Goal: Task Accomplishment & Management: Use online tool/utility

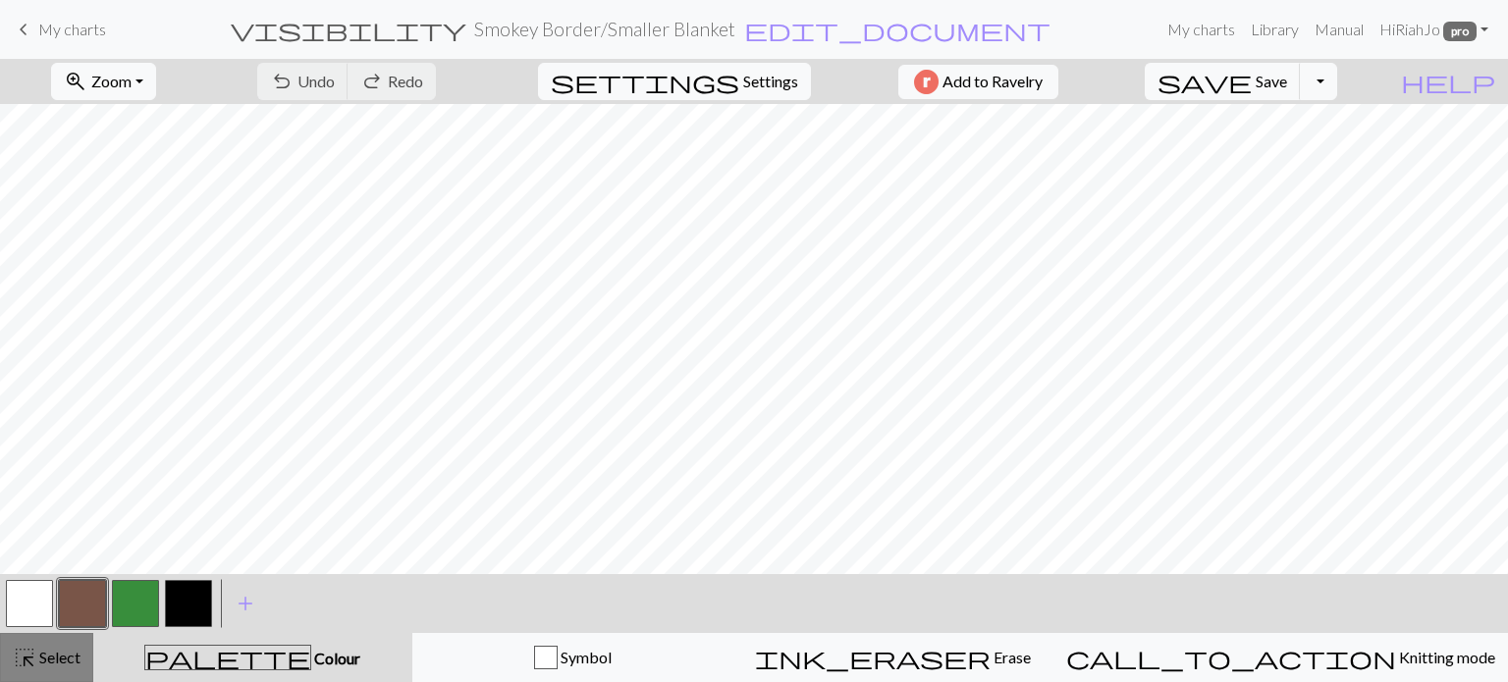
click at [40, 662] on span "Select" at bounding box center [58, 657] width 44 height 19
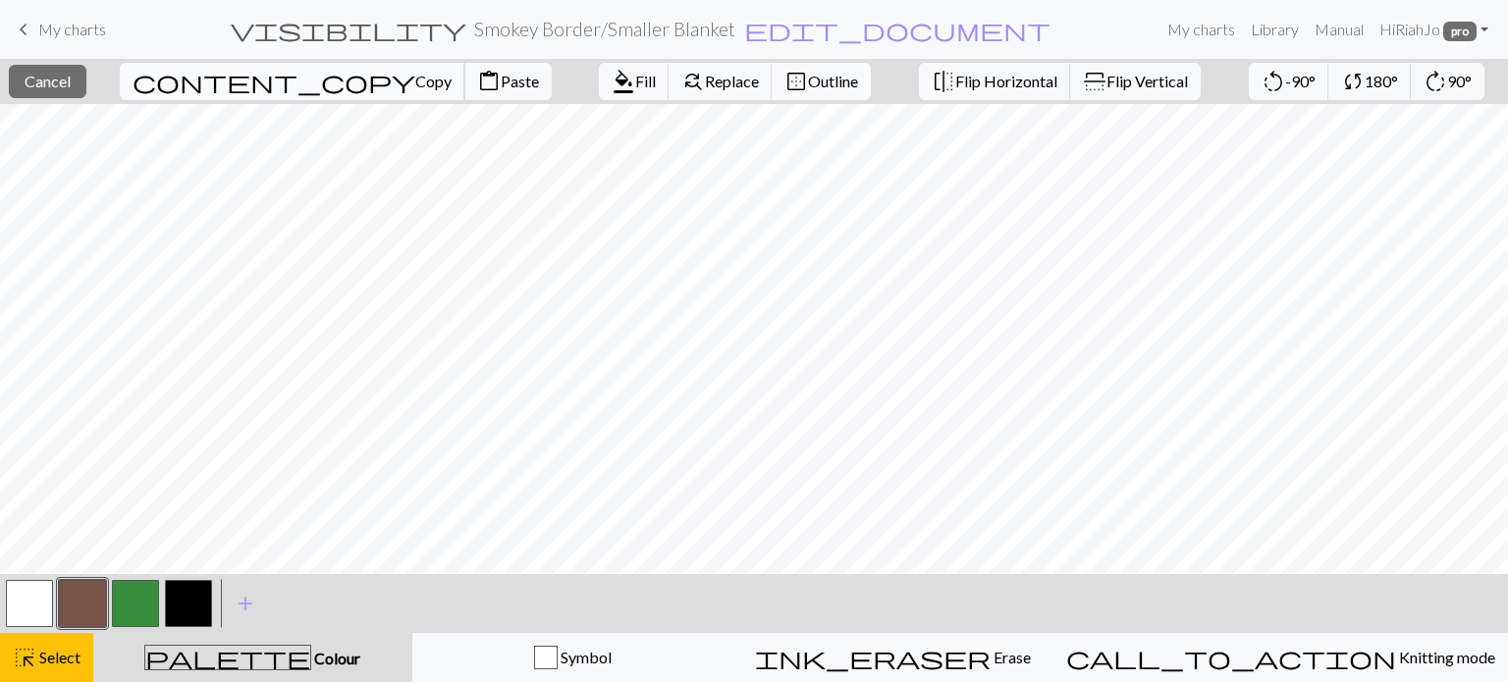
click at [415, 80] on span "Copy" at bounding box center [433, 81] width 36 height 19
click at [501, 81] on span "Paste" at bounding box center [520, 81] width 38 height 19
click at [191, 604] on button "button" at bounding box center [188, 603] width 47 height 47
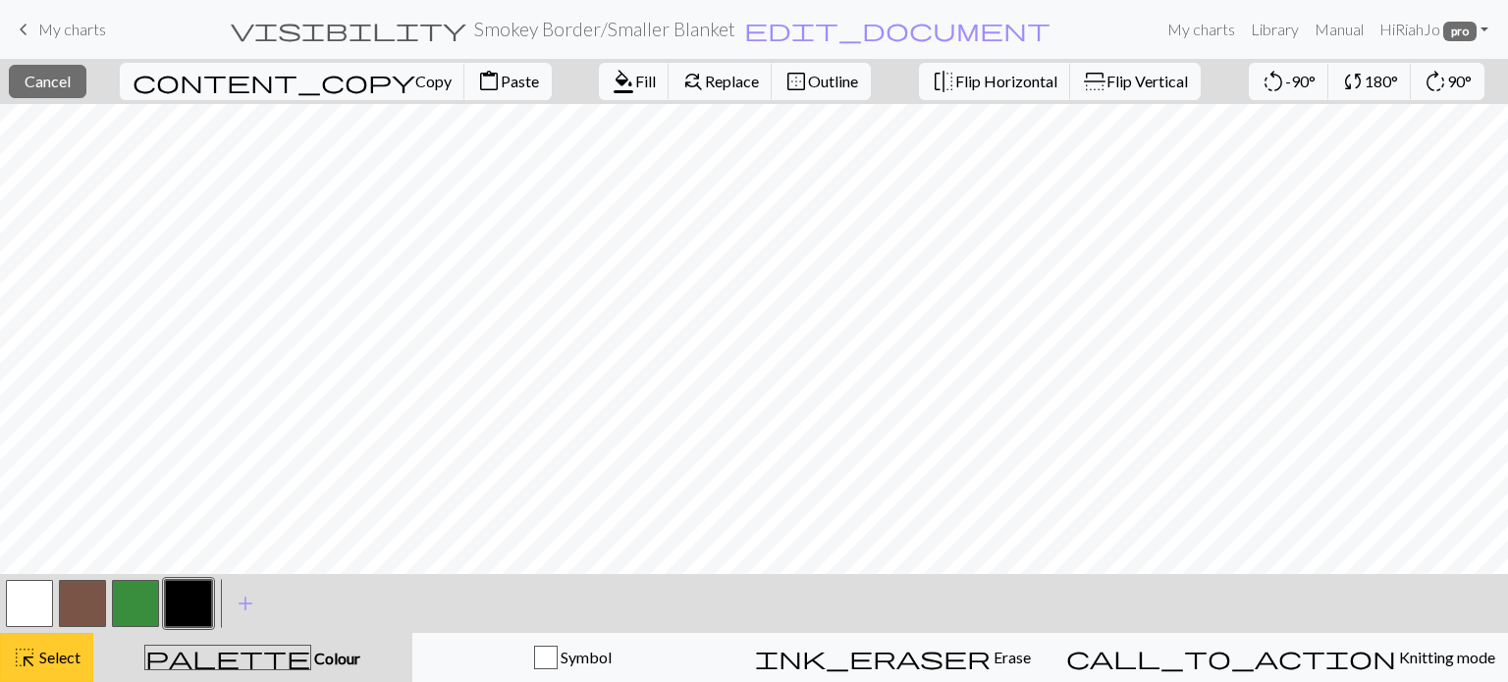
click at [63, 665] on span "Select" at bounding box center [58, 657] width 44 height 19
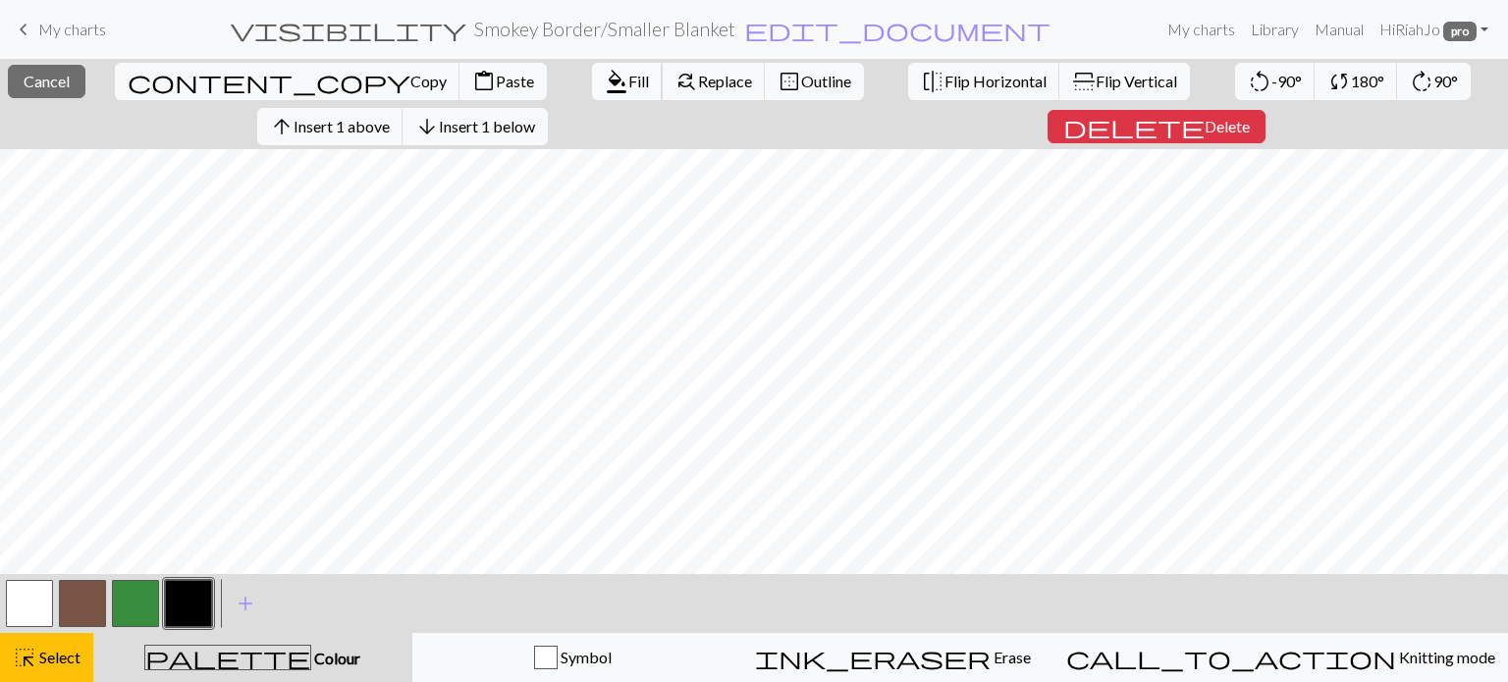
click at [628, 75] on span "Fill" at bounding box center [638, 81] width 21 height 19
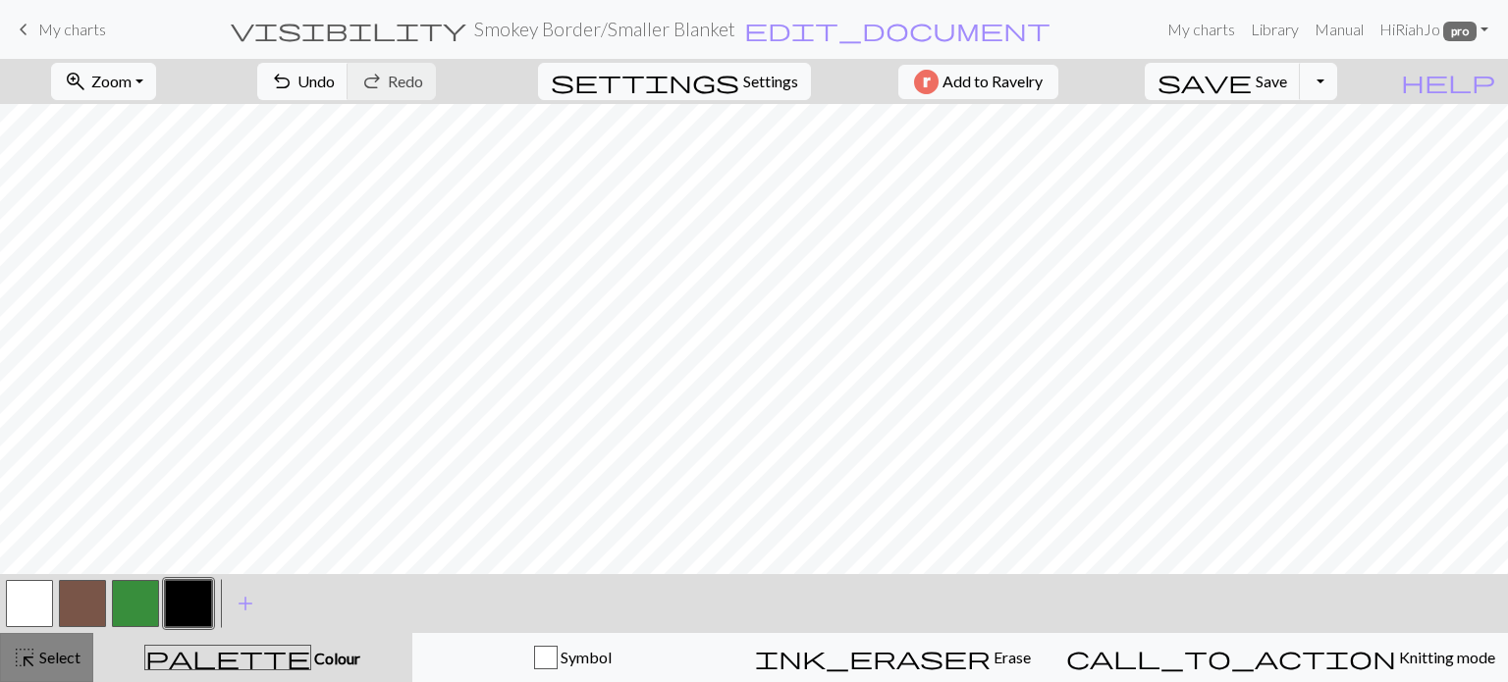
click at [53, 669] on button "highlight_alt Select Select" at bounding box center [46, 657] width 93 height 49
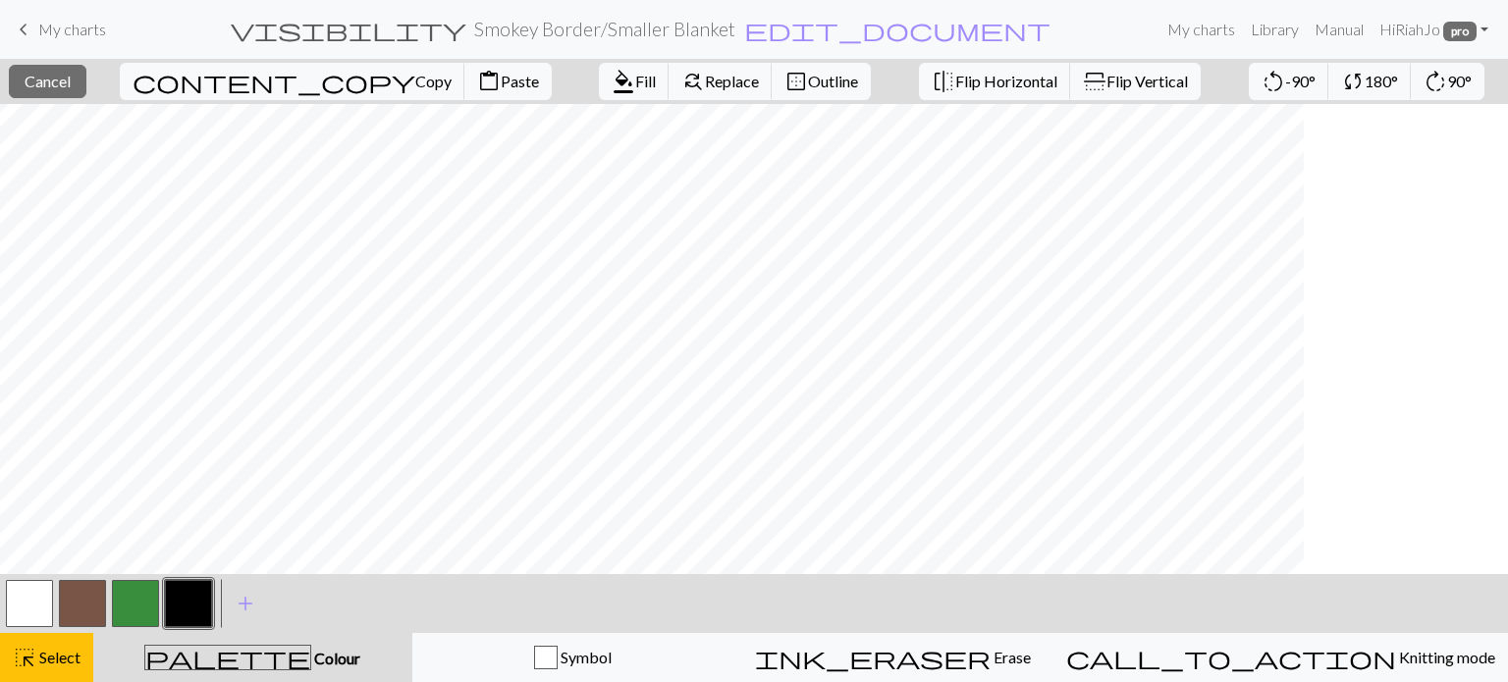
scroll to position [0, 0]
click at [226, 90] on button "content_copy Copy" at bounding box center [293, 81] width 346 height 37
click at [501, 76] on span "Paste" at bounding box center [520, 81] width 38 height 19
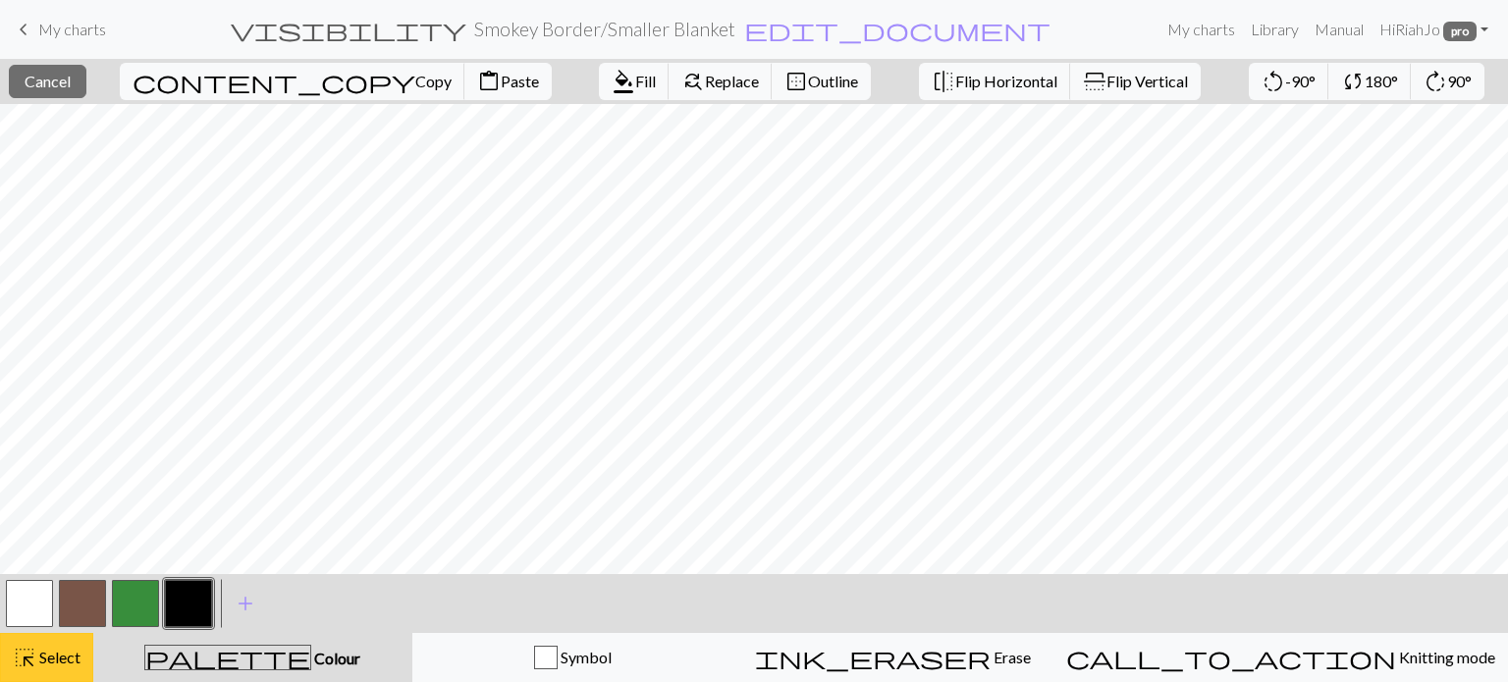
click at [36, 655] on span "Select" at bounding box center [58, 657] width 44 height 19
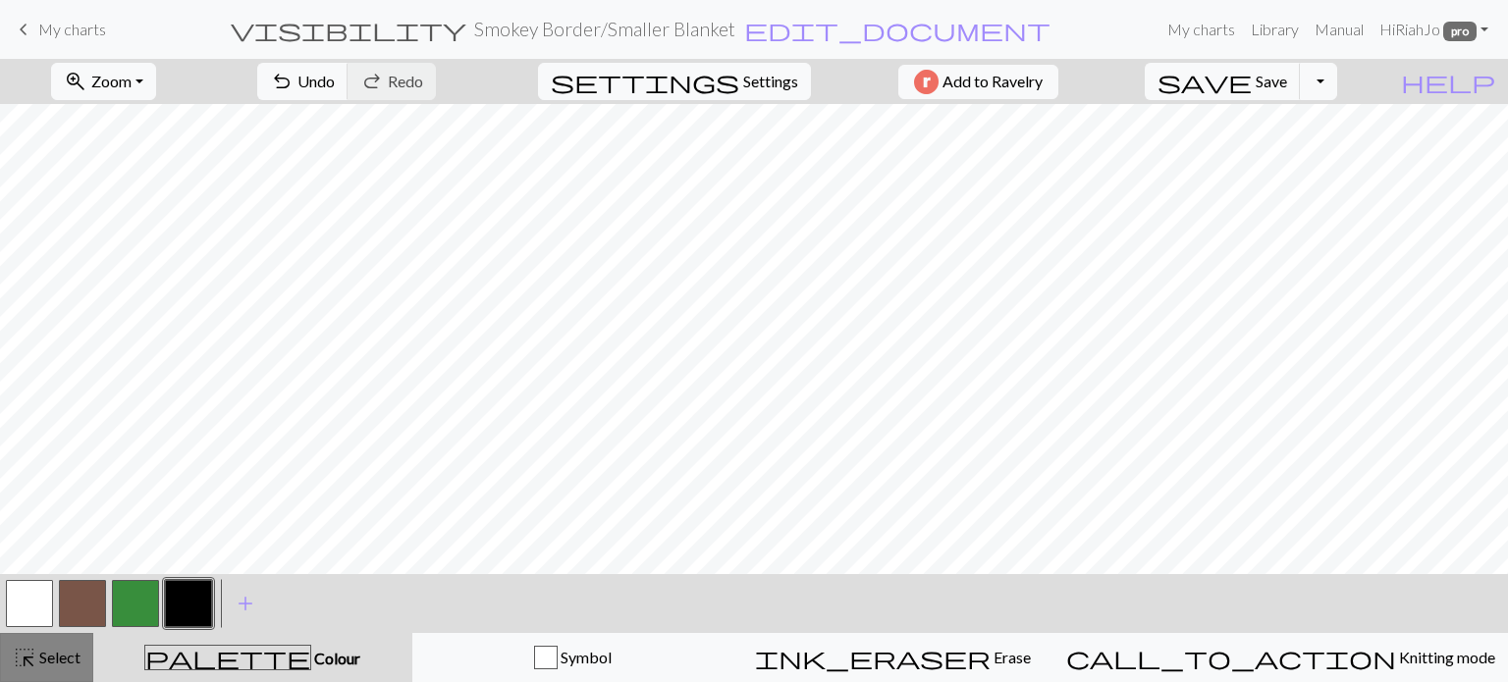
click at [39, 665] on span "Select" at bounding box center [58, 657] width 44 height 19
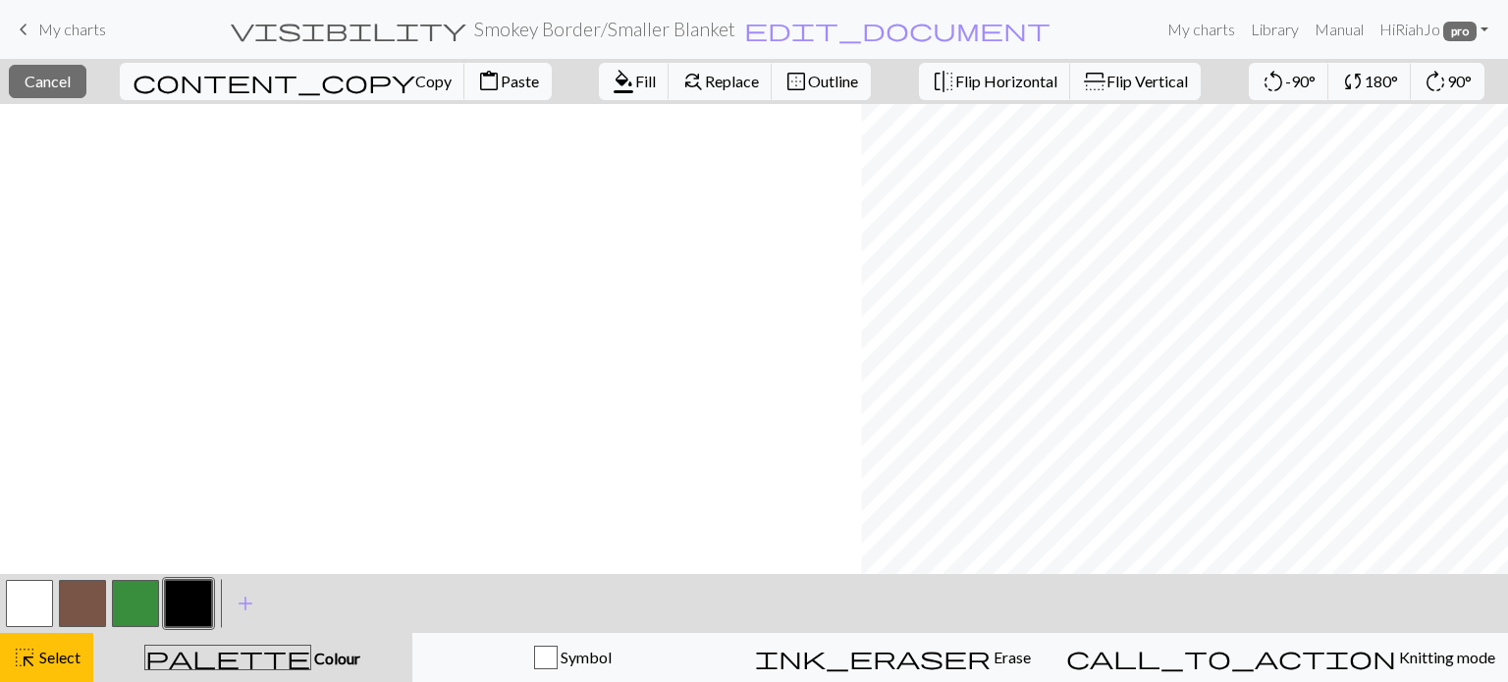
scroll to position [0, 861]
click at [635, 84] on span "Fill" at bounding box center [645, 81] width 21 height 19
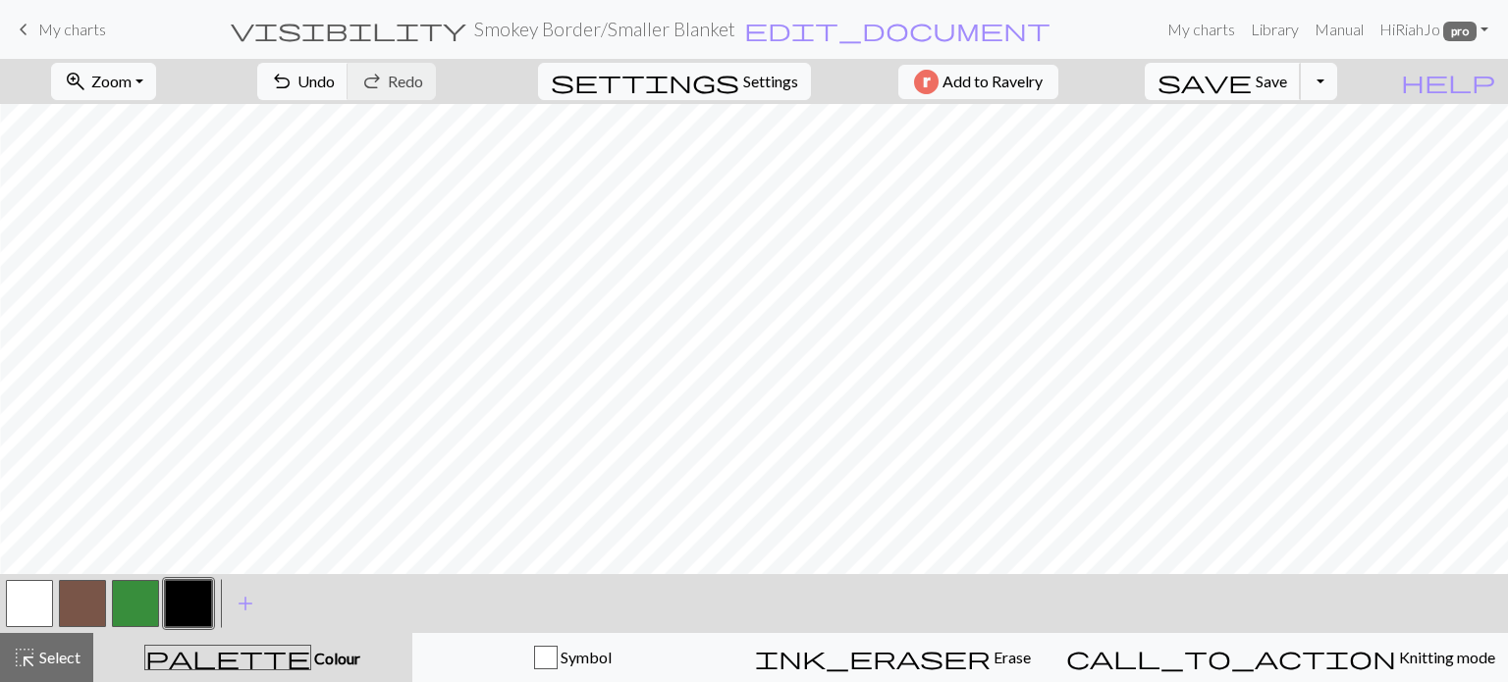
click at [1251, 81] on span "save" at bounding box center [1204, 81] width 94 height 27
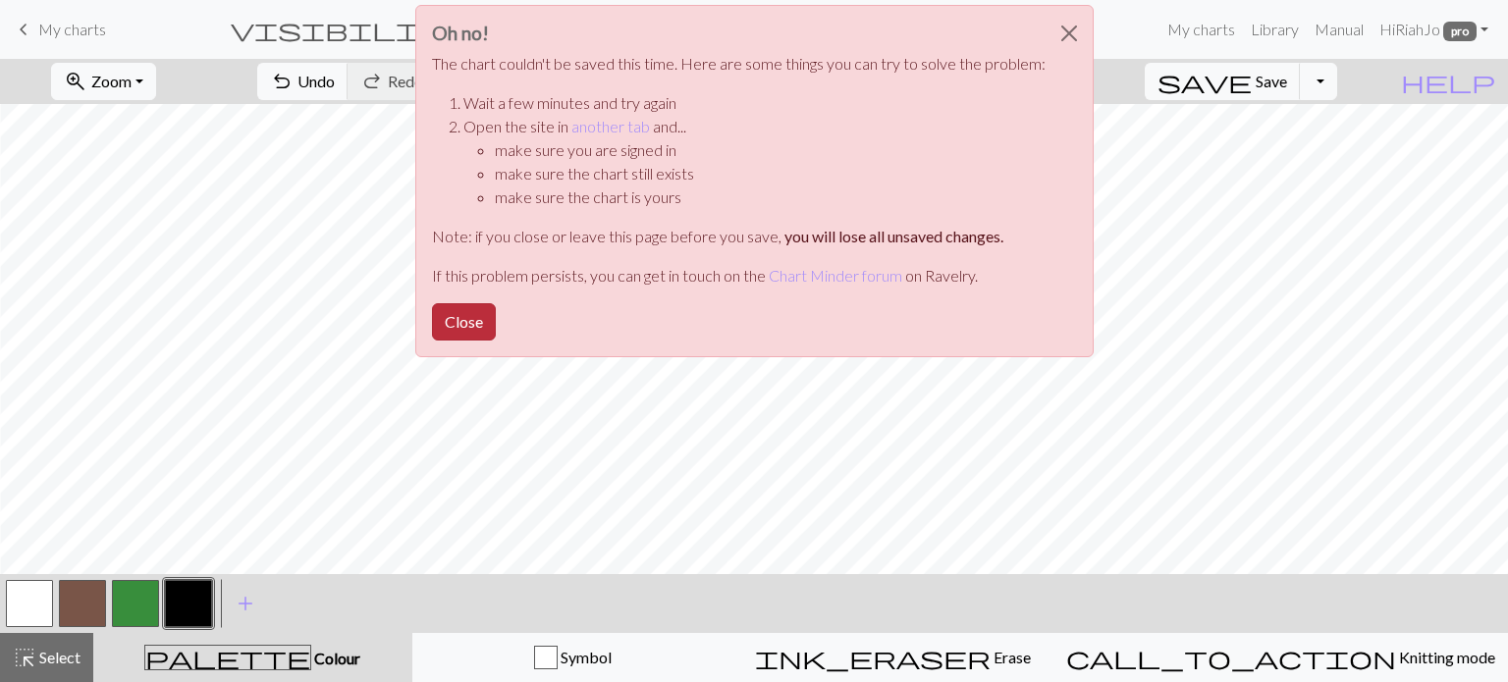
click at [471, 326] on button "Close" at bounding box center [464, 321] width 64 height 37
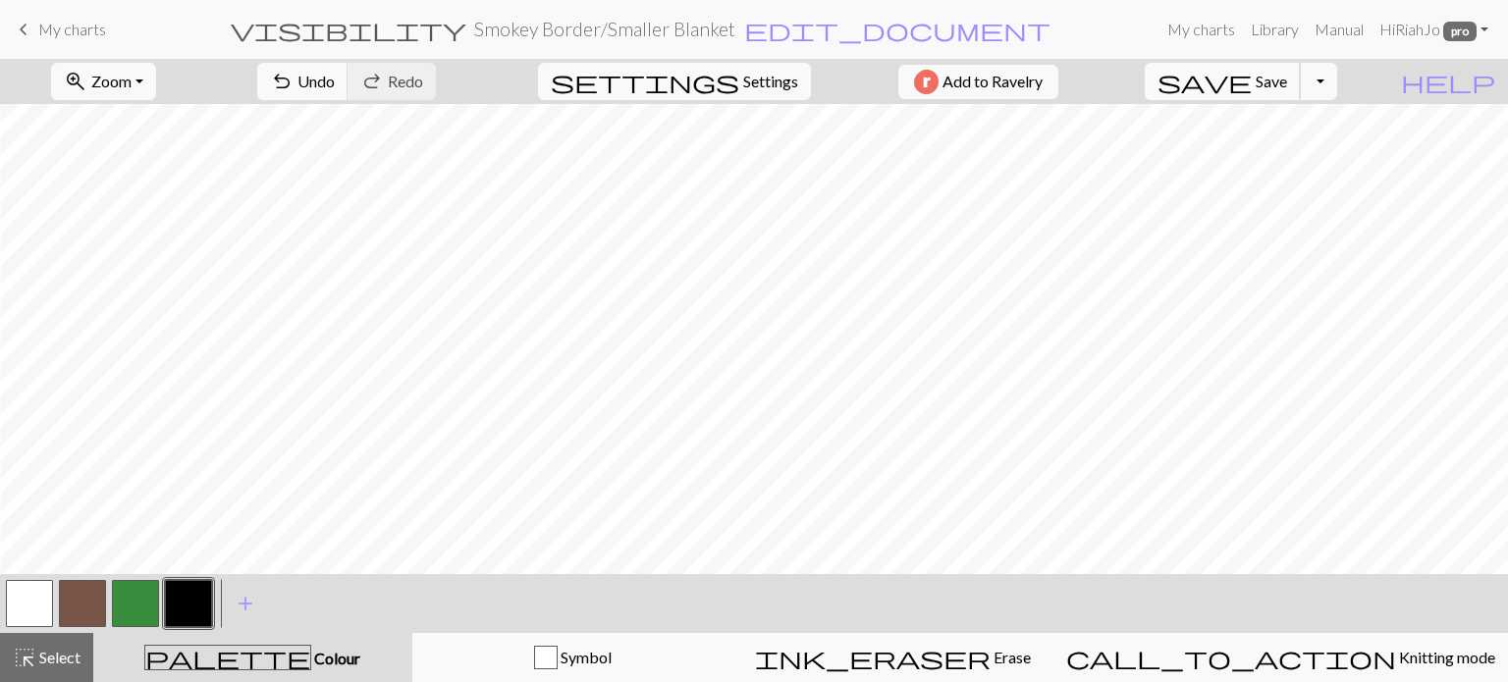
click at [1251, 89] on span "save" at bounding box center [1204, 81] width 94 height 27
click at [0, 551] on div "zoom_in Zoom Zoom Fit all Fit width Fit height 50% 100% 150% 200% undo Undo Und…" at bounding box center [754, 370] width 1508 height 623
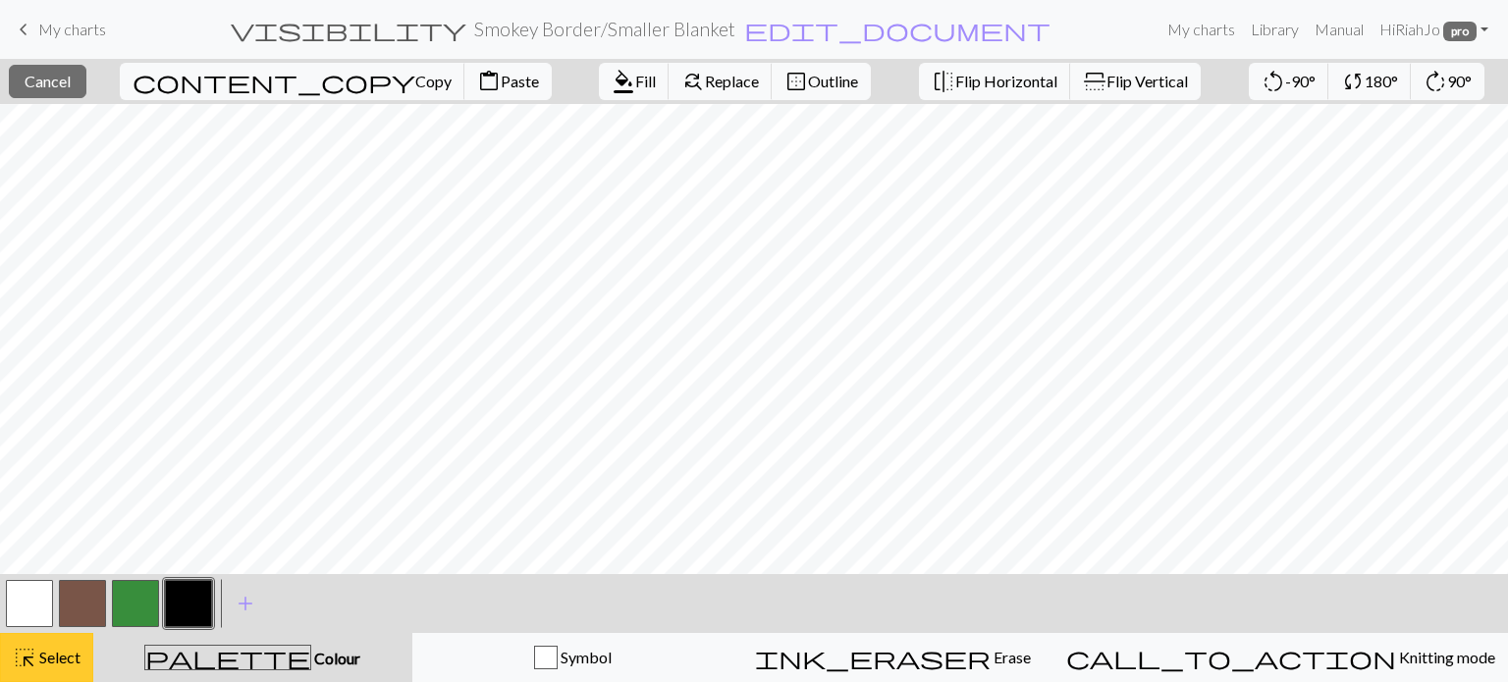
click at [45, 647] on div "highlight_alt Select Select" at bounding box center [47, 658] width 68 height 24
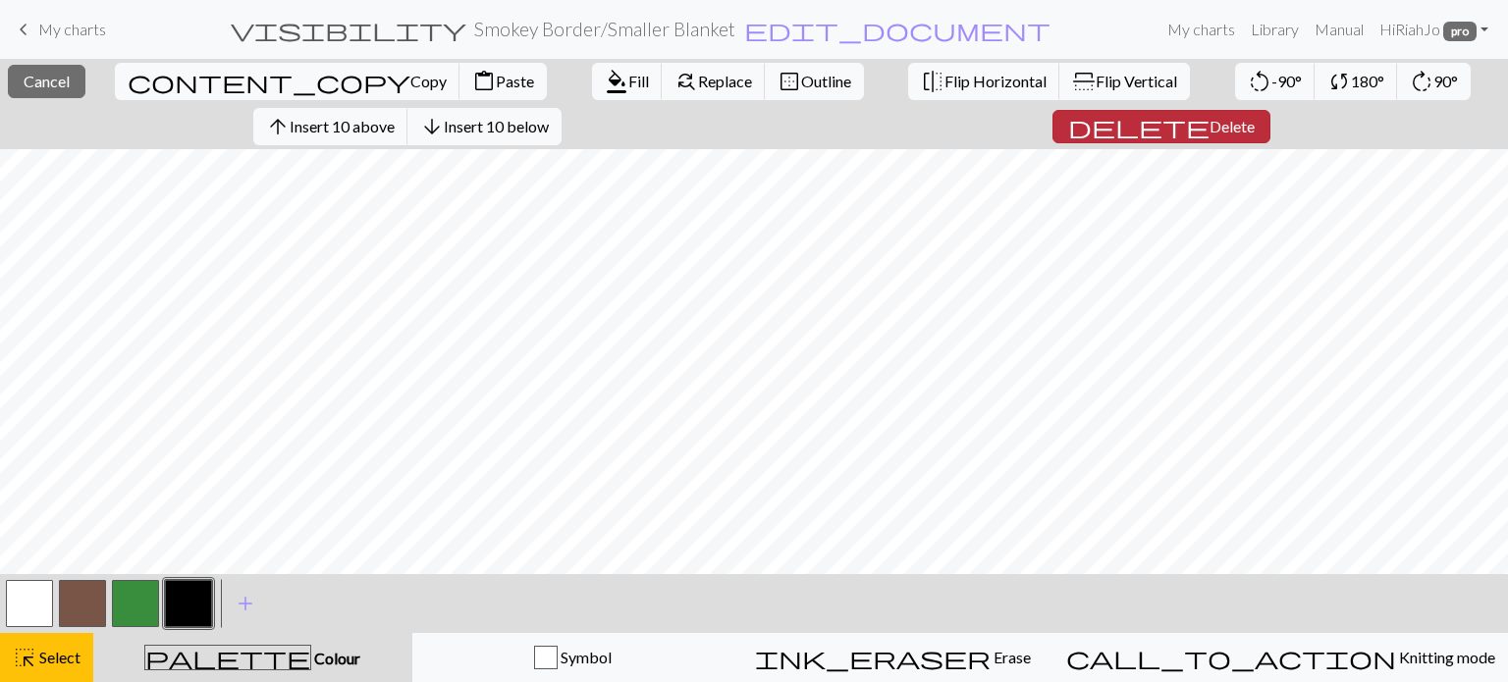
click at [1209, 123] on span "Delete" at bounding box center [1231, 126] width 45 height 19
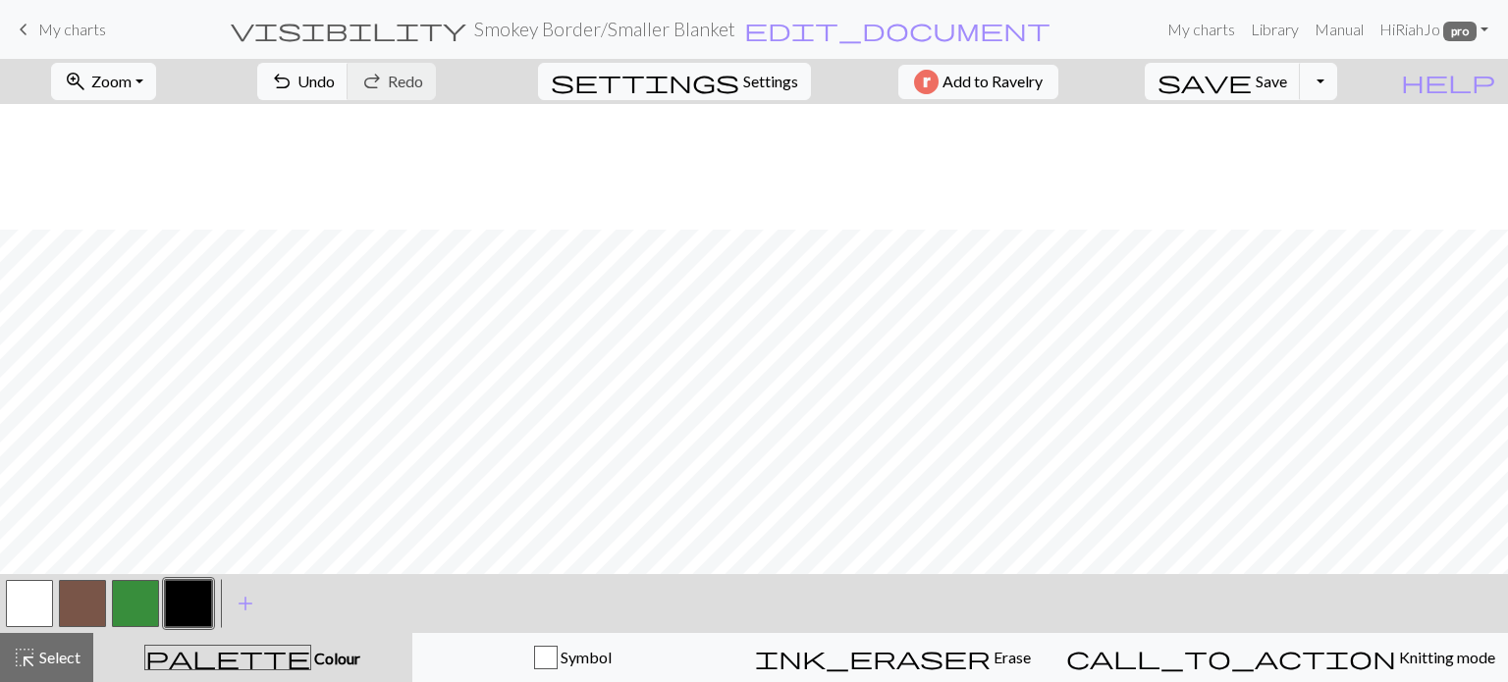
scroll to position [483, 0]
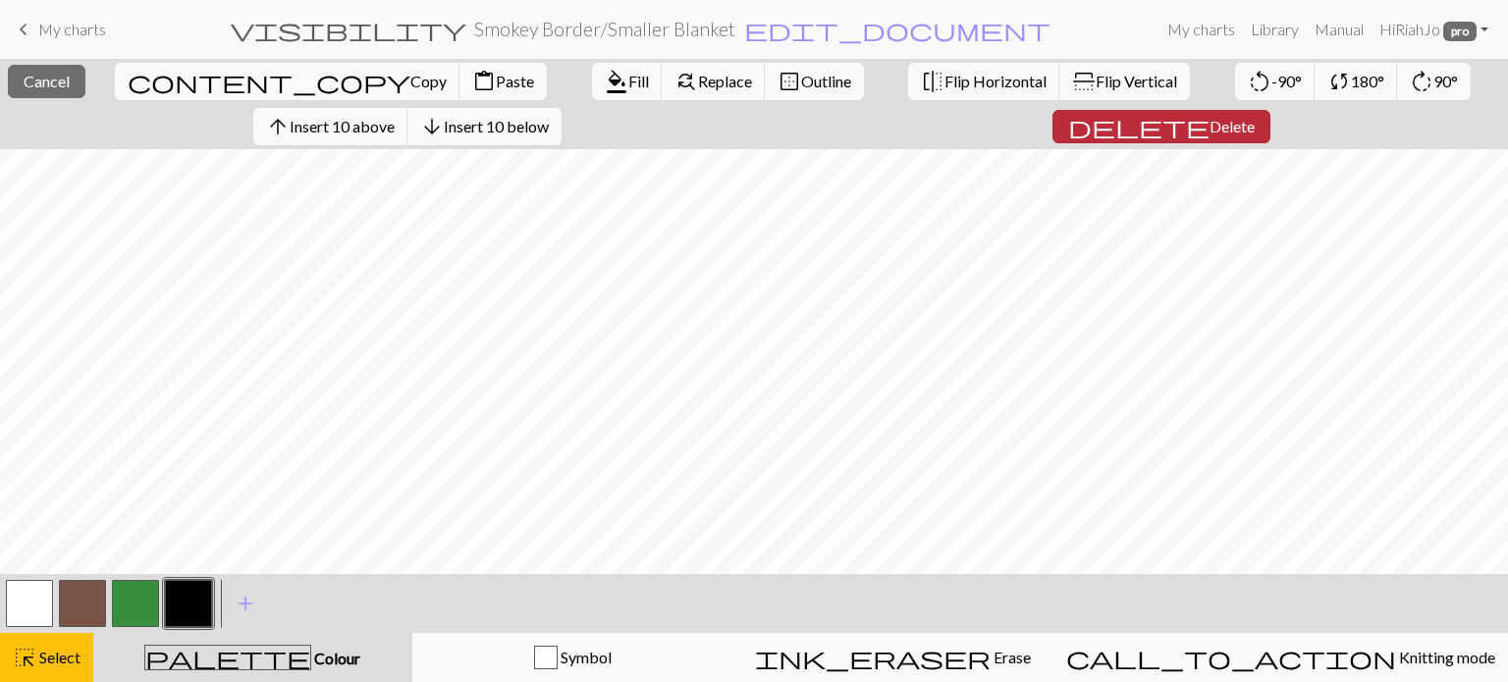
click at [1181, 135] on button "delete Delete" at bounding box center [1161, 126] width 218 height 33
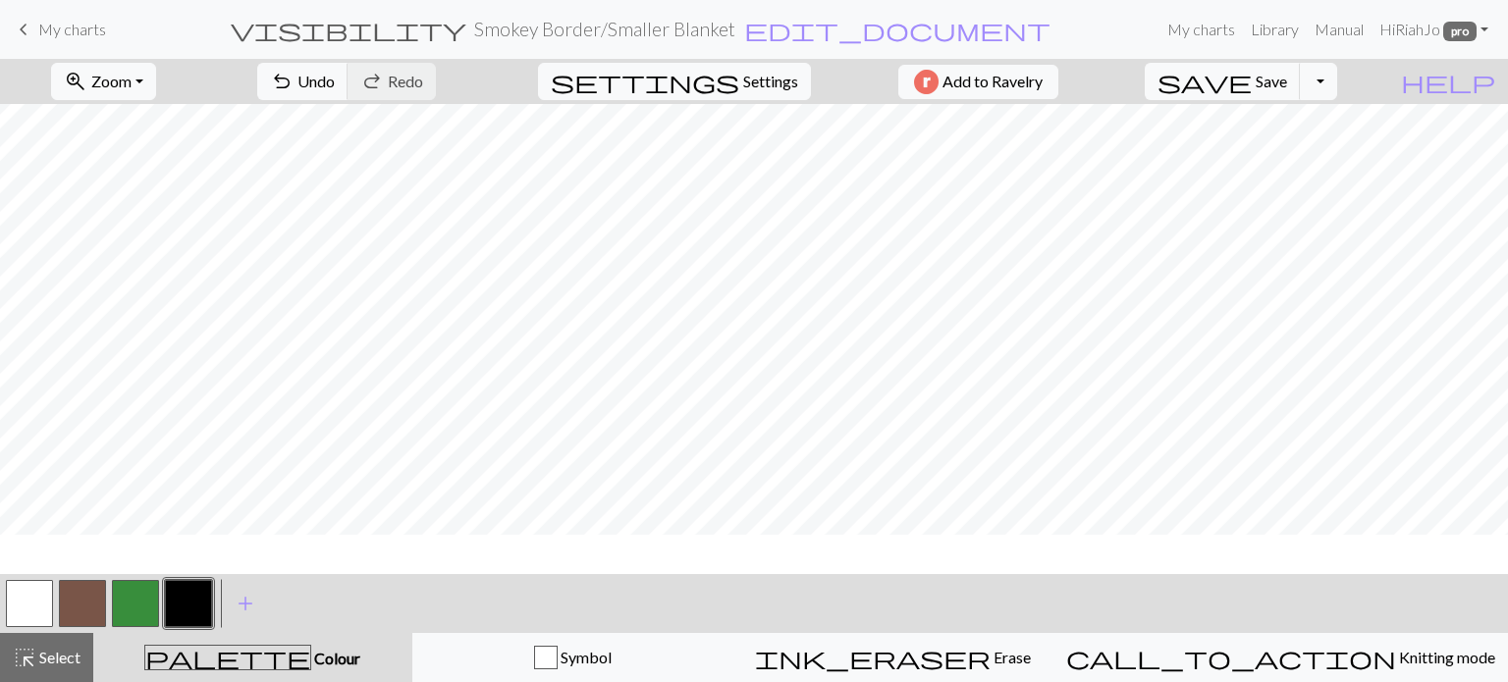
scroll to position [2304, 0]
drag, startPoint x: 51, startPoint y: 660, endPoint x: 53, endPoint y: 646, distance: 13.9
click at [51, 660] on span "Select" at bounding box center [58, 657] width 44 height 19
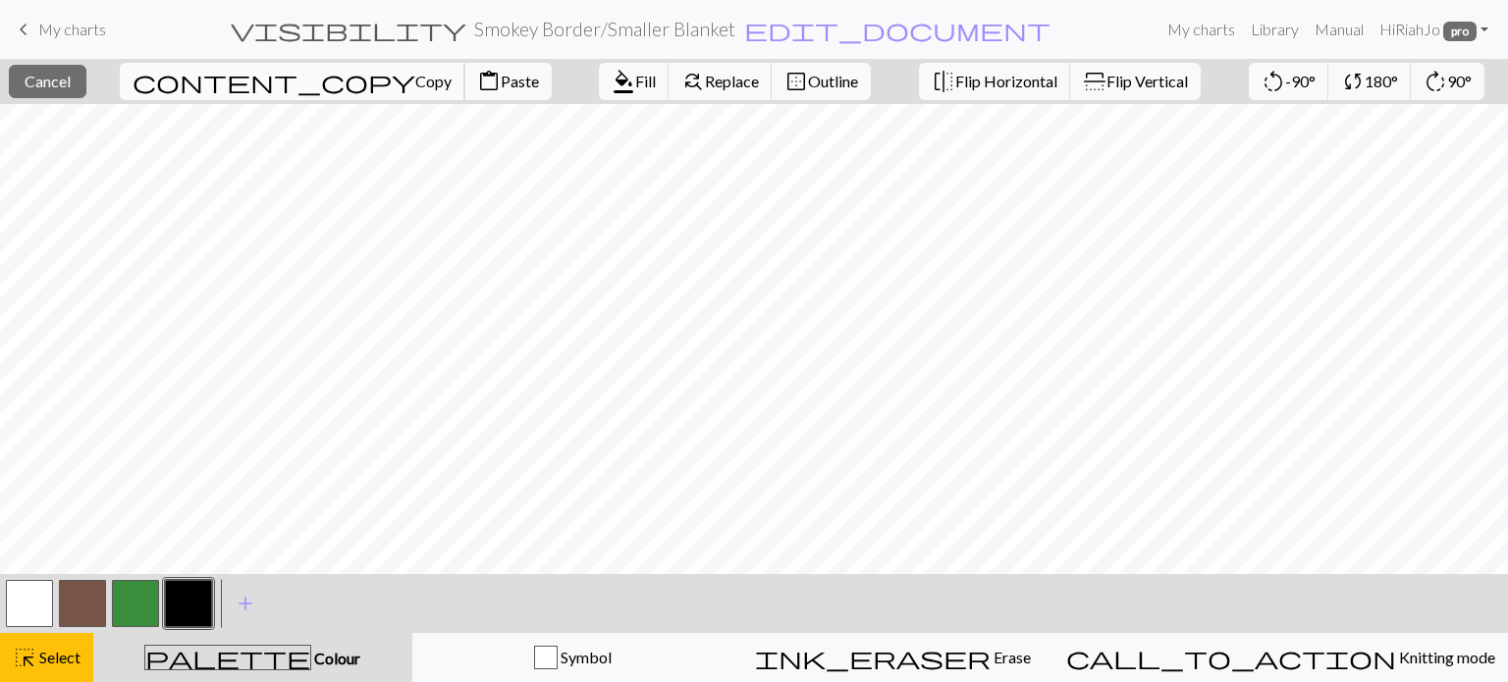
click at [415, 80] on span "Copy" at bounding box center [433, 81] width 36 height 19
click at [501, 80] on span "Paste" at bounding box center [520, 81] width 38 height 19
click at [49, 658] on span "Select" at bounding box center [58, 657] width 44 height 19
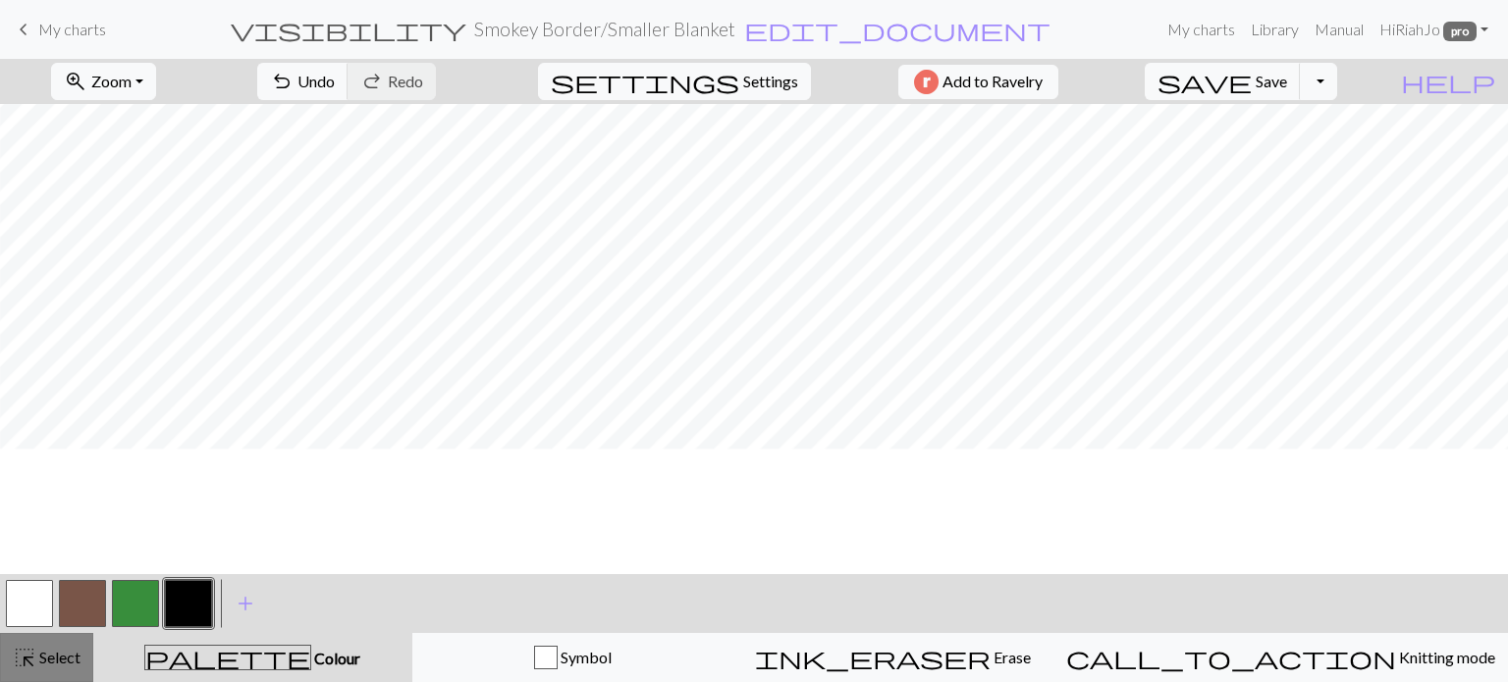
scroll to position [2114, 1028]
click at [74, 674] on button "highlight_alt Select Select" at bounding box center [46, 657] width 93 height 49
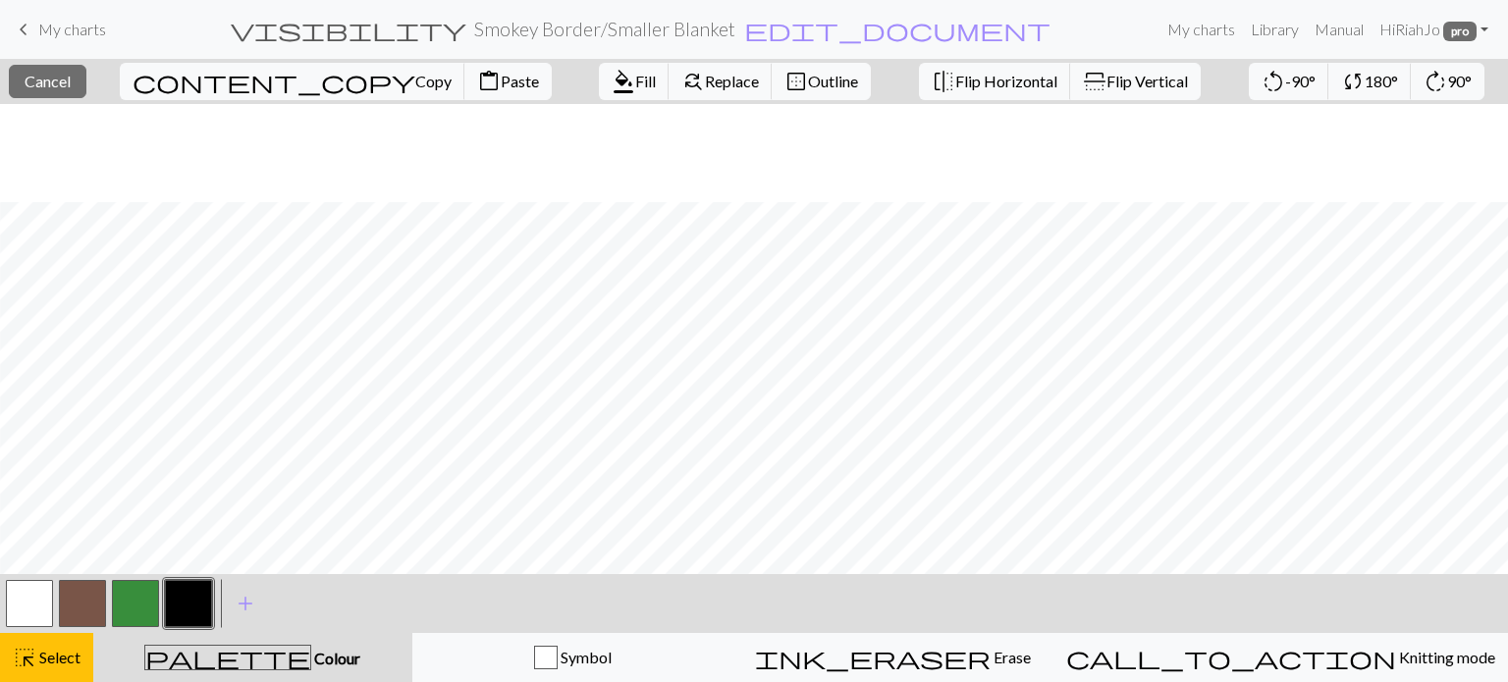
scroll to position [98, 1028]
click at [501, 84] on span "Paste" at bounding box center [520, 81] width 38 height 19
click at [501, 83] on span "Paste" at bounding box center [520, 81] width 38 height 19
click at [45, 665] on span "Select" at bounding box center [58, 657] width 44 height 19
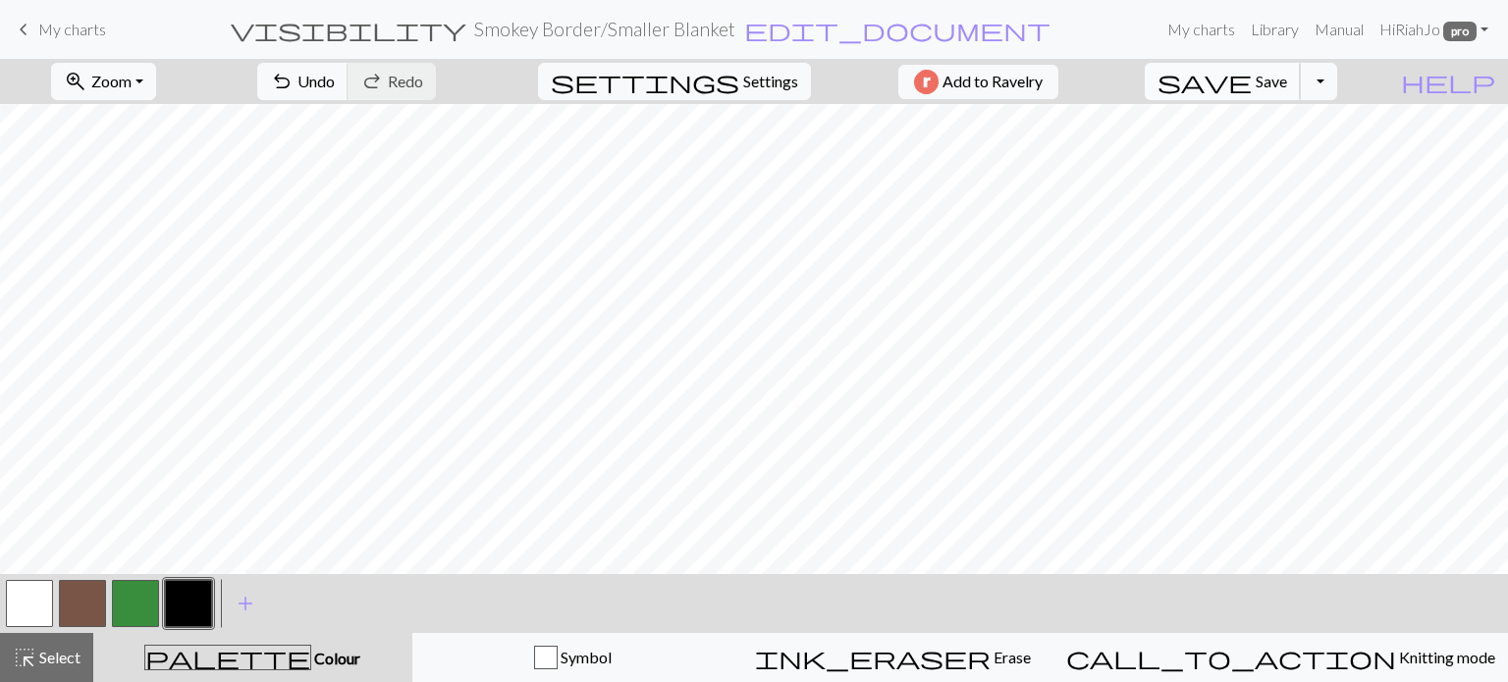
click at [1251, 80] on span "save" at bounding box center [1204, 81] width 94 height 27
click at [1251, 78] on span "save" at bounding box center [1204, 81] width 94 height 27
click at [51, 618] on button "button" at bounding box center [29, 603] width 47 height 47
click at [35, 605] on button "button" at bounding box center [29, 603] width 47 height 47
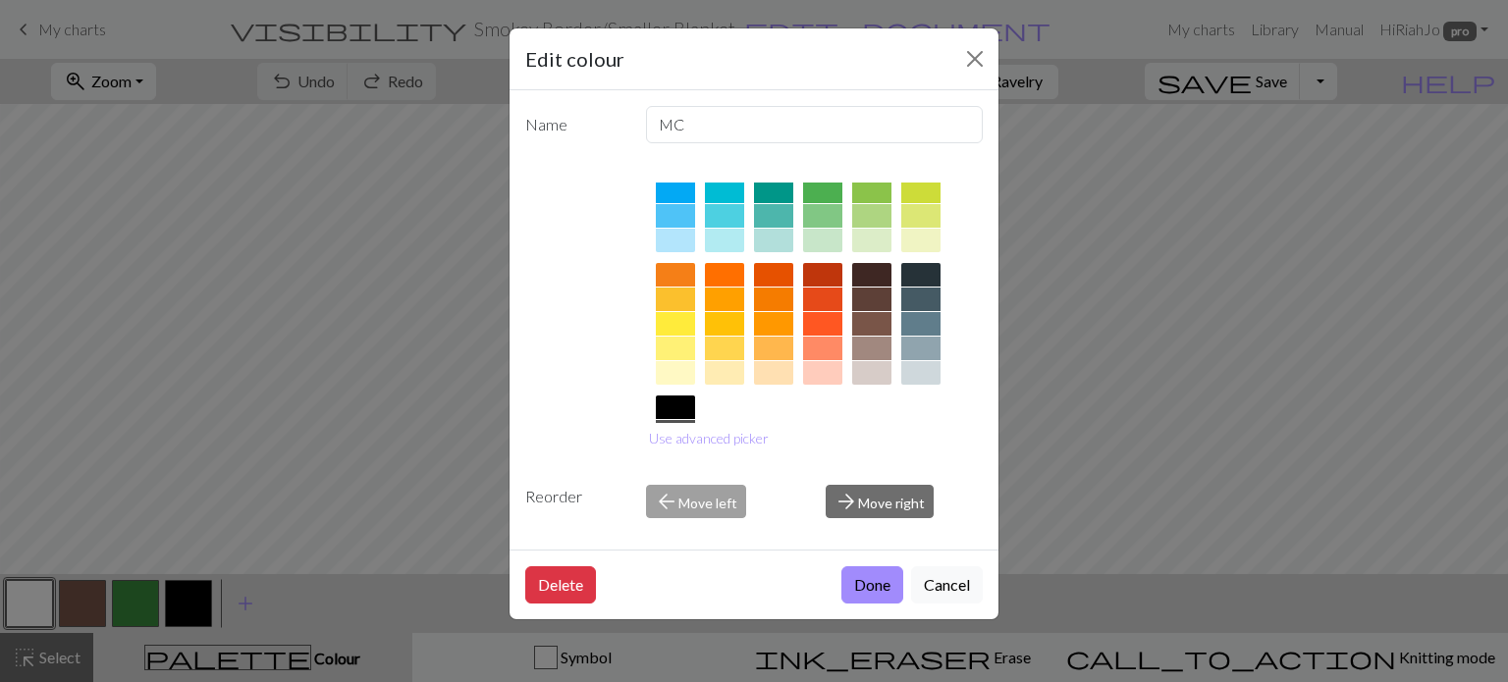
scroll to position [207, 0]
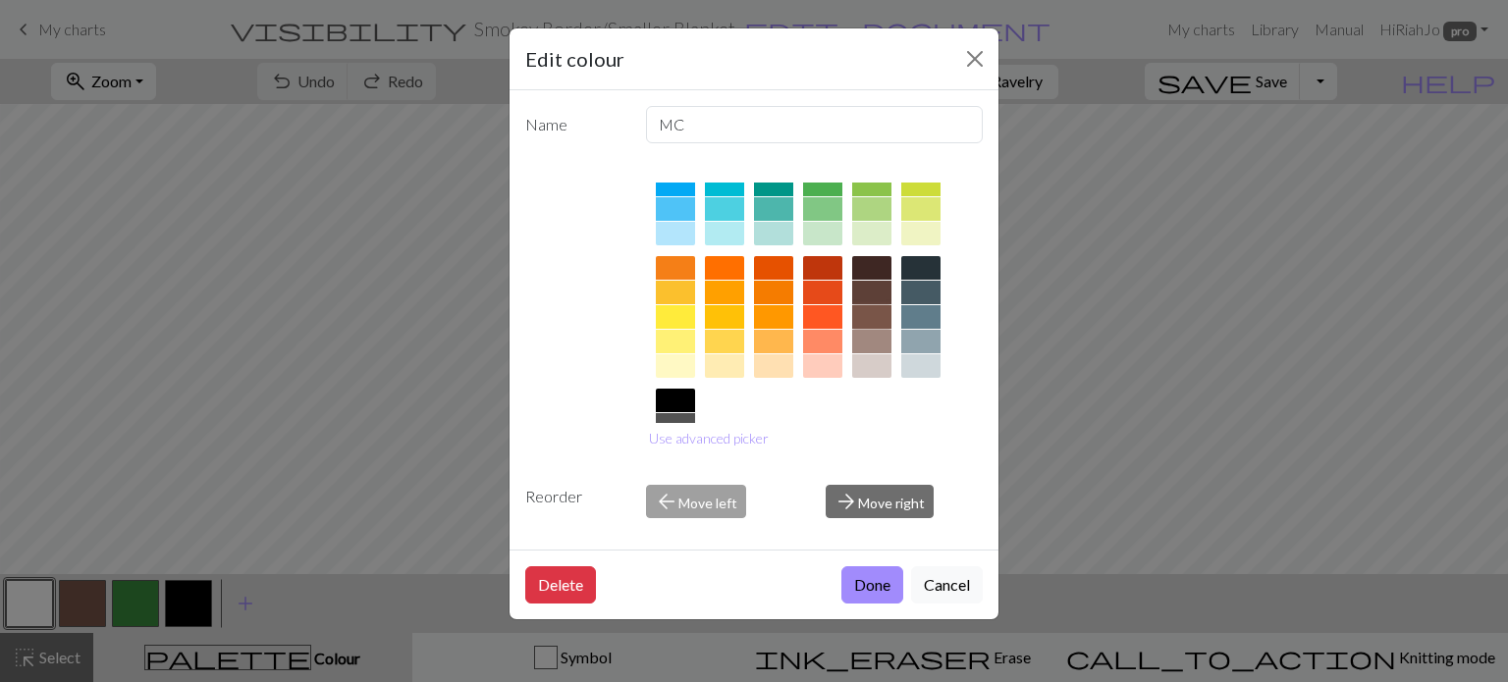
click at [881, 323] on div at bounding box center [871, 317] width 39 height 24
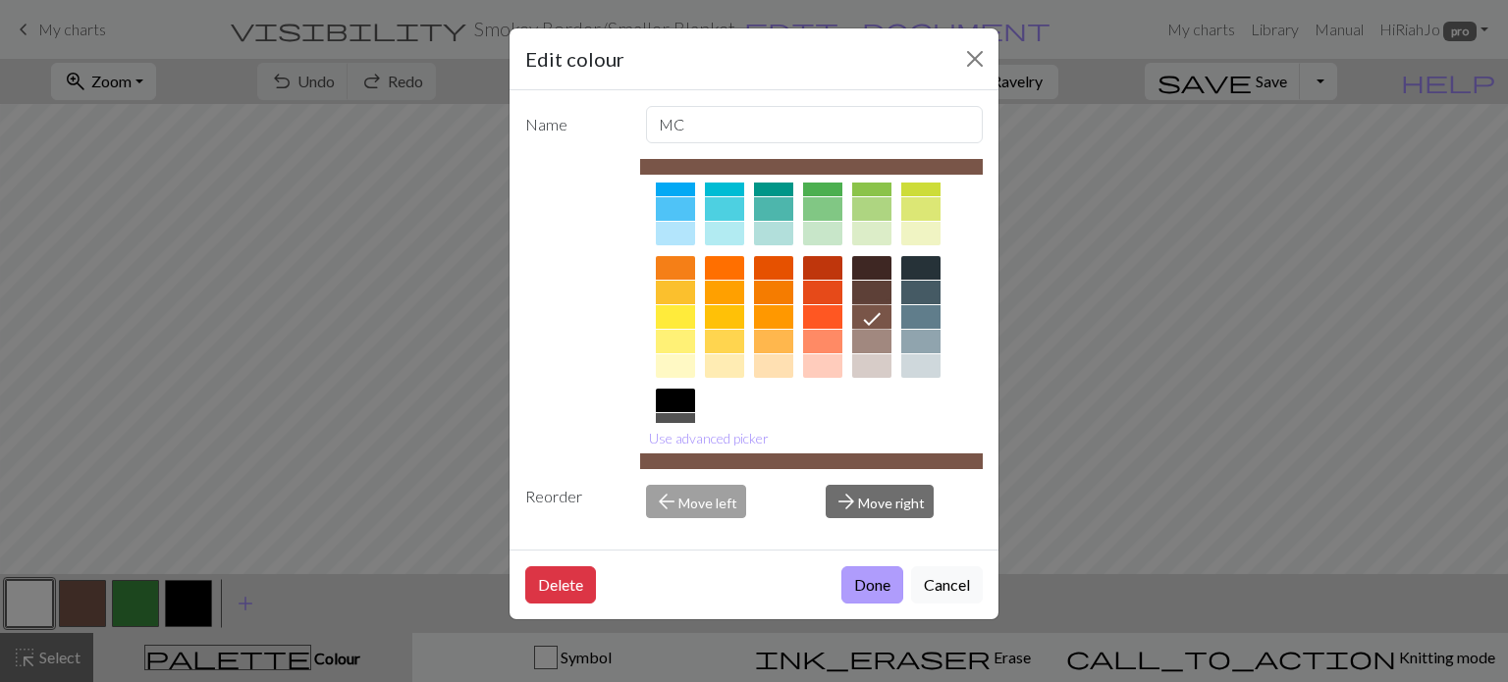
click at [863, 582] on button "Done" at bounding box center [872, 584] width 62 height 37
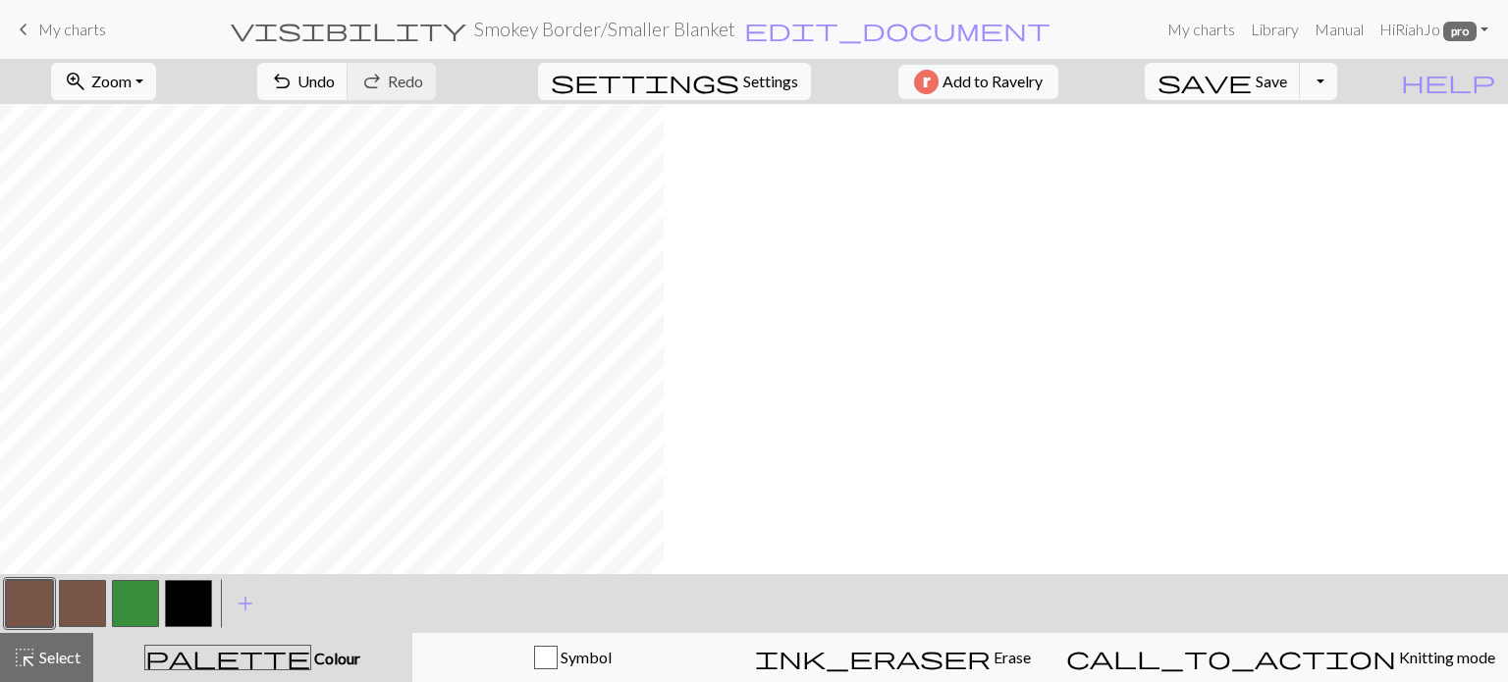
scroll to position [1289, 184]
click at [1251, 83] on span "save" at bounding box center [1204, 81] width 94 height 27
click at [1251, 80] on span "save" at bounding box center [1204, 81] width 94 height 27
click at [49, 38] on span "My charts" at bounding box center [72, 29] width 68 height 19
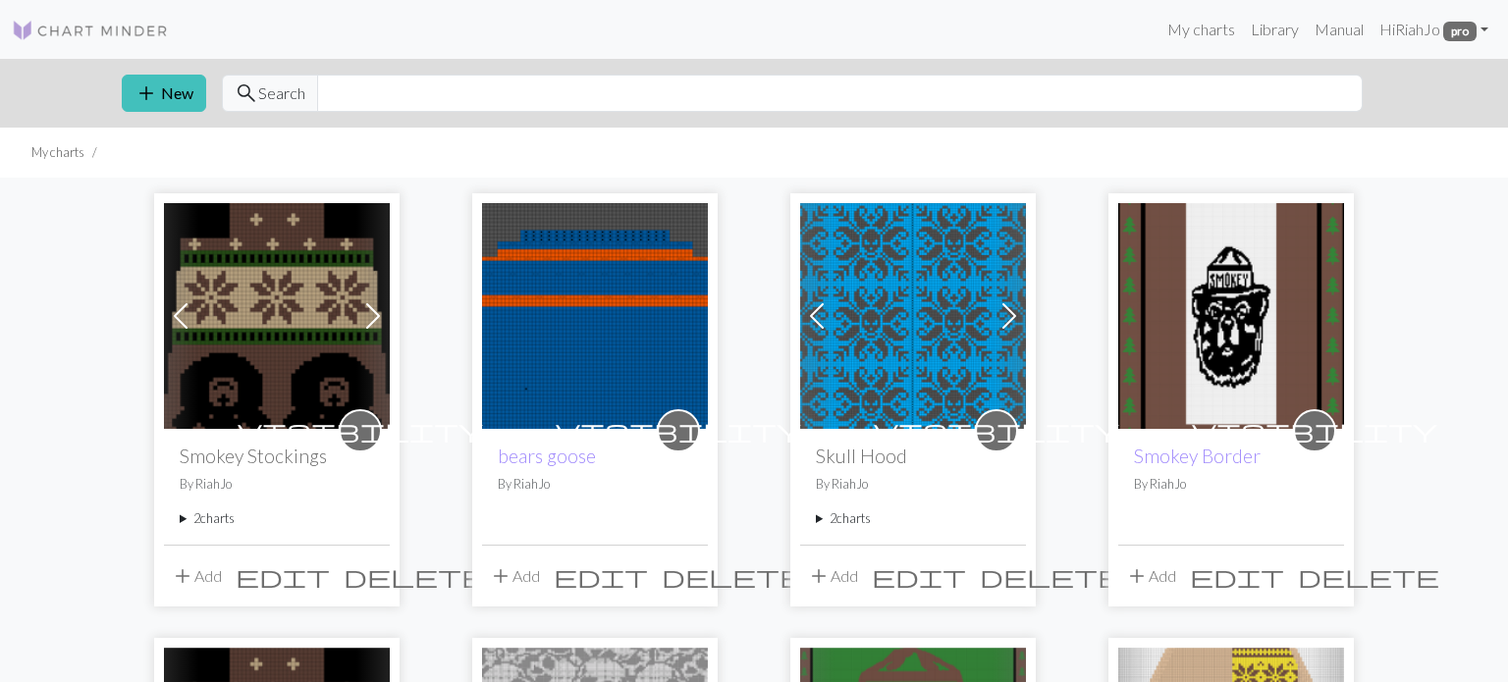
click at [1243, 302] on img at bounding box center [1231, 316] width 226 height 226
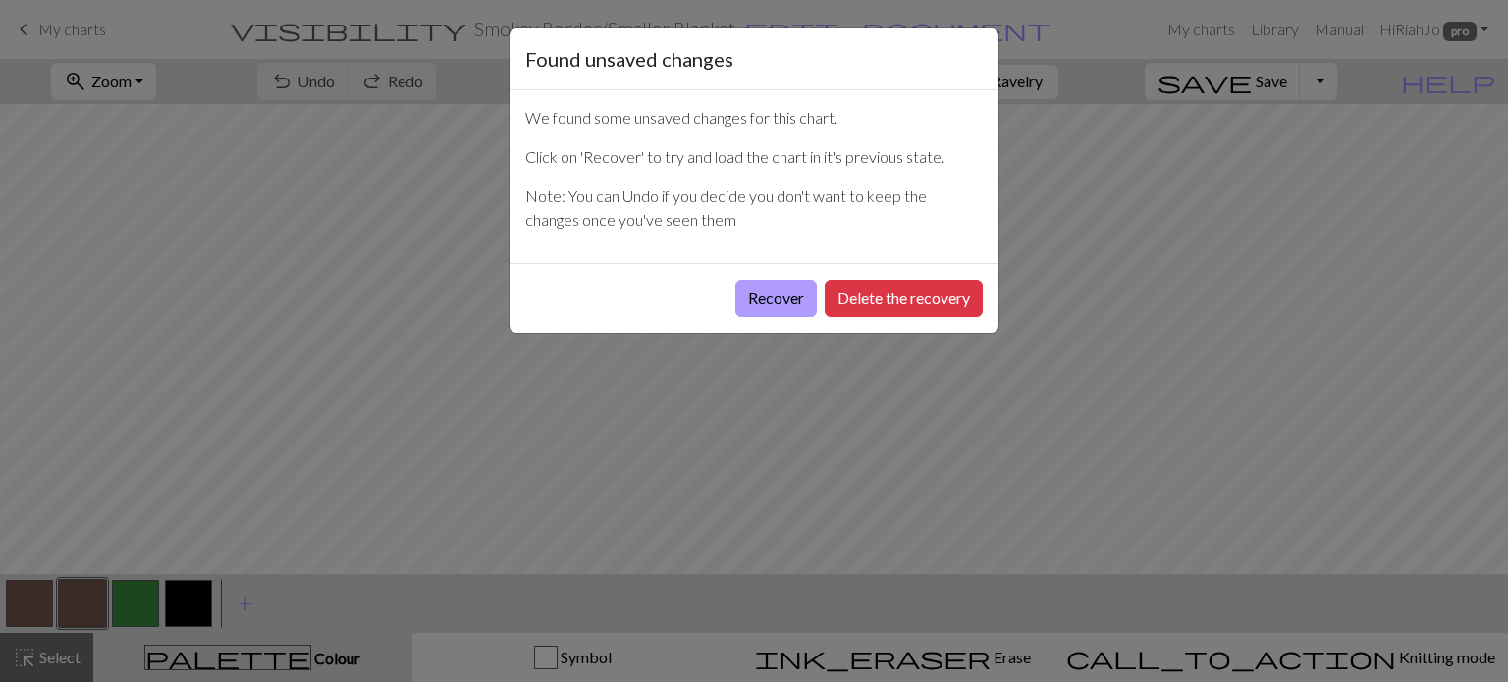
click at [765, 297] on button "Recover" at bounding box center [775, 298] width 81 height 37
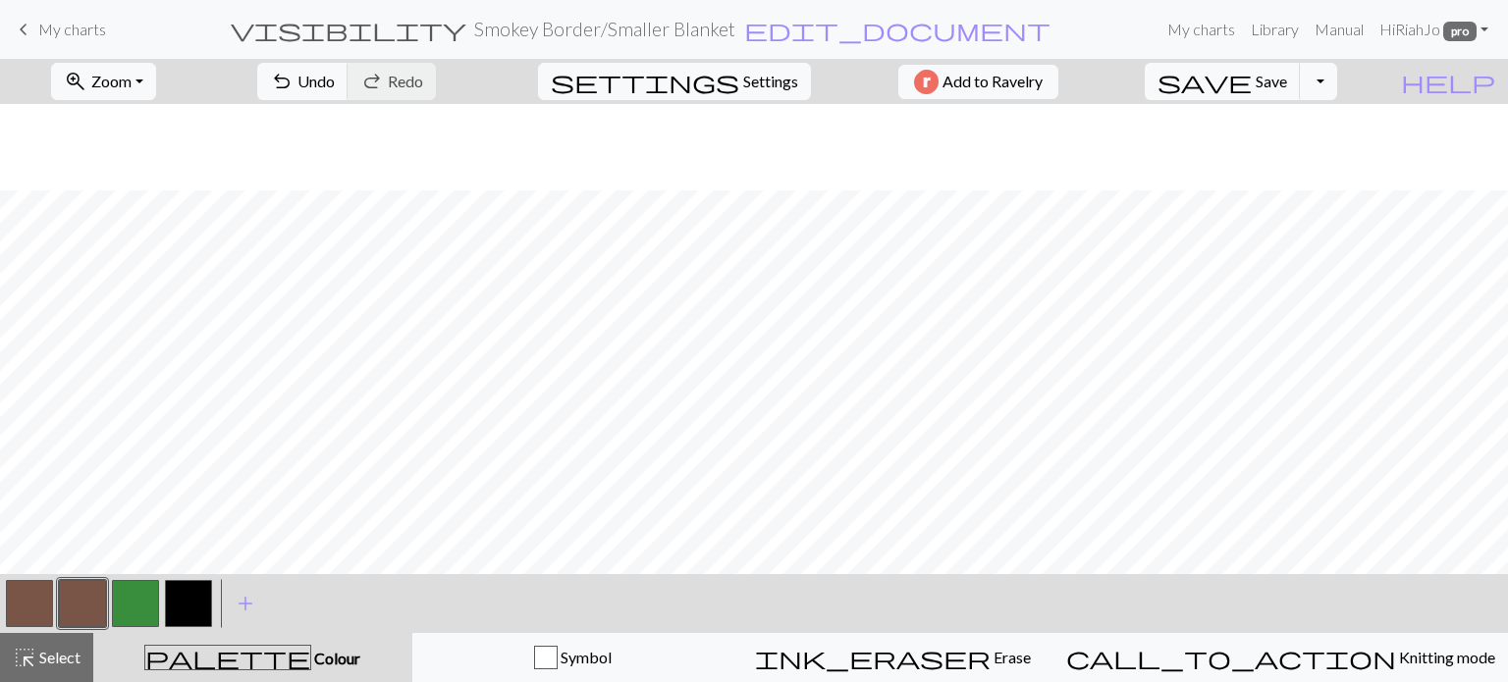
scroll to position [141, 0]
click at [156, 78] on button "zoom_in Zoom Zoom" at bounding box center [103, 81] width 105 height 37
click at [138, 233] on button "50%" at bounding box center [129, 235] width 155 height 31
click at [1287, 80] on span "Save" at bounding box center [1270, 81] width 31 height 19
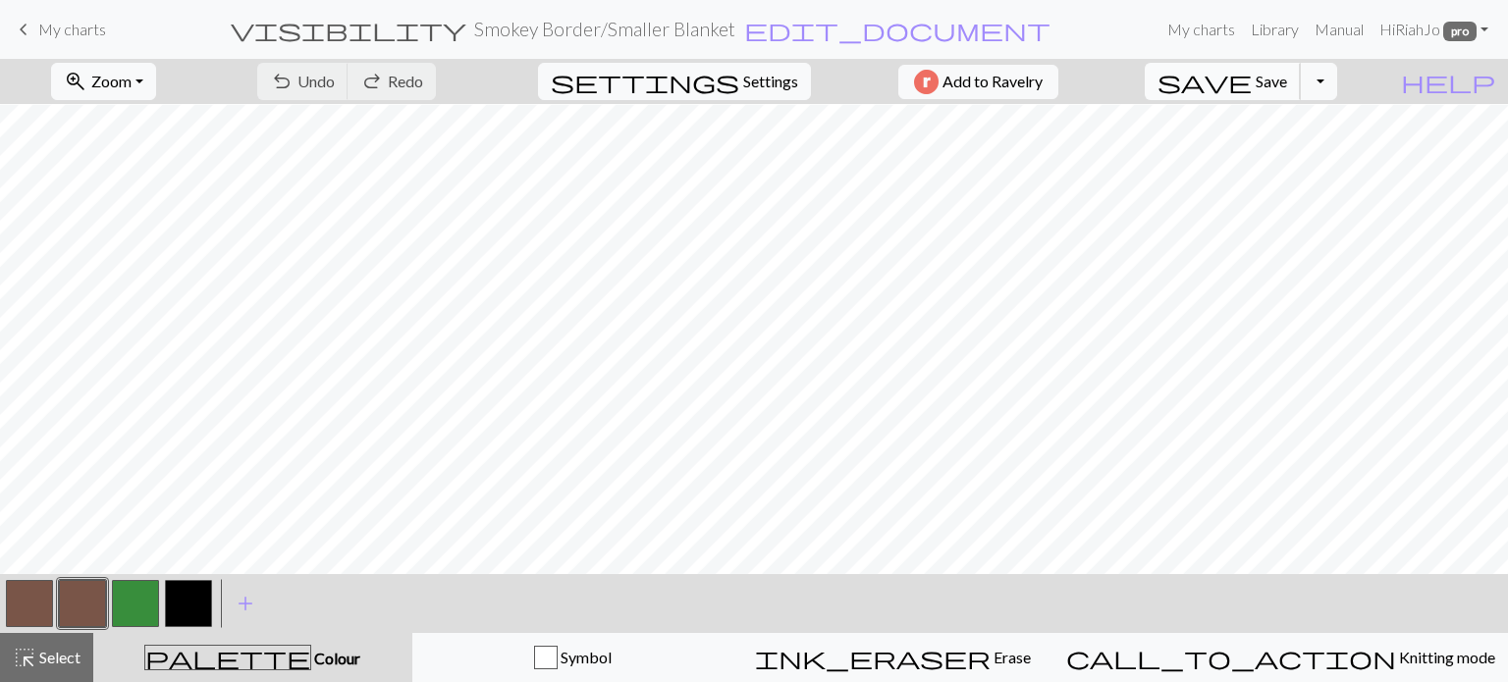
click at [1291, 81] on button "save Save Save" at bounding box center [1222, 81] width 156 height 37
click at [1205, 27] on div "Chart saved" at bounding box center [754, 39] width 1508 height 78
click at [1182, 27] on link "My charts" at bounding box center [1200, 29] width 83 height 39
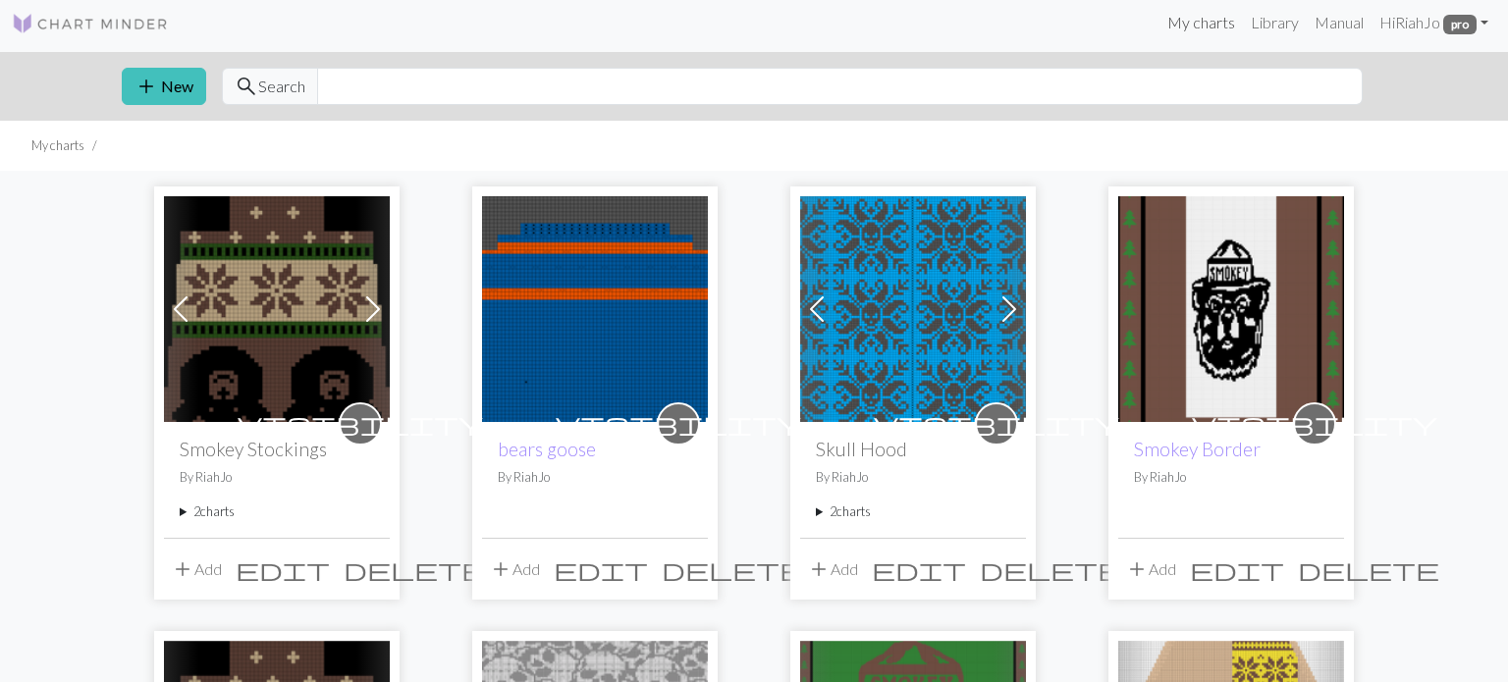
scroll to position [10, 0]
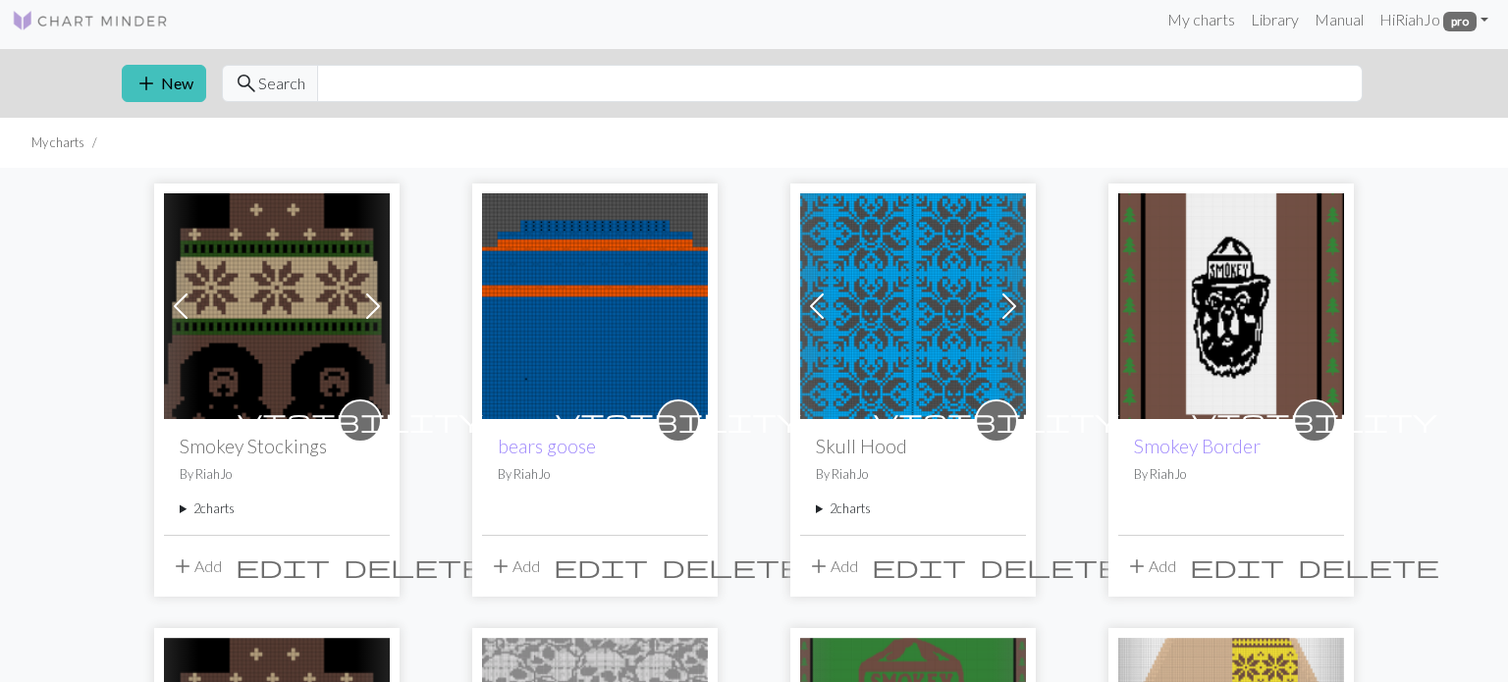
click at [1314, 428] on span "visibility" at bounding box center [1314, 420] width 245 height 30
click at [1279, 571] on span "edit" at bounding box center [1237, 566] width 94 height 27
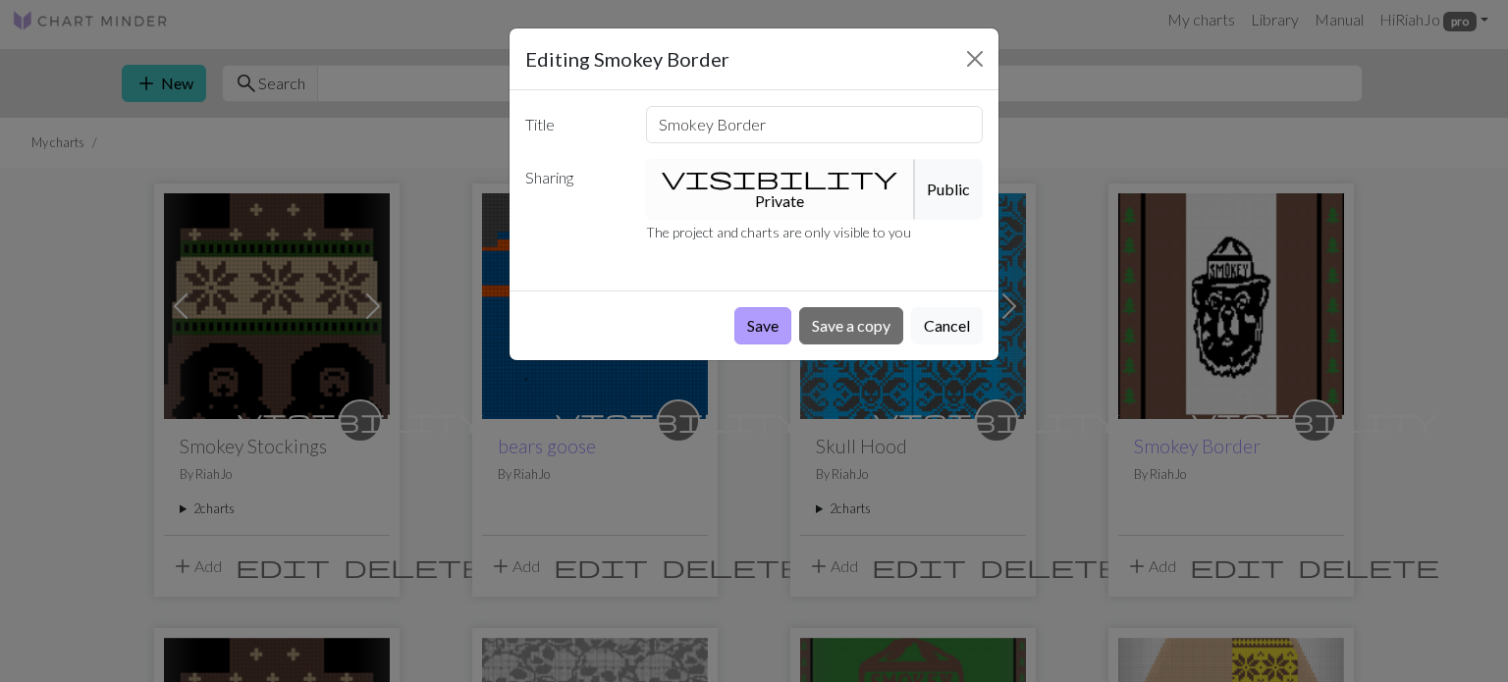
click at [761, 314] on button "Save" at bounding box center [762, 325] width 57 height 37
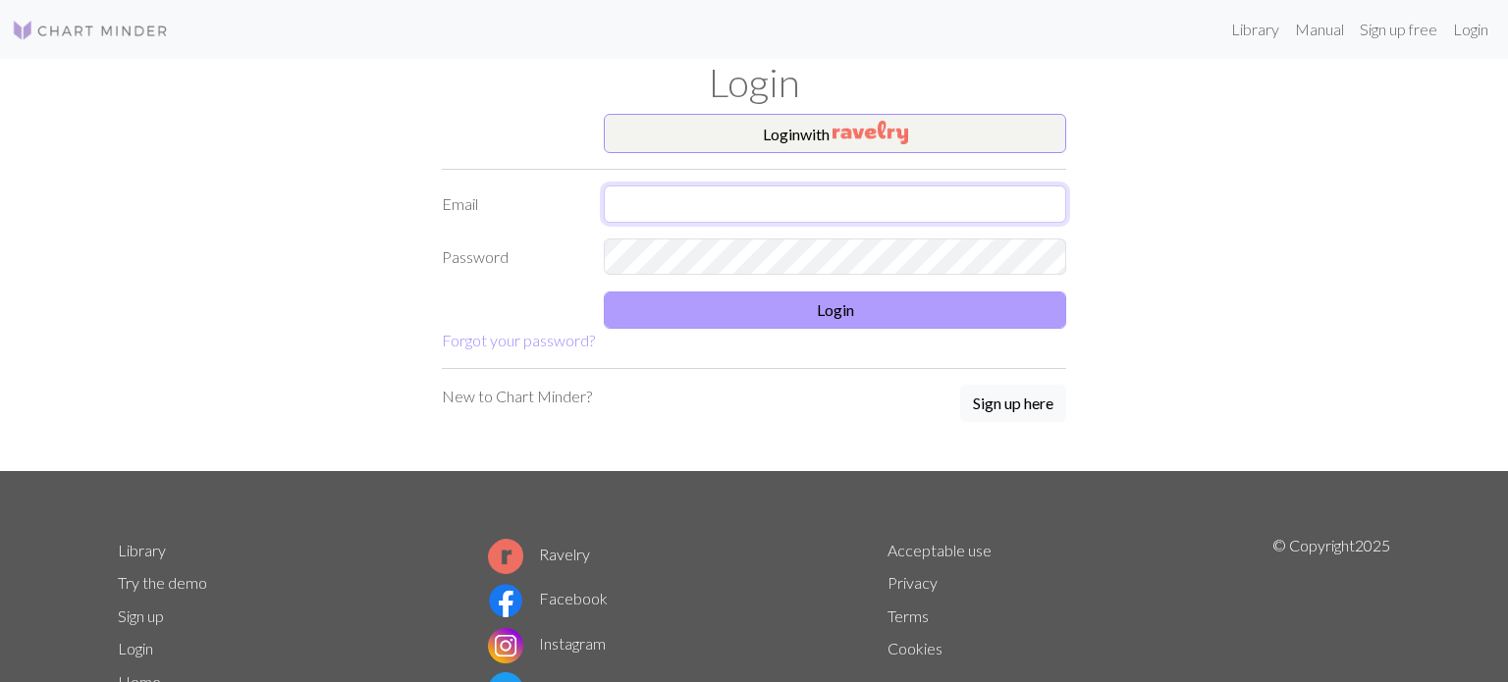
type input "heyemariah@gmail.com"
click at [872, 311] on button "Login" at bounding box center [835, 310] width 462 height 37
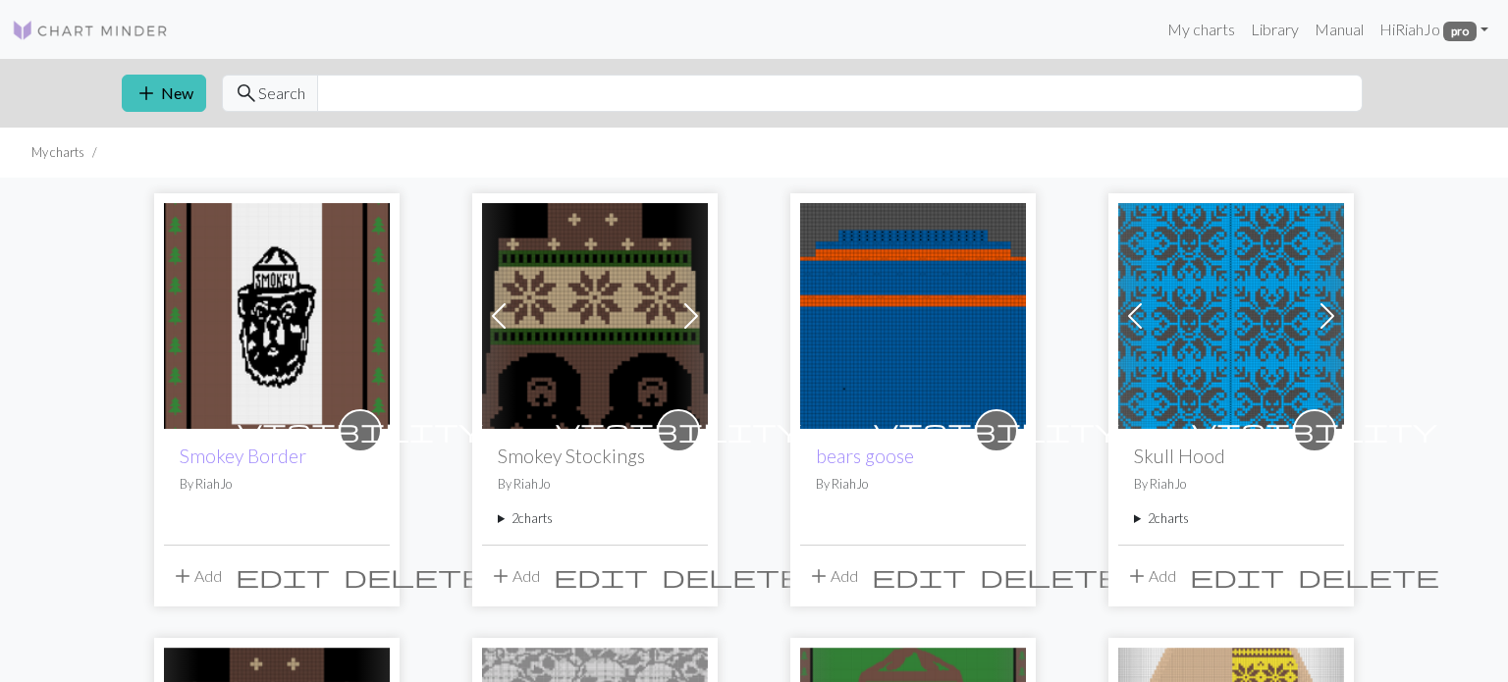
scroll to position [10, 0]
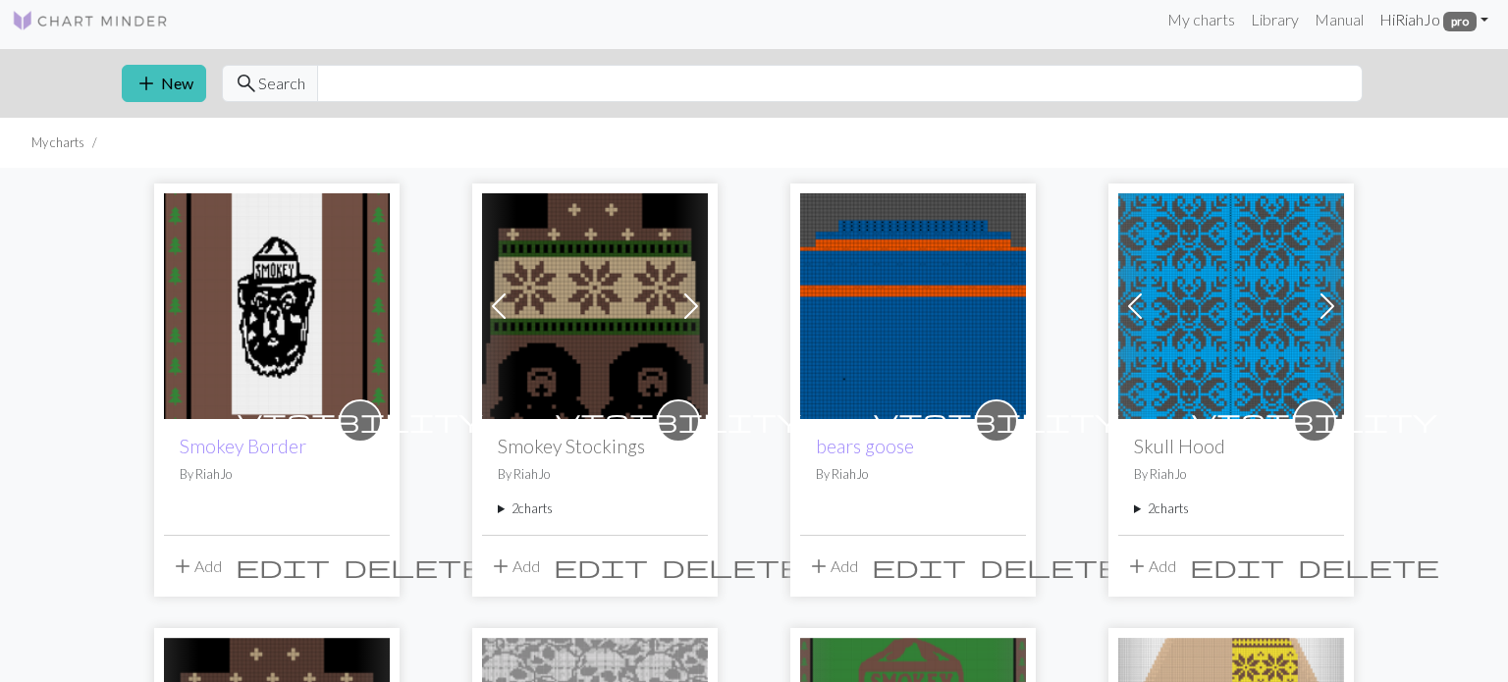
click at [1424, 28] on link "Hi RiahJo pro" at bounding box center [1433, 19] width 125 height 39
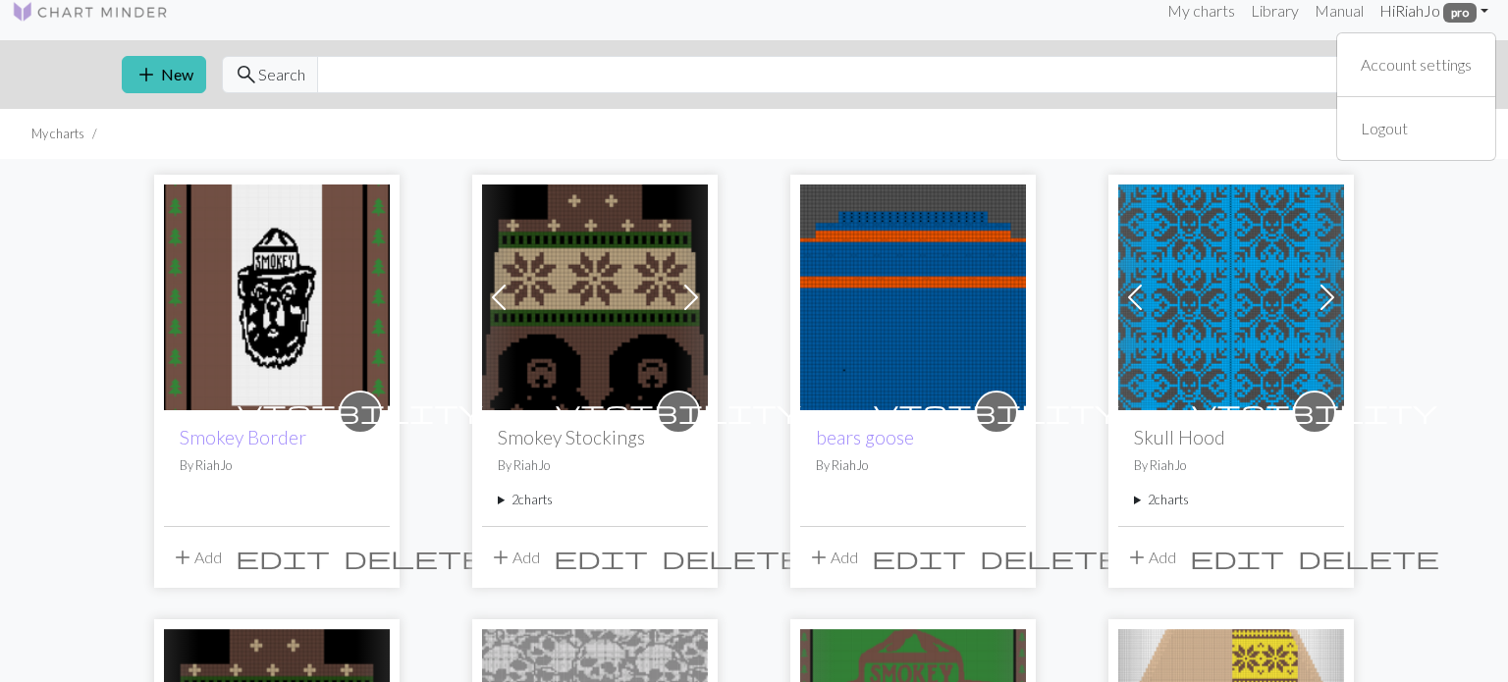
scroll to position [29, 0]
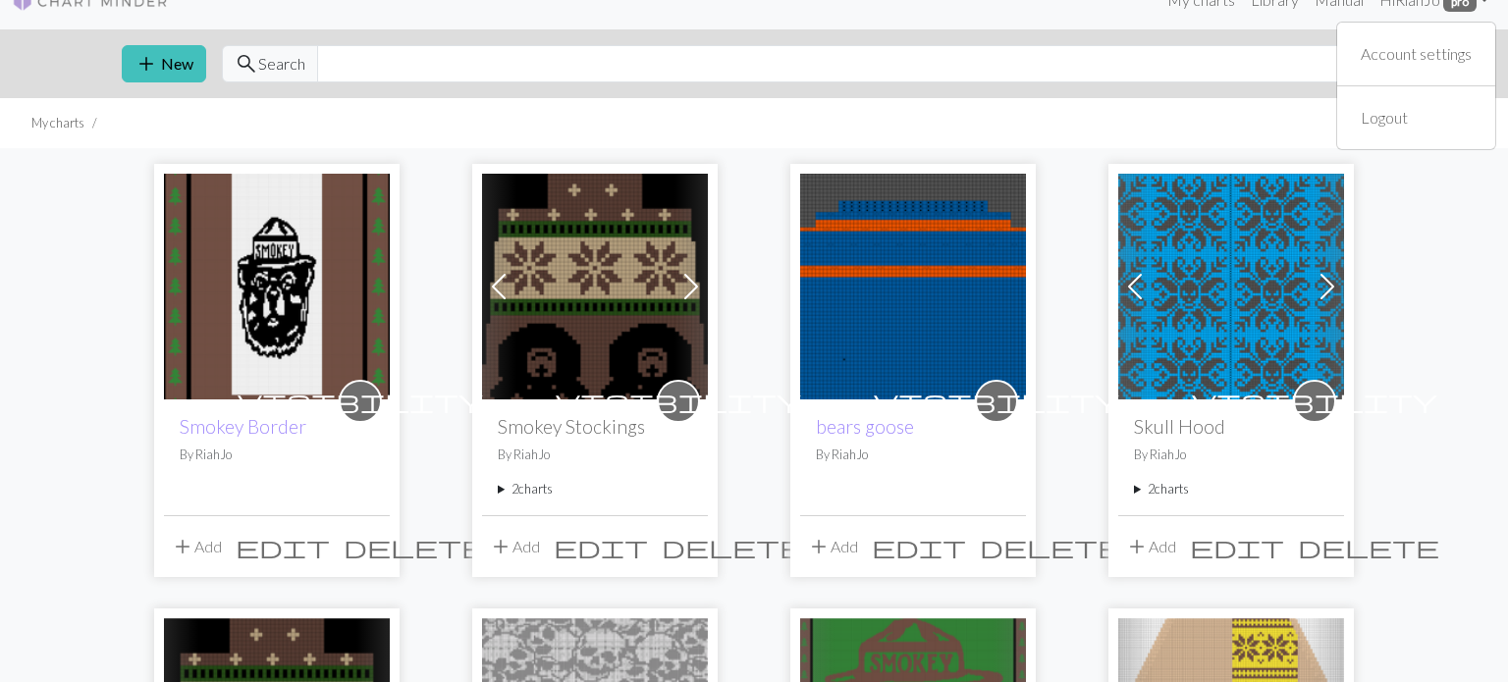
click at [330, 548] on span "edit" at bounding box center [283, 546] width 94 height 27
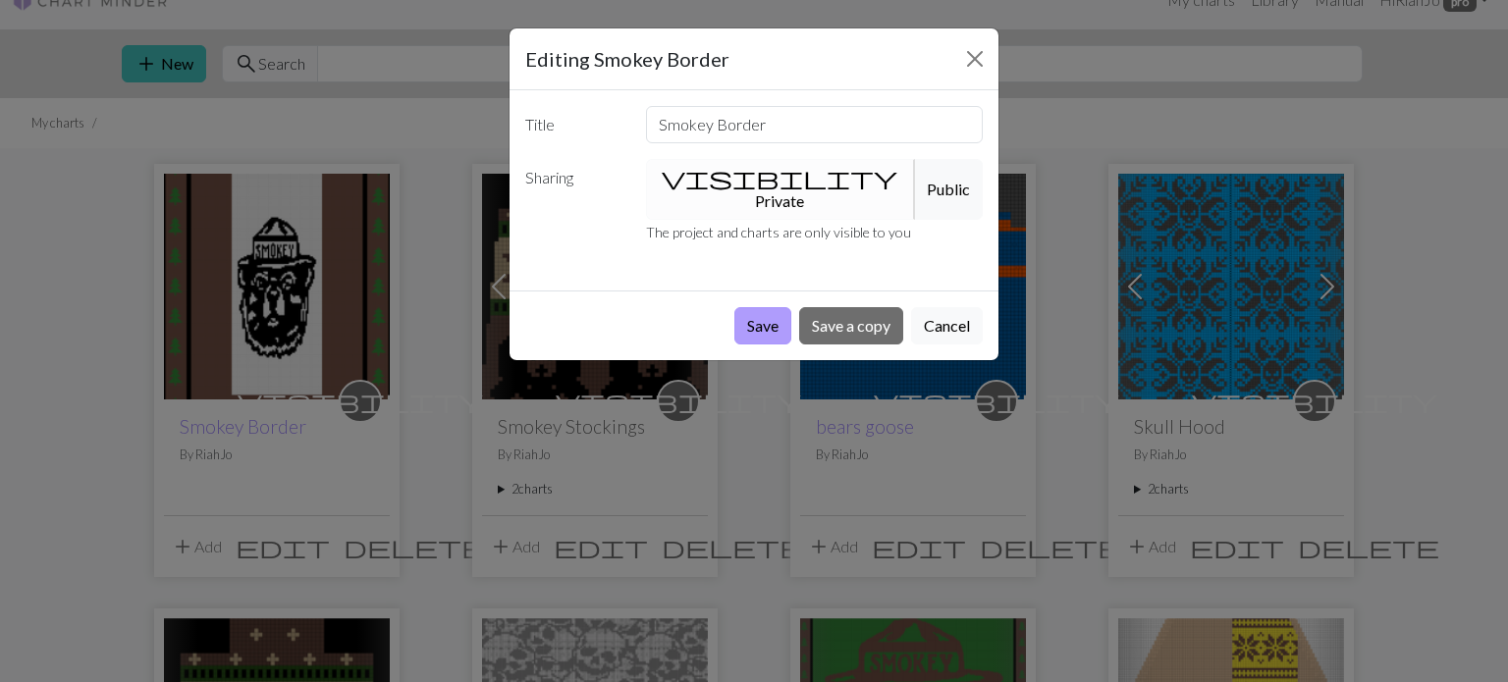
click at [768, 307] on button "Save" at bounding box center [762, 325] width 57 height 37
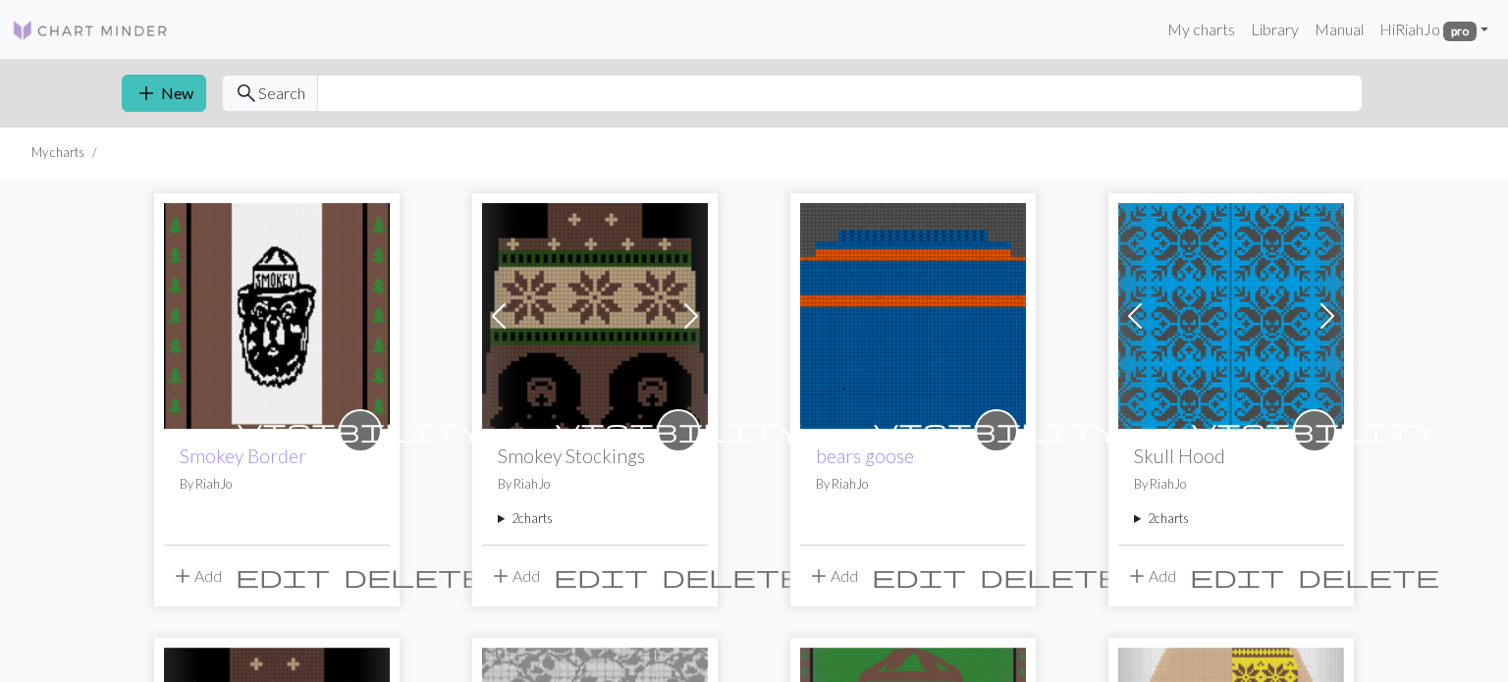
scroll to position [29, 0]
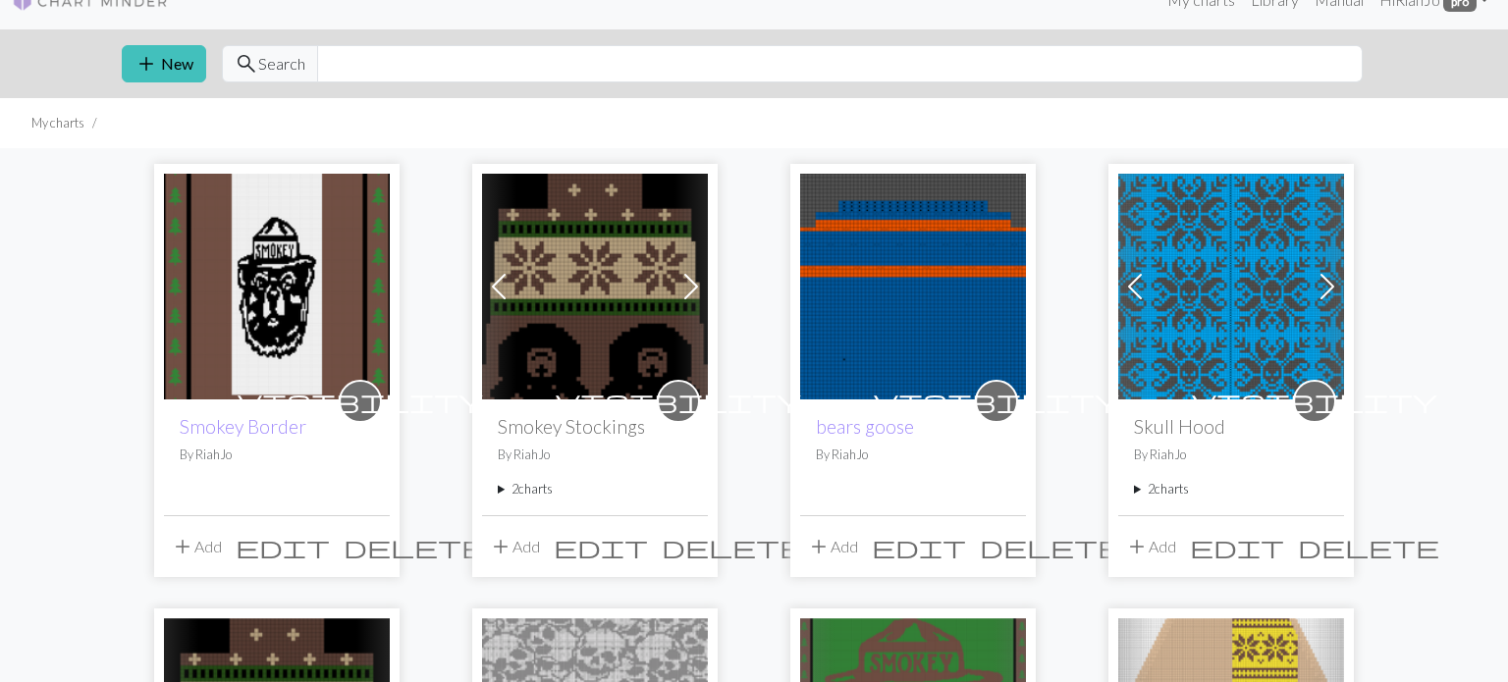
click at [273, 306] on img at bounding box center [277, 287] width 226 height 226
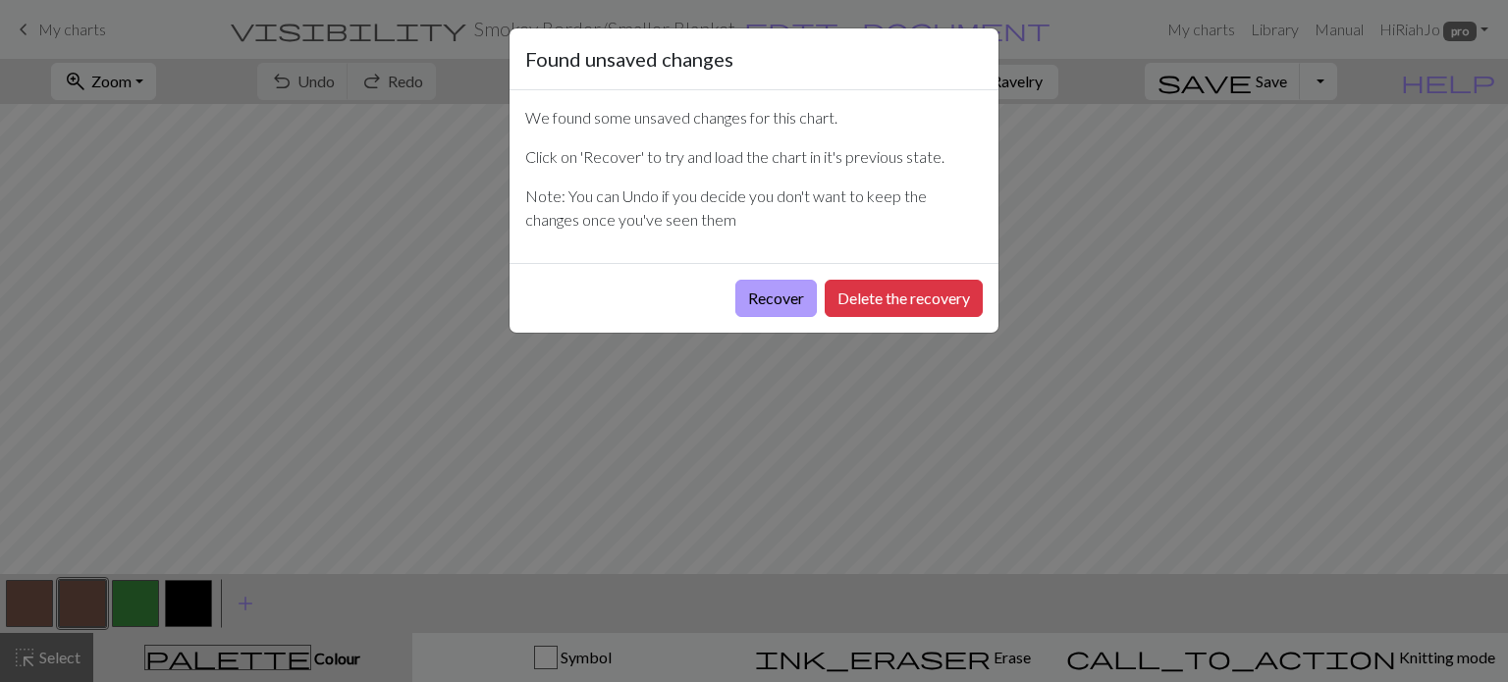
click at [793, 286] on button "Recover" at bounding box center [775, 298] width 81 height 37
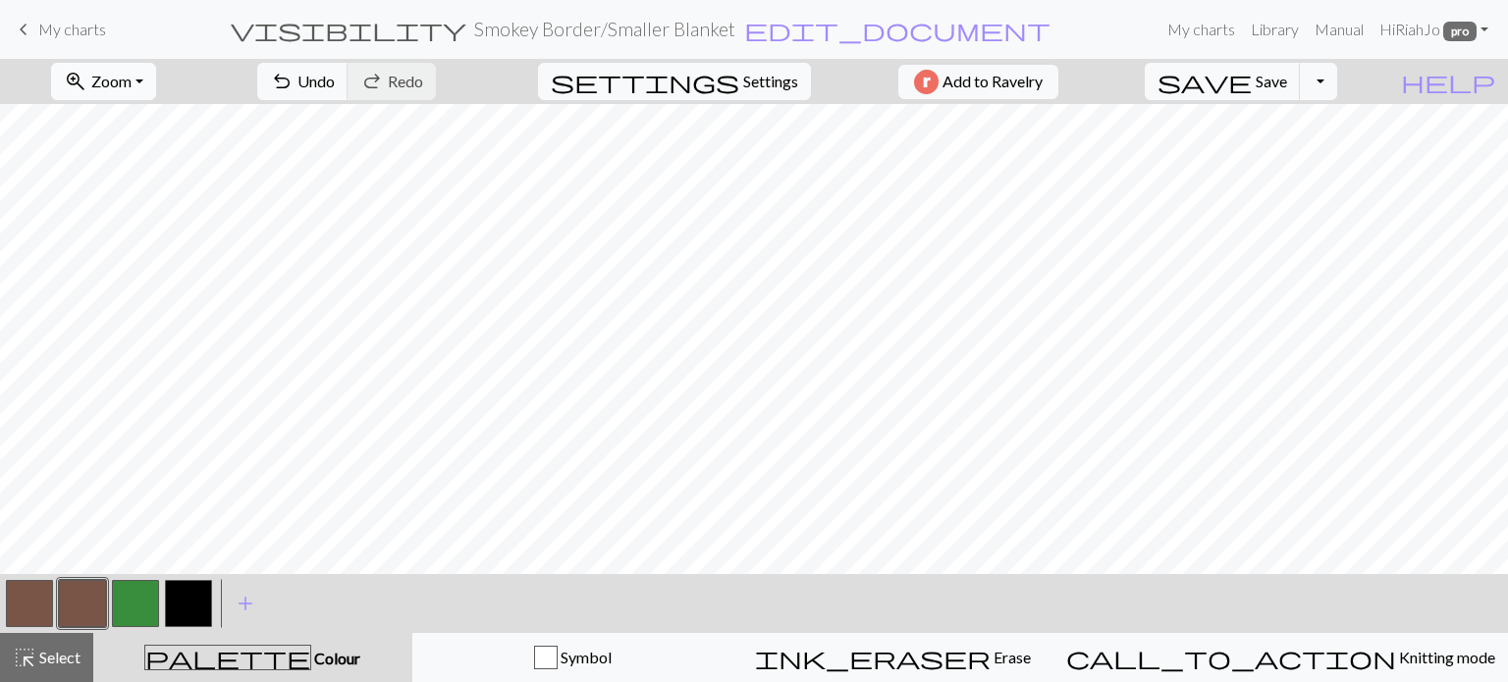
click at [156, 79] on button "zoom_in Zoom Zoom" at bounding box center [103, 81] width 105 height 37
click at [159, 126] on button "Fit all" at bounding box center [129, 124] width 155 height 31
click at [1337, 73] on button "Toggle Dropdown" at bounding box center [1318, 81] width 37 height 37
click at [1316, 155] on button "save_alt Download" at bounding box center [1175, 155] width 324 height 31
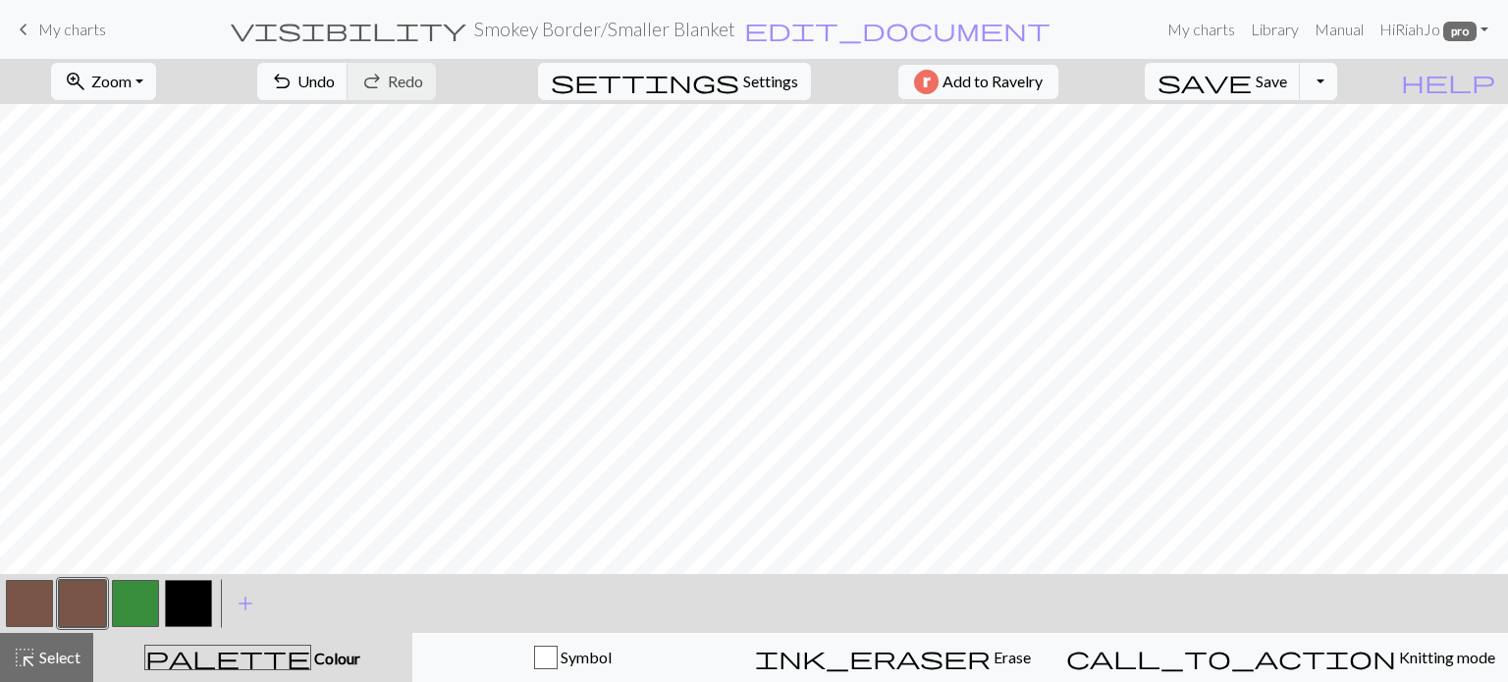
click at [1337, 89] on button "Toggle Dropdown" at bounding box center [1318, 81] width 37 height 37
click at [997, 81] on span "Add to Ravelry" at bounding box center [992, 82] width 100 height 25
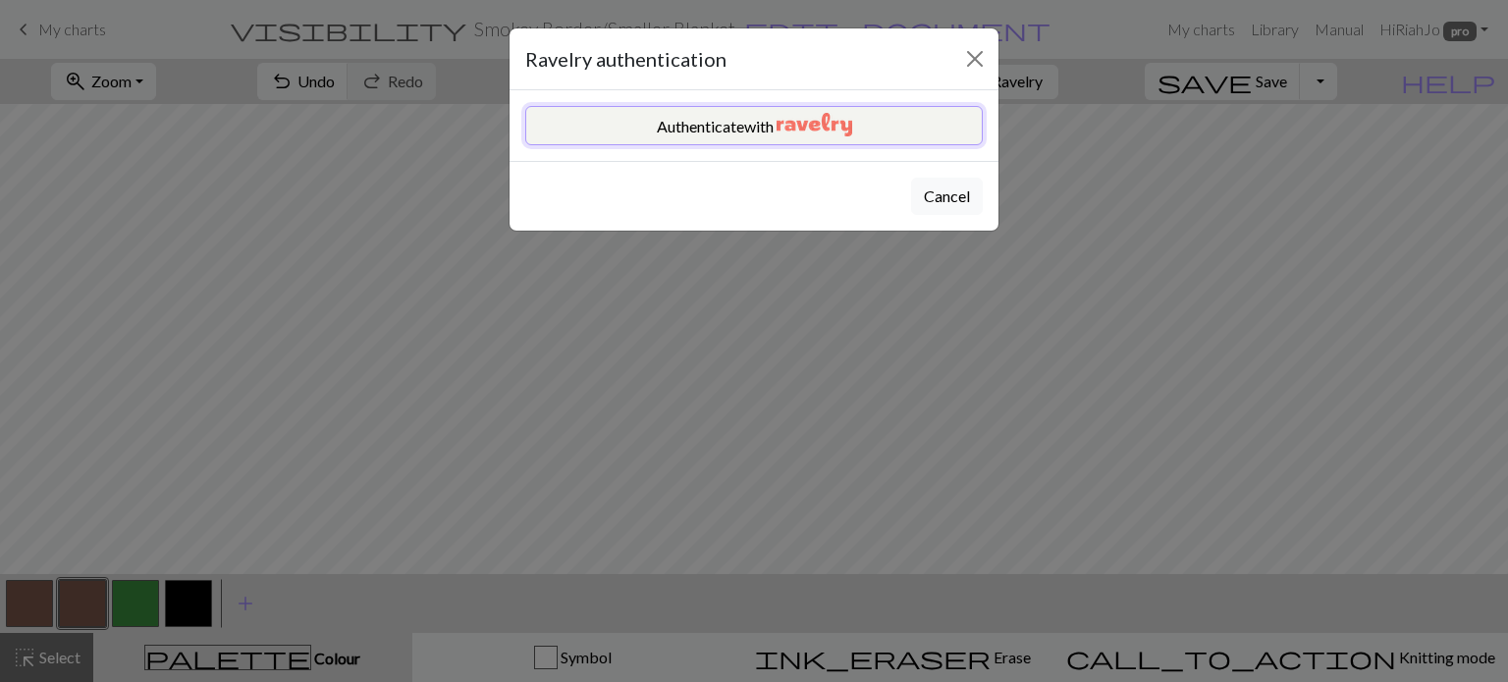
click at [711, 135] on button "Authenticate with" at bounding box center [753, 125] width 457 height 39
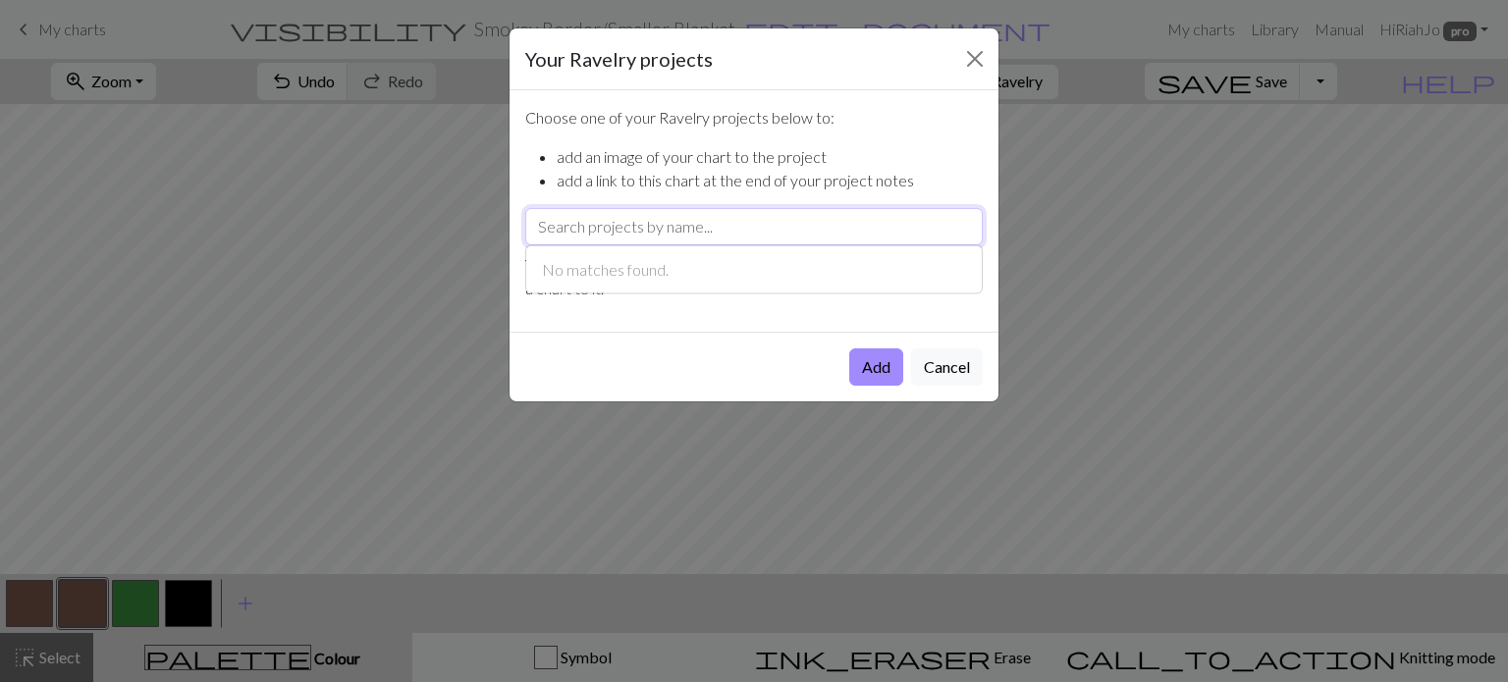
click at [824, 221] on input "text" at bounding box center [753, 226] width 457 height 37
click at [704, 279] on div "No matches found." at bounding box center [753, 269] width 457 height 49
click at [746, 218] on input "text" at bounding box center [753, 226] width 457 height 37
click at [951, 372] on button "Cancel" at bounding box center [947, 366] width 72 height 37
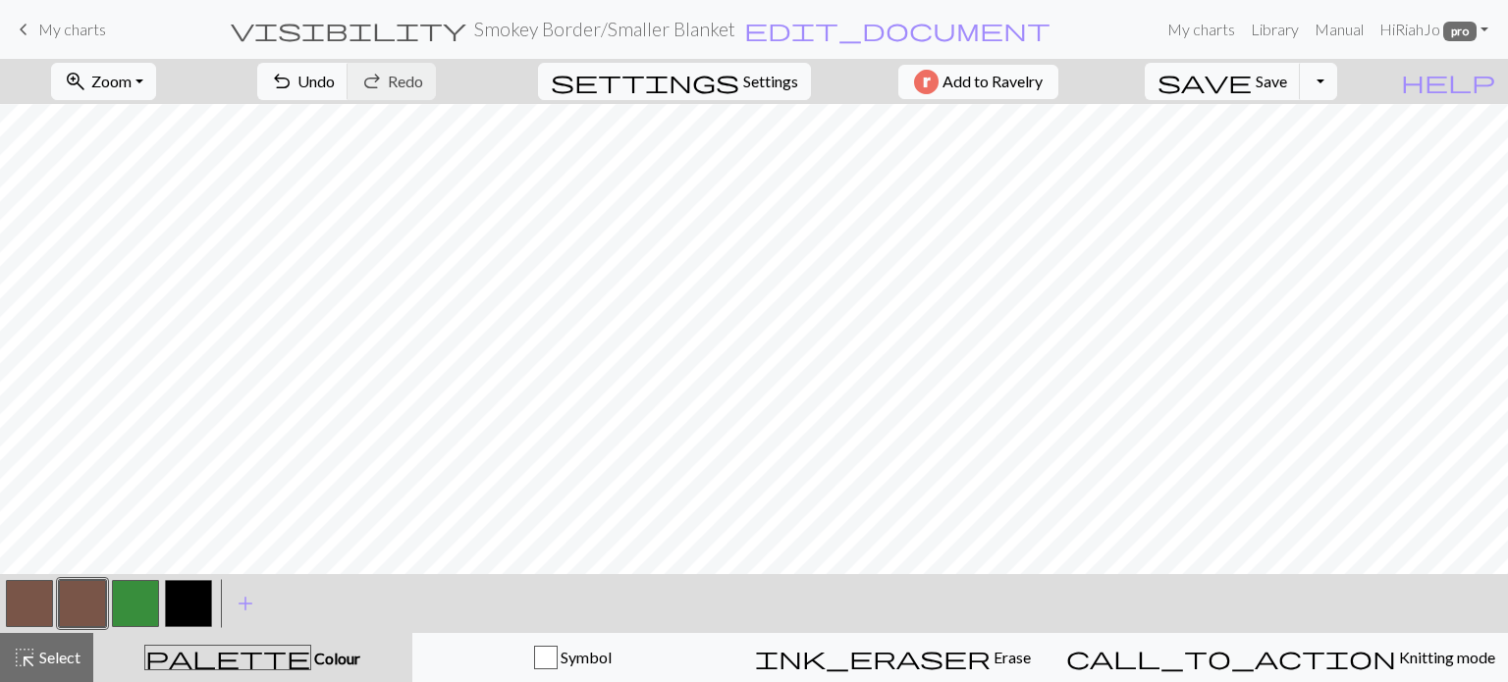
click at [1038, 85] on span "Add to Ravelry" at bounding box center [992, 82] width 100 height 25
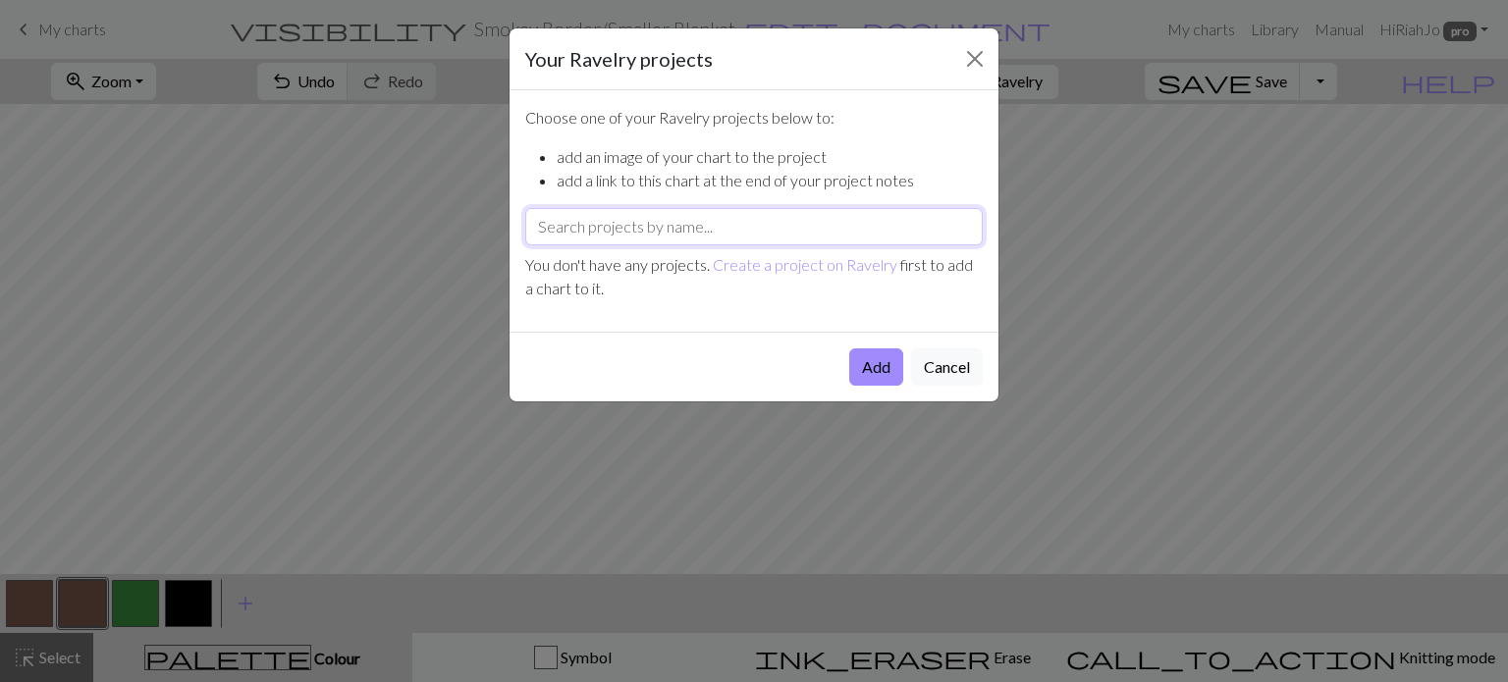
click at [832, 233] on input "text" at bounding box center [753, 226] width 457 height 37
type input "s"
click at [957, 372] on button "Cancel" at bounding box center [947, 366] width 72 height 37
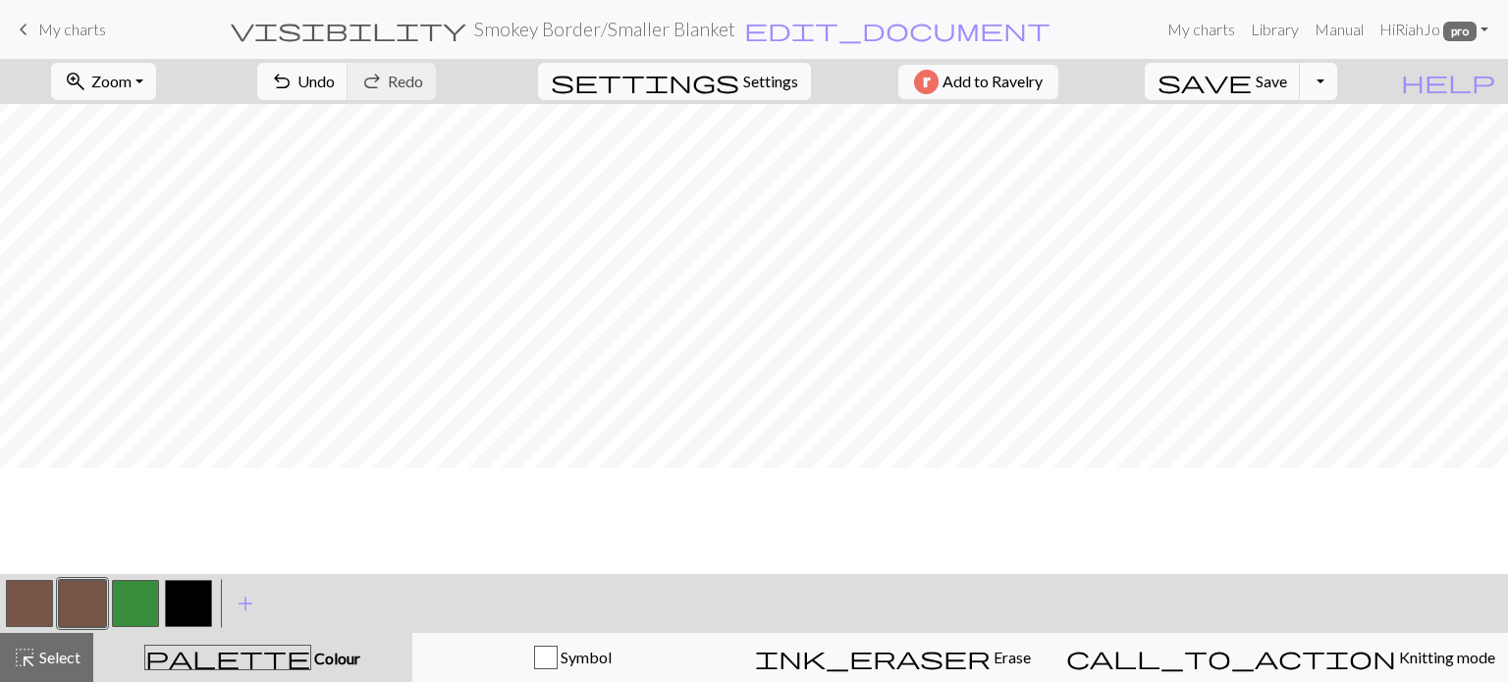
scroll to position [333, 0]
click at [1337, 84] on button "Toggle Dropdown" at bounding box center [1318, 81] width 37 height 37
click at [45, 610] on button "button" at bounding box center [29, 603] width 47 height 47
click at [177, 607] on button "button" at bounding box center [188, 603] width 47 height 47
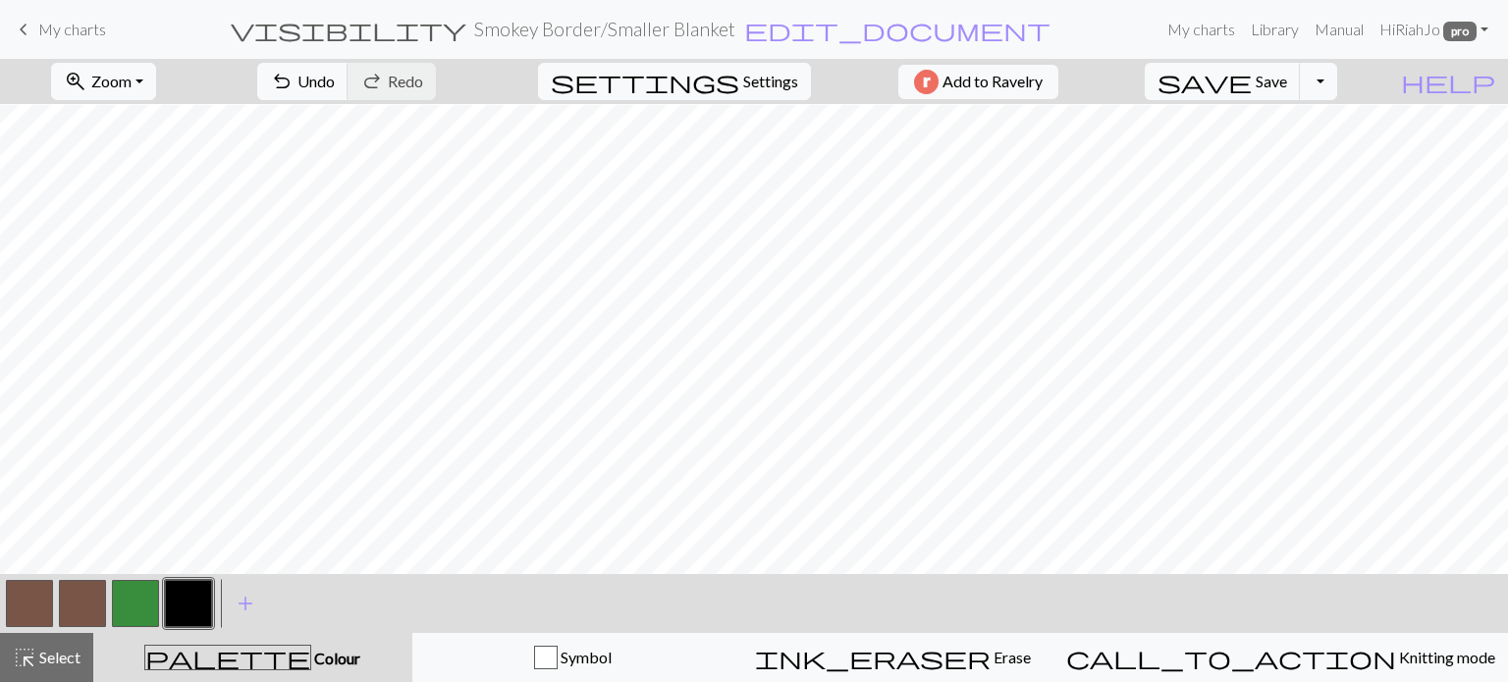
click at [18, 596] on button "button" at bounding box center [29, 603] width 47 height 47
click at [1251, 80] on span "save" at bounding box center [1204, 81] width 94 height 27
click at [1175, 28] on link "My charts" at bounding box center [1200, 29] width 83 height 39
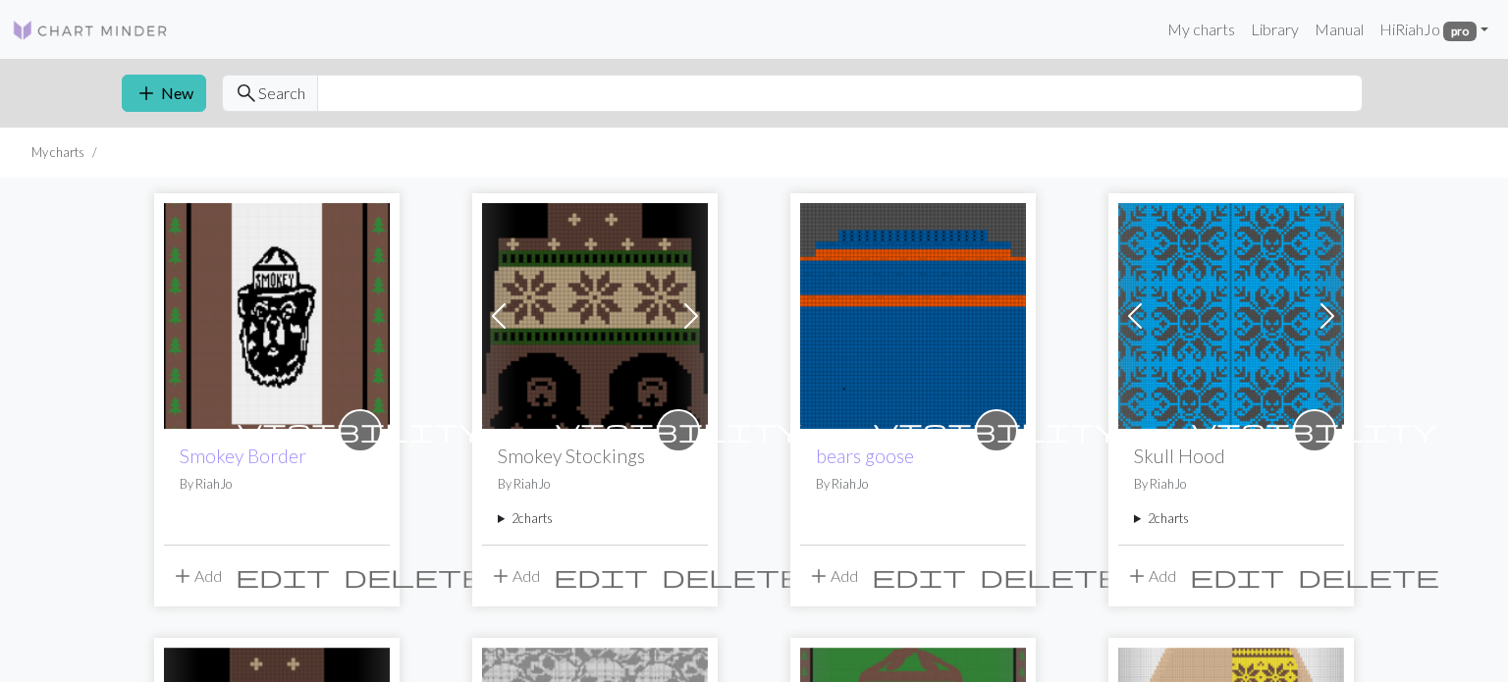
click at [267, 318] on img at bounding box center [277, 316] width 226 height 226
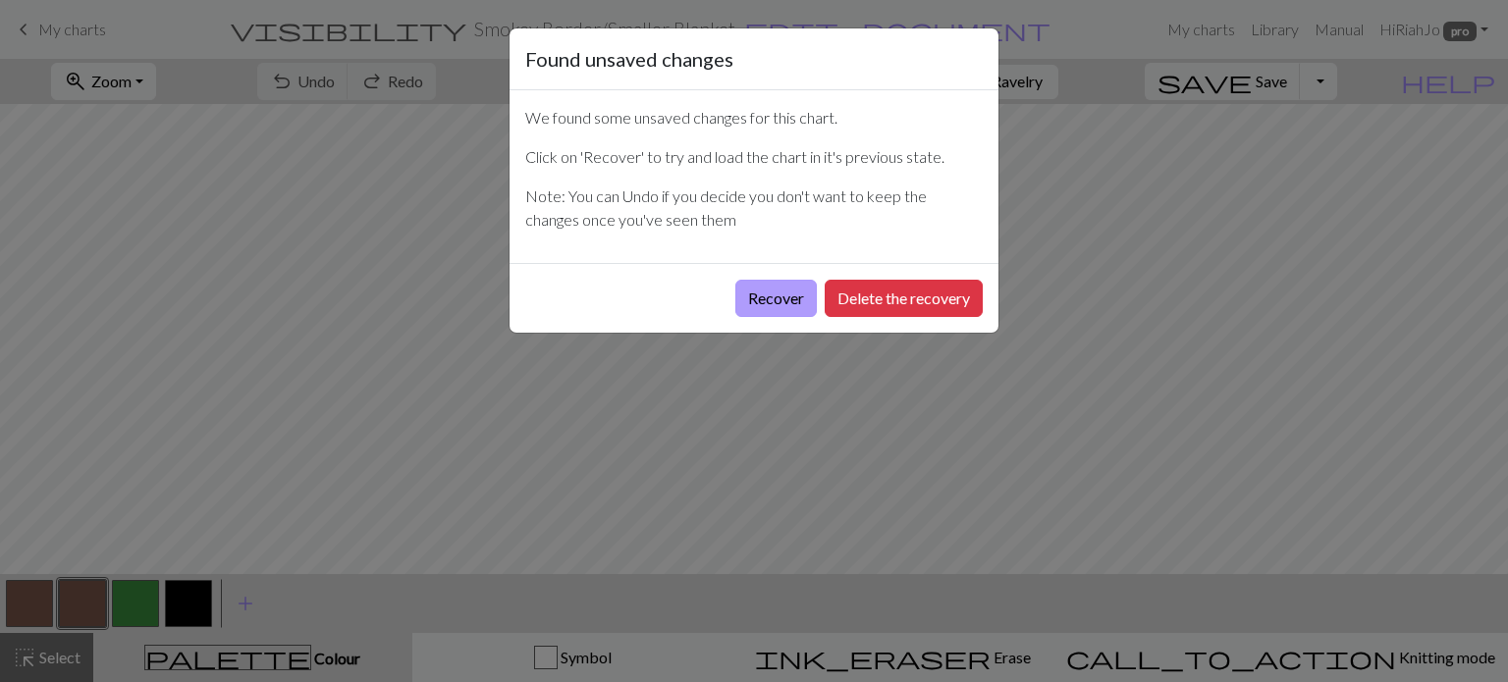
click at [783, 292] on button "Recover" at bounding box center [775, 298] width 81 height 37
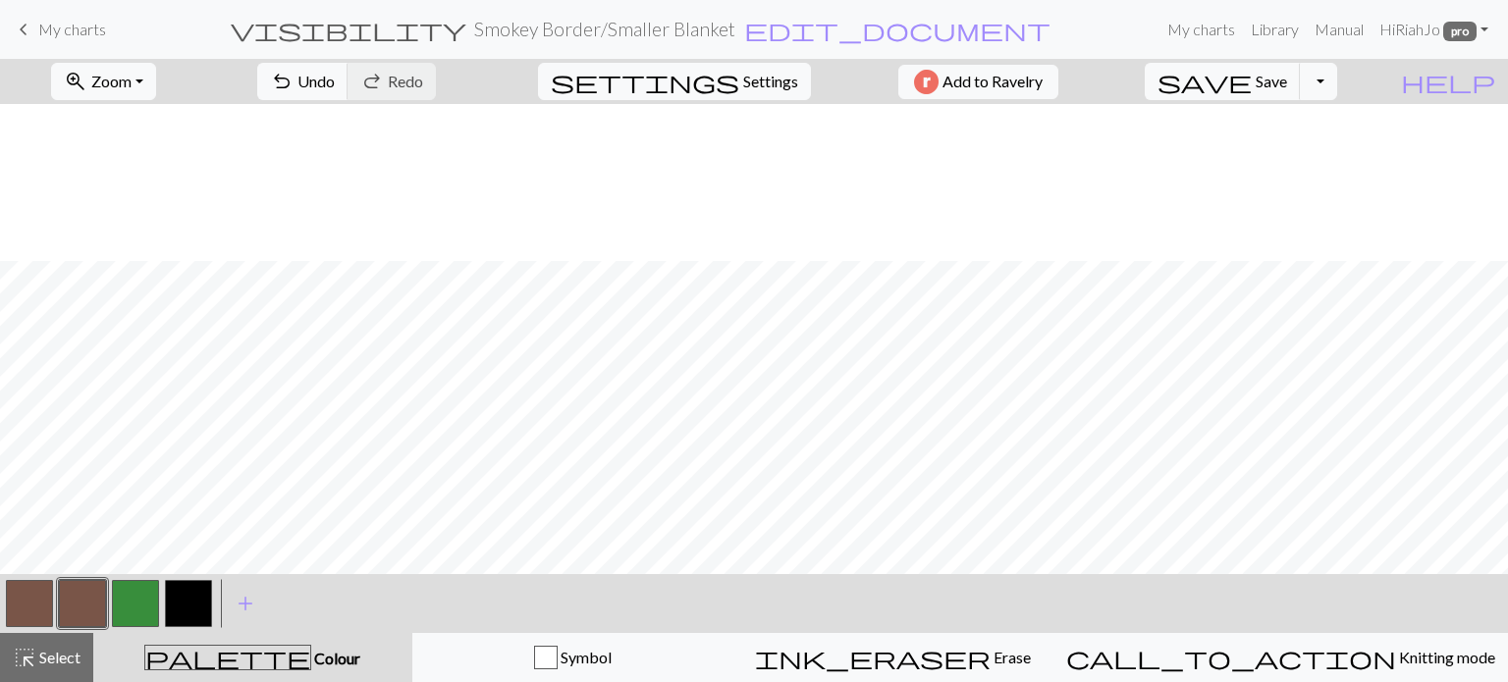
scroll to position [738, 0]
click at [156, 83] on button "zoom_in Zoom Zoom" at bounding box center [103, 81] width 105 height 37
click at [155, 156] on button "Fit width" at bounding box center [129, 155] width 155 height 31
drag, startPoint x: 538, startPoint y: 574, endPoint x: 883, endPoint y: 588, distance: 345.8
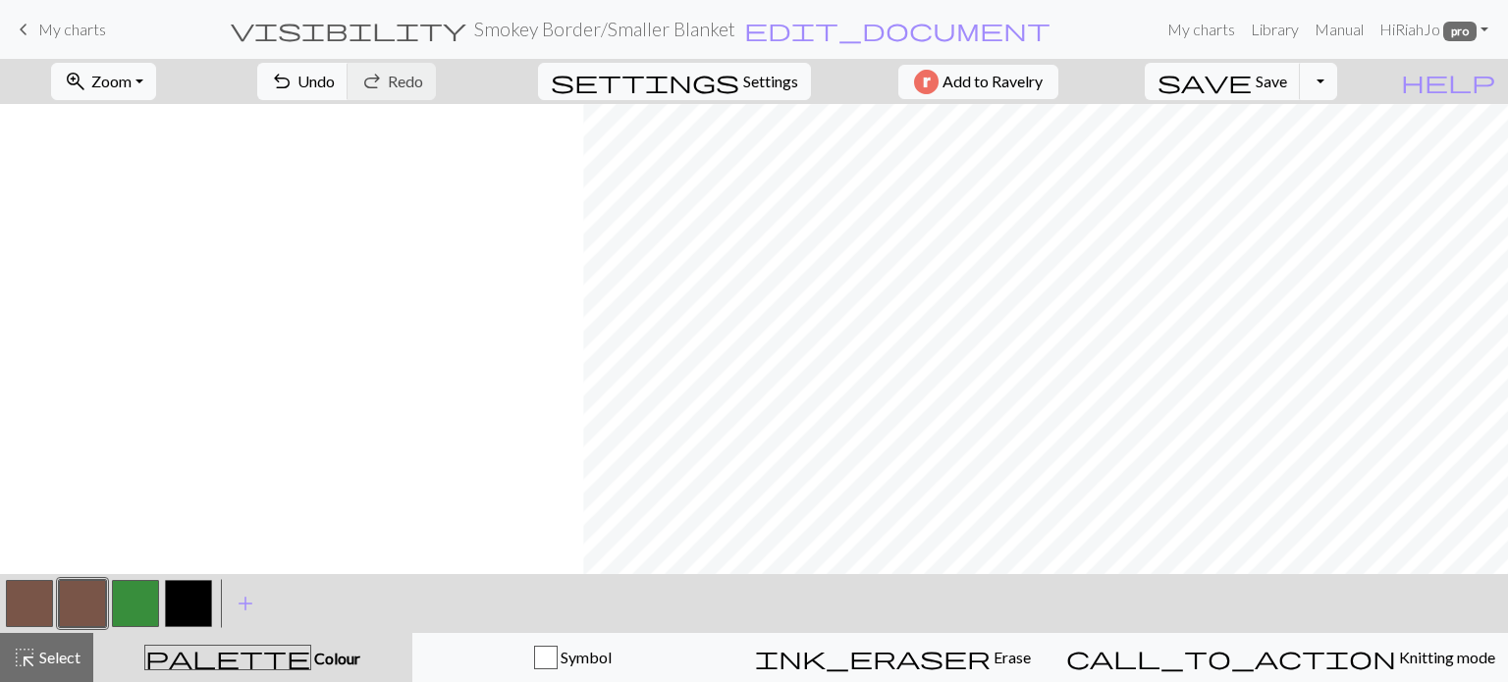
click at [883, 588] on div "< > add Add a colour" at bounding box center [754, 603] width 1508 height 59
click at [186, 607] on button "button" at bounding box center [188, 603] width 47 height 47
click at [1287, 84] on span "Save" at bounding box center [1270, 81] width 31 height 19
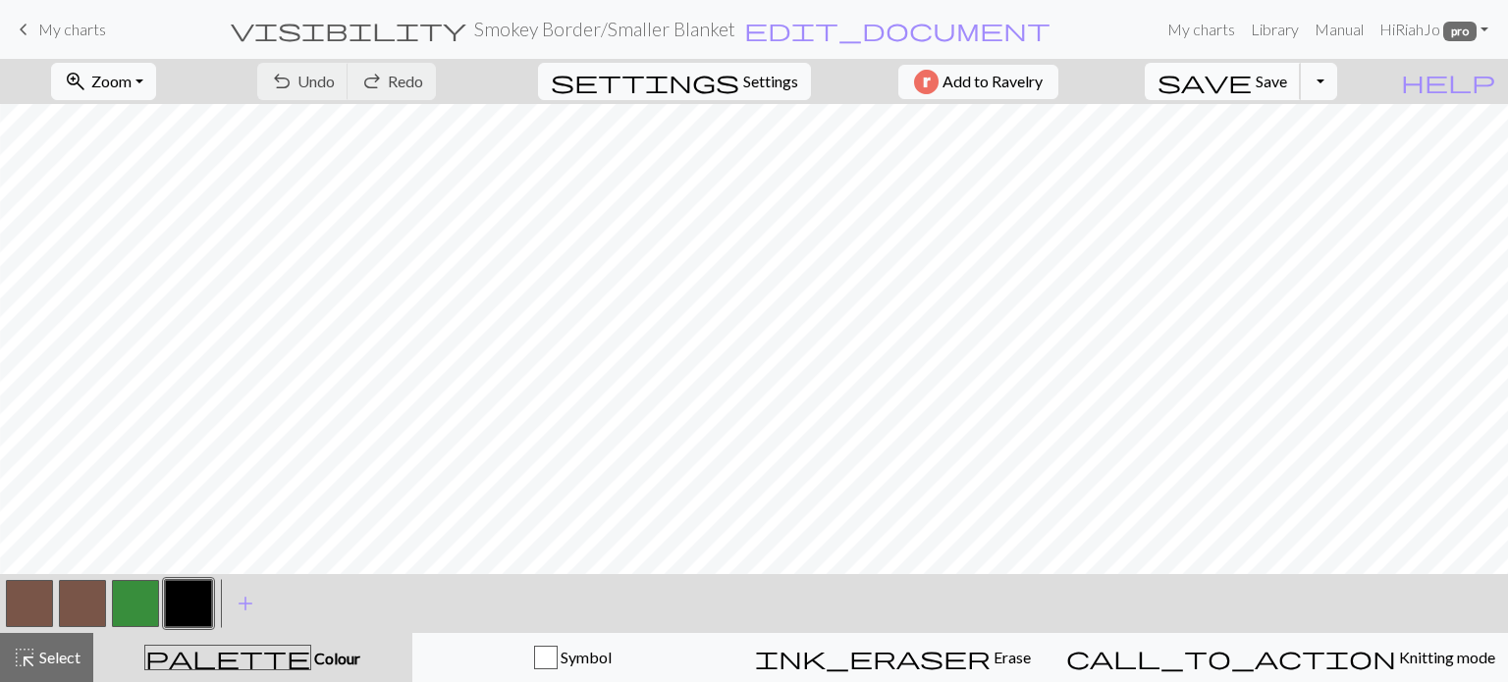
click at [1251, 84] on span "save" at bounding box center [1204, 81] width 94 height 27
click at [1004, 5] on div "Chart saved" at bounding box center [754, 39] width 1508 height 78
click at [1337, 74] on button "Toggle Dropdown" at bounding box center [1318, 81] width 37 height 37
click at [1052, 159] on span "save_alt" at bounding box center [1041, 155] width 24 height 27
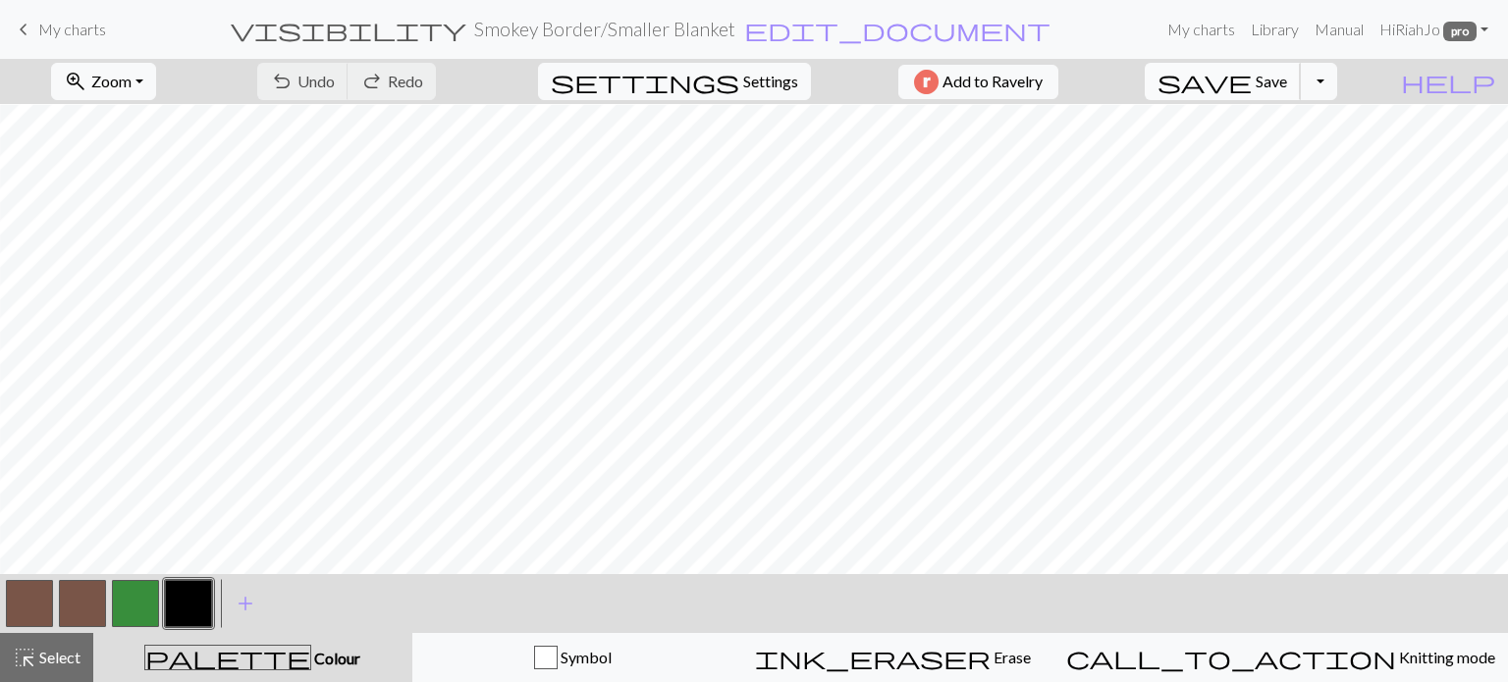
click at [1287, 80] on span "Save" at bounding box center [1270, 81] width 31 height 19
click at [1261, 31] on link "Library" at bounding box center [1275, 29] width 64 height 39
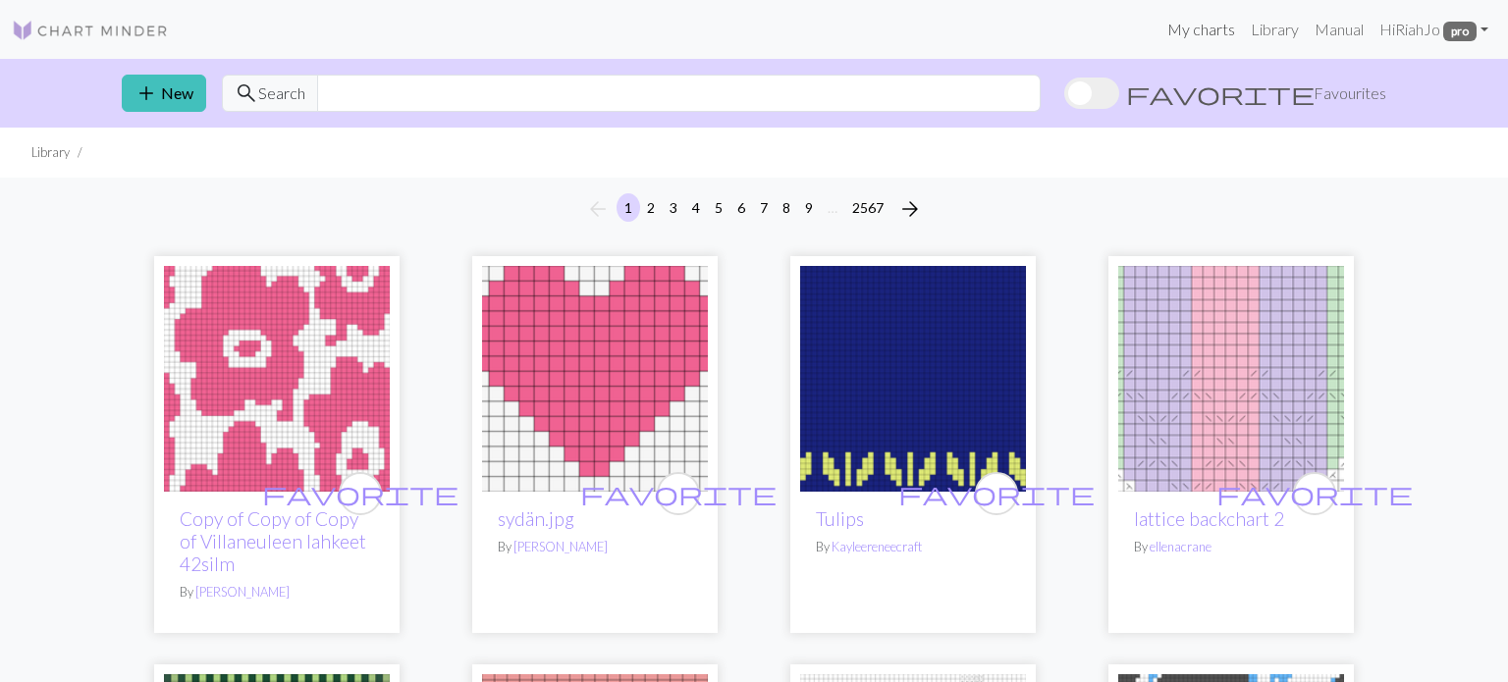
click at [1190, 32] on link "My charts" at bounding box center [1200, 29] width 83 height 39
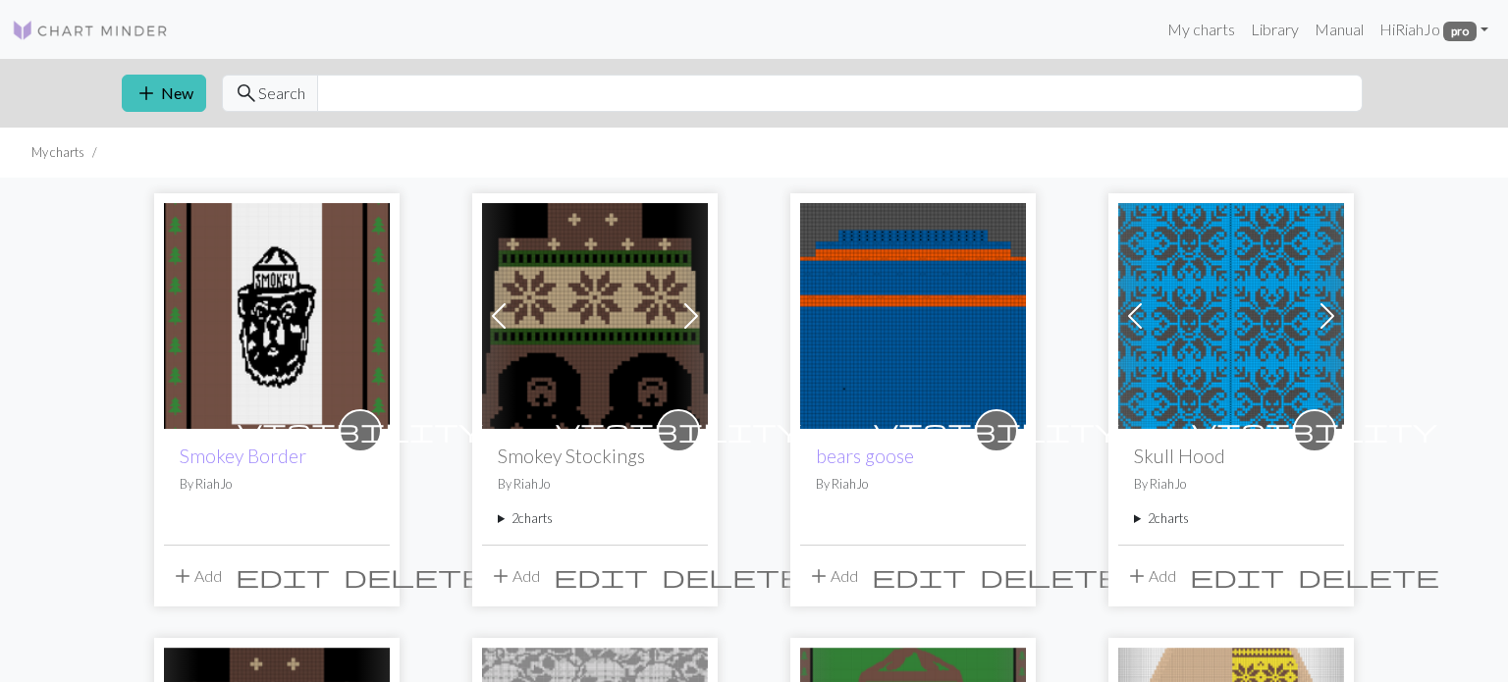
click at [284, 303] on img at bounding box center [277, 316] width 226 height 226
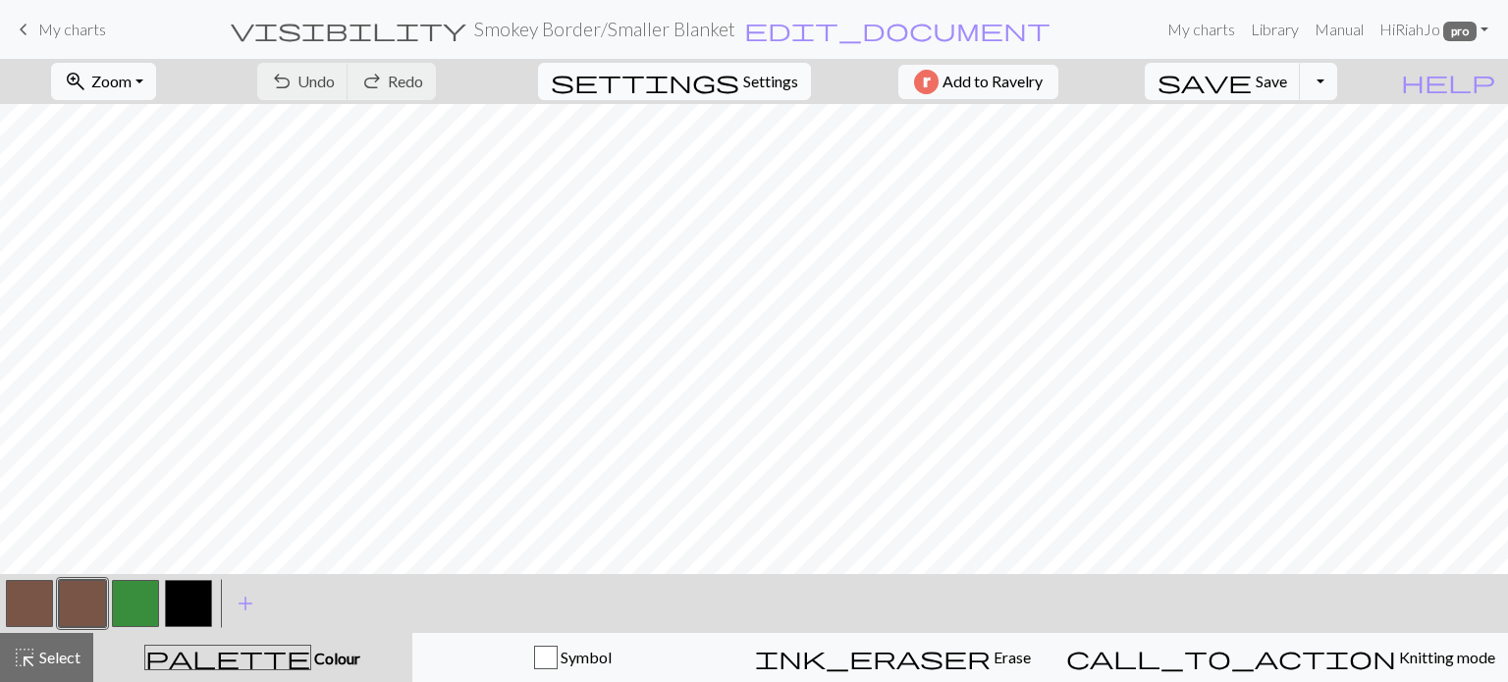
click at [748, 80] on span "Settings" at bounding box center [770, 82] width 55 height 24
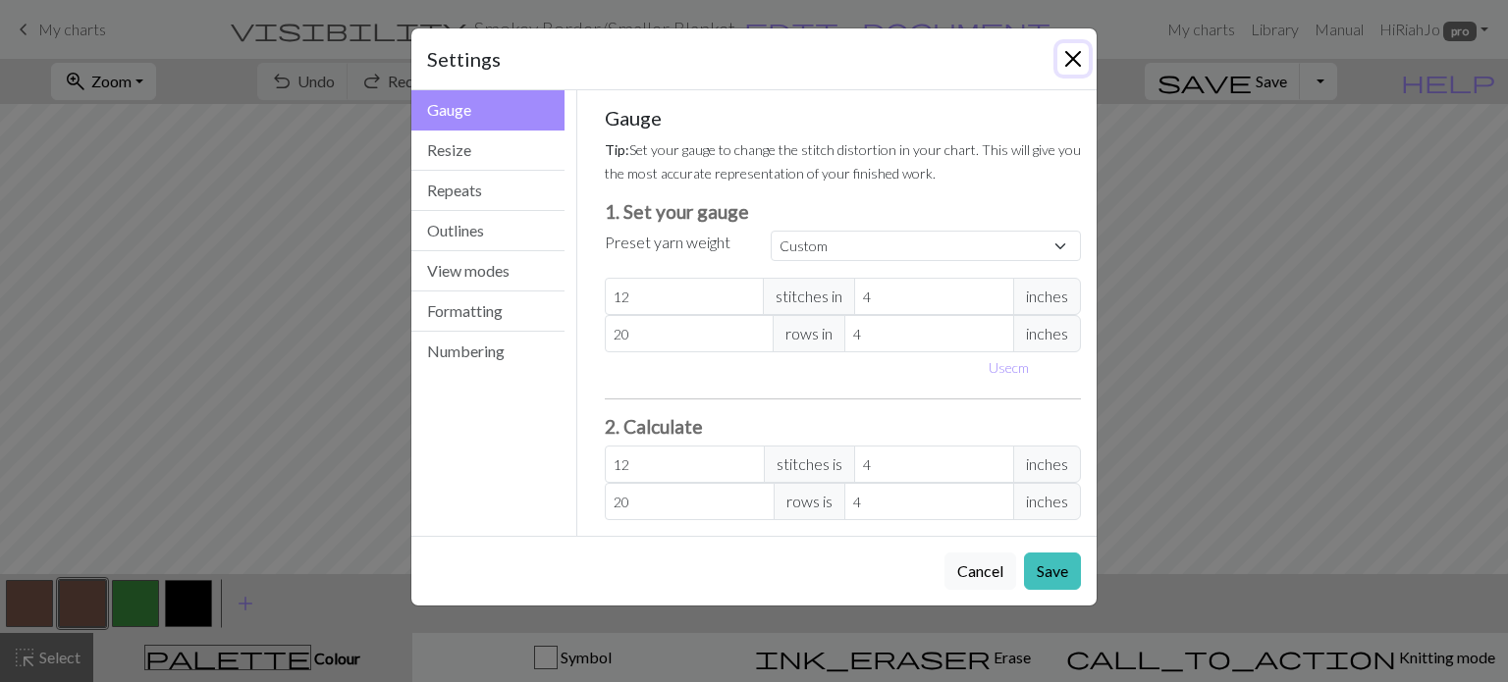
click at [1083, 58] on button "Close" at bounding box center [1072, 58] width 31 height 31
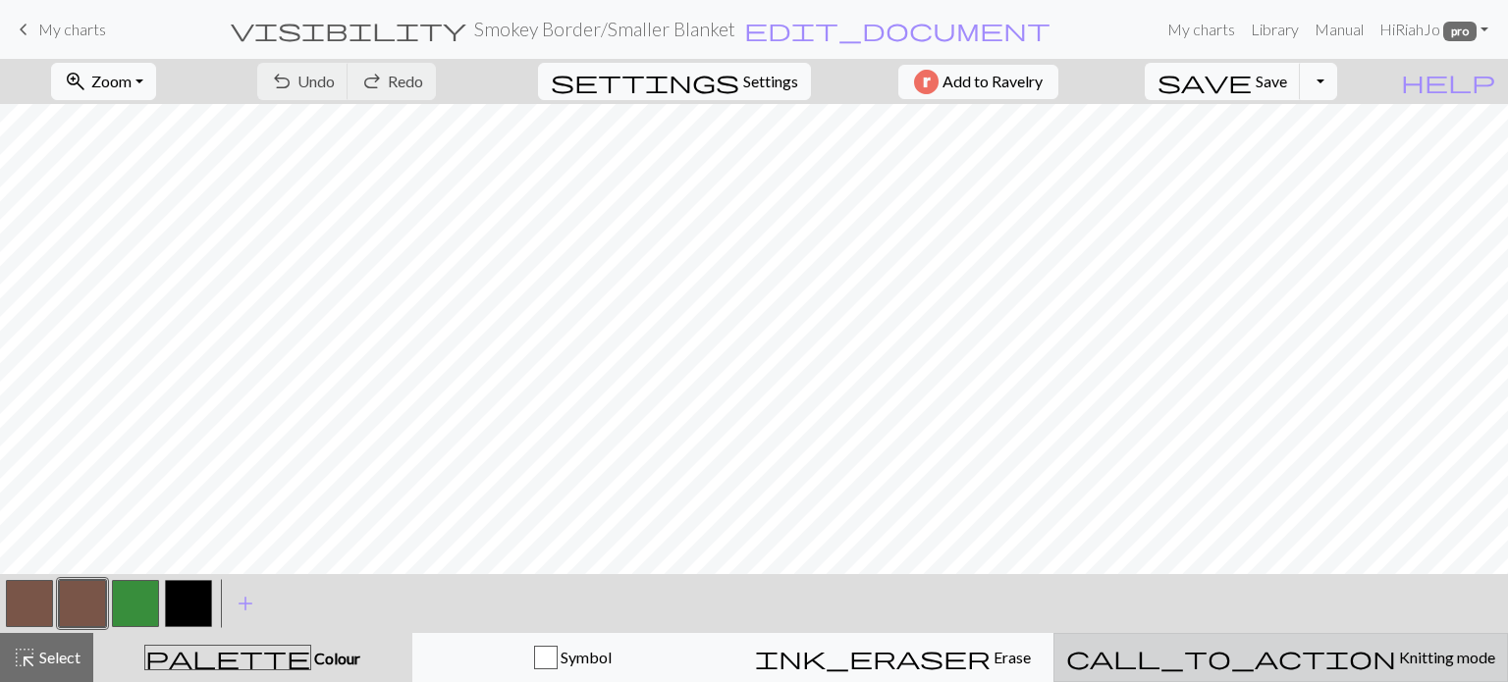
click at [1396, 655] on span "Knitting mode" at bounding box center [1445, 657] width 99 height 19
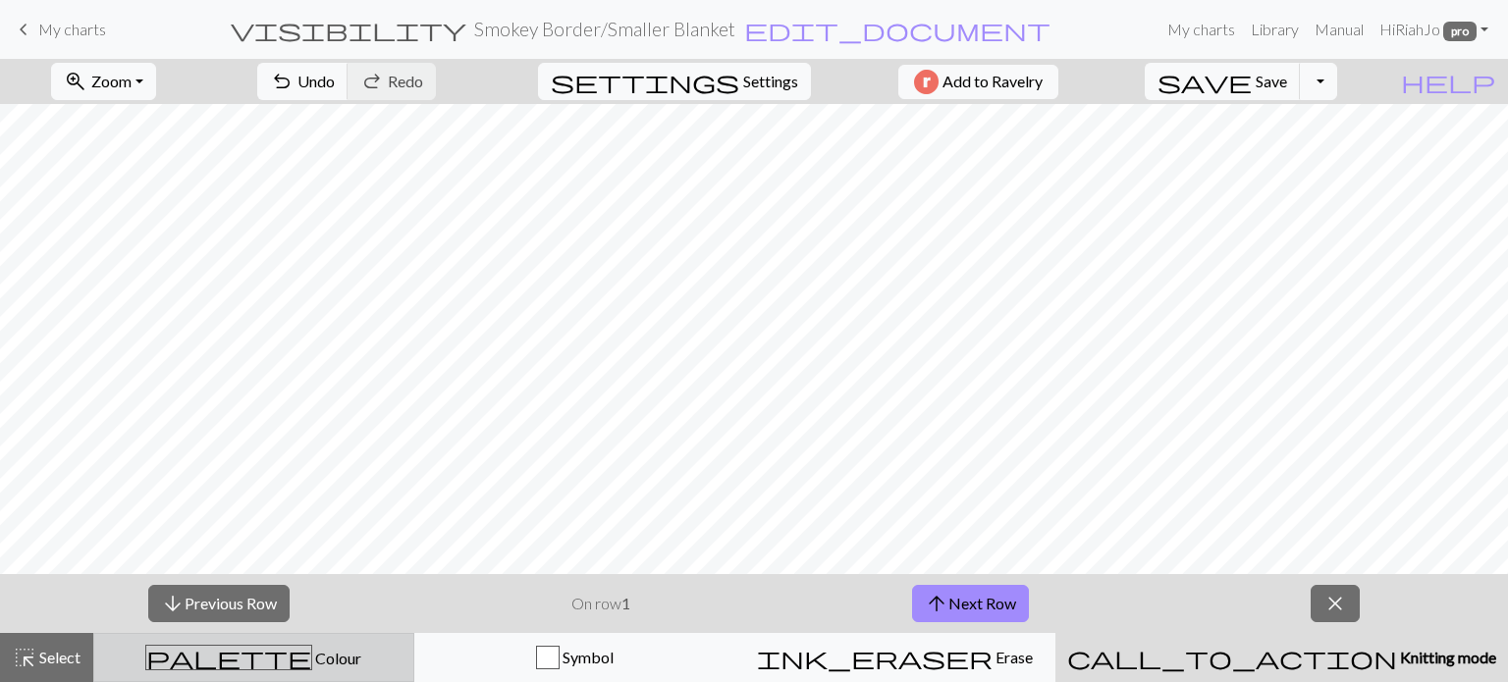
click at [293, 648] on div "palette Colour Colour" at bounding box center [253, 658] width 295 height 26
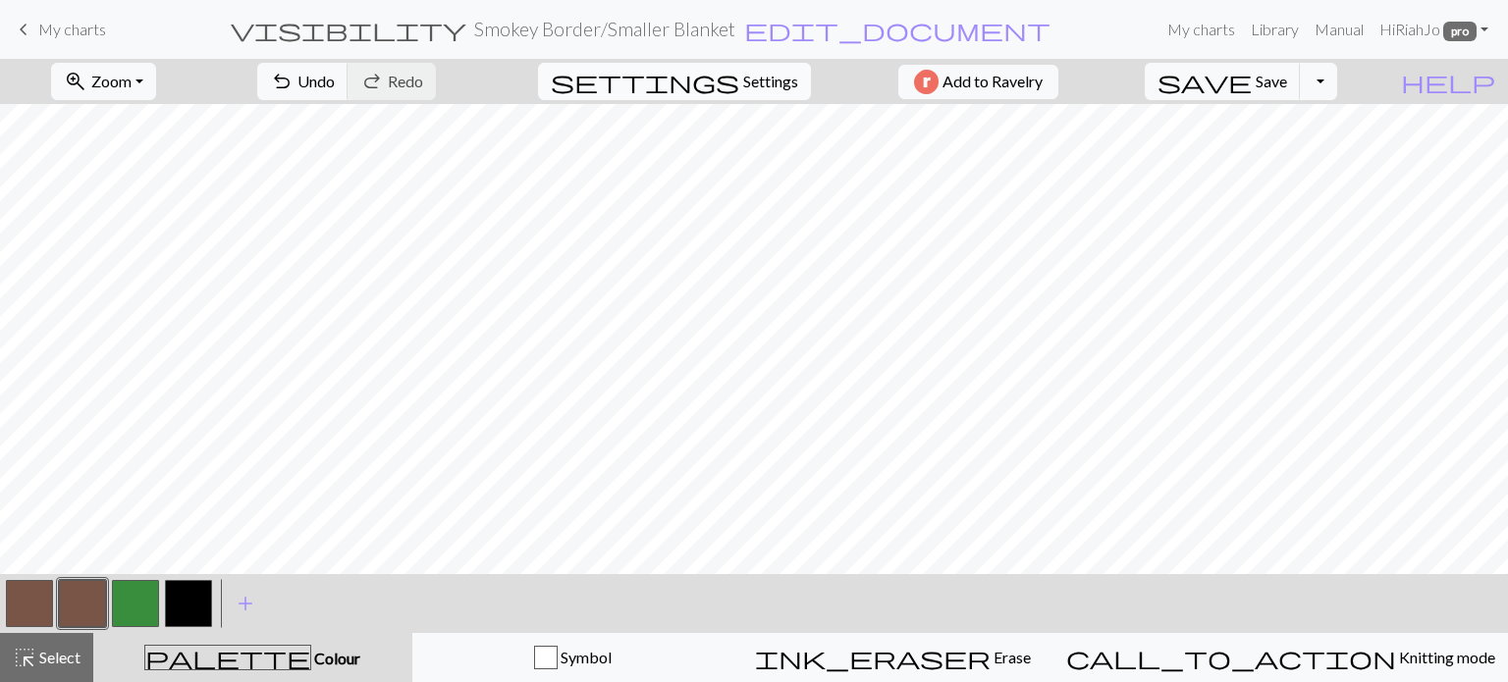
click at [716, 82] on span "settings" at bounding box center [645, 81] width 188 height 27
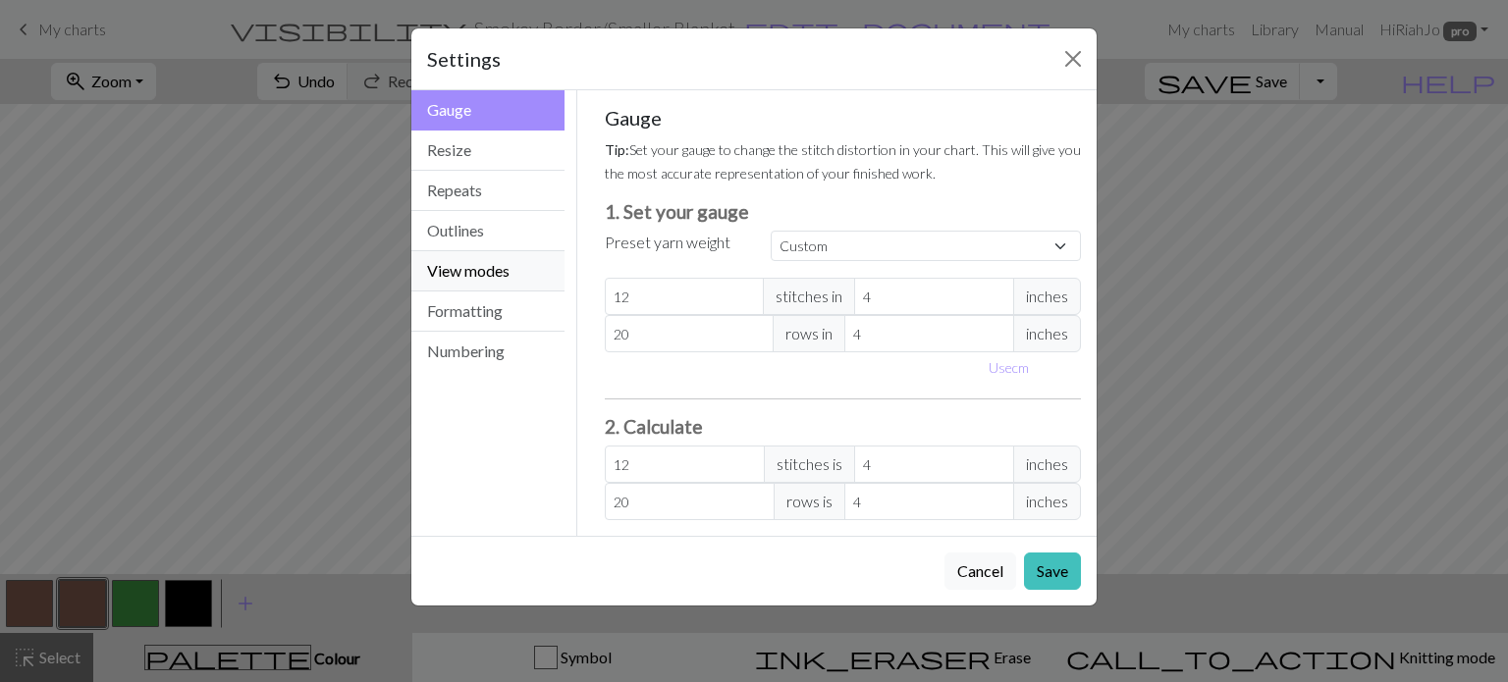
click at [476, 276] on button "View modes" at bounding box center [487, 271] width 153 height 40
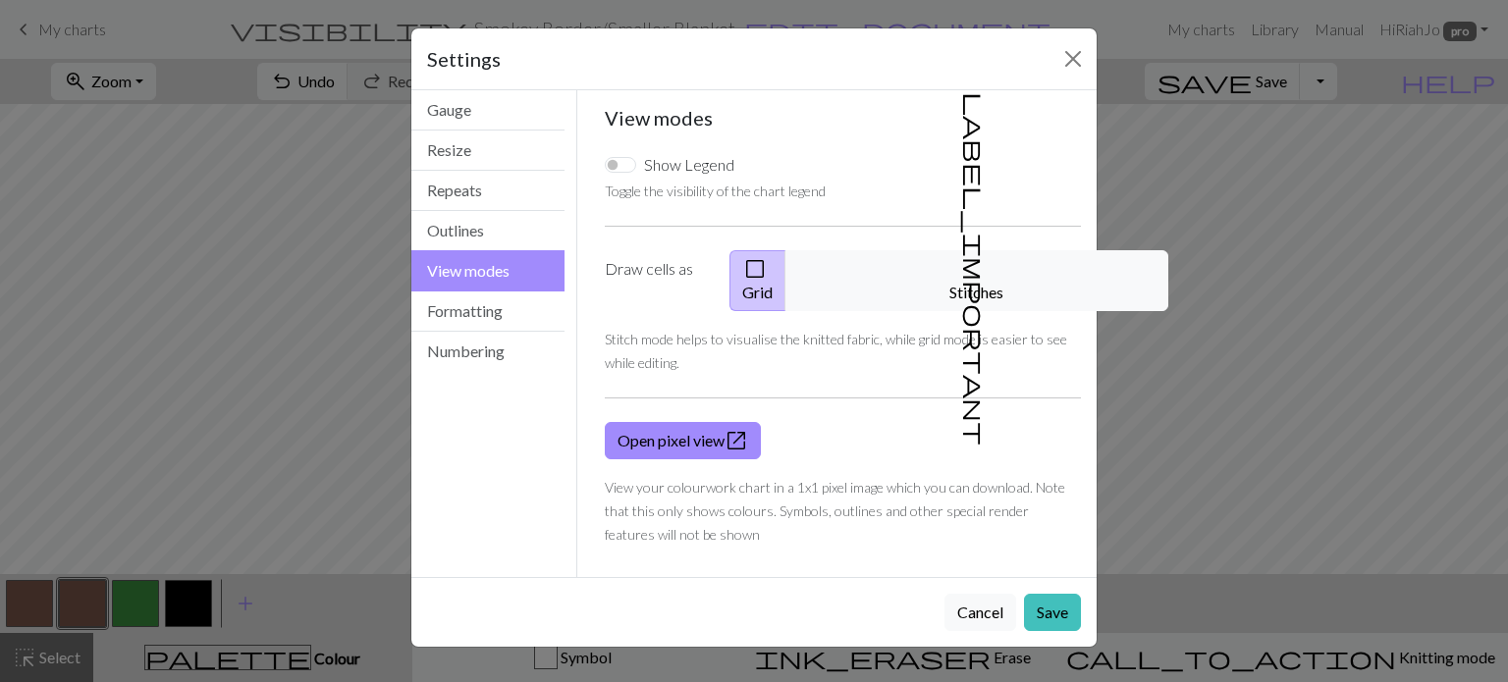
drag, startPoint x: 967, startPoint y: 277, endPoint x: 1018, endPoint y: 404, distance: 137.4
click at [967, 273] on span "label_important" at bounding box center [974, 268] width 27 height 353
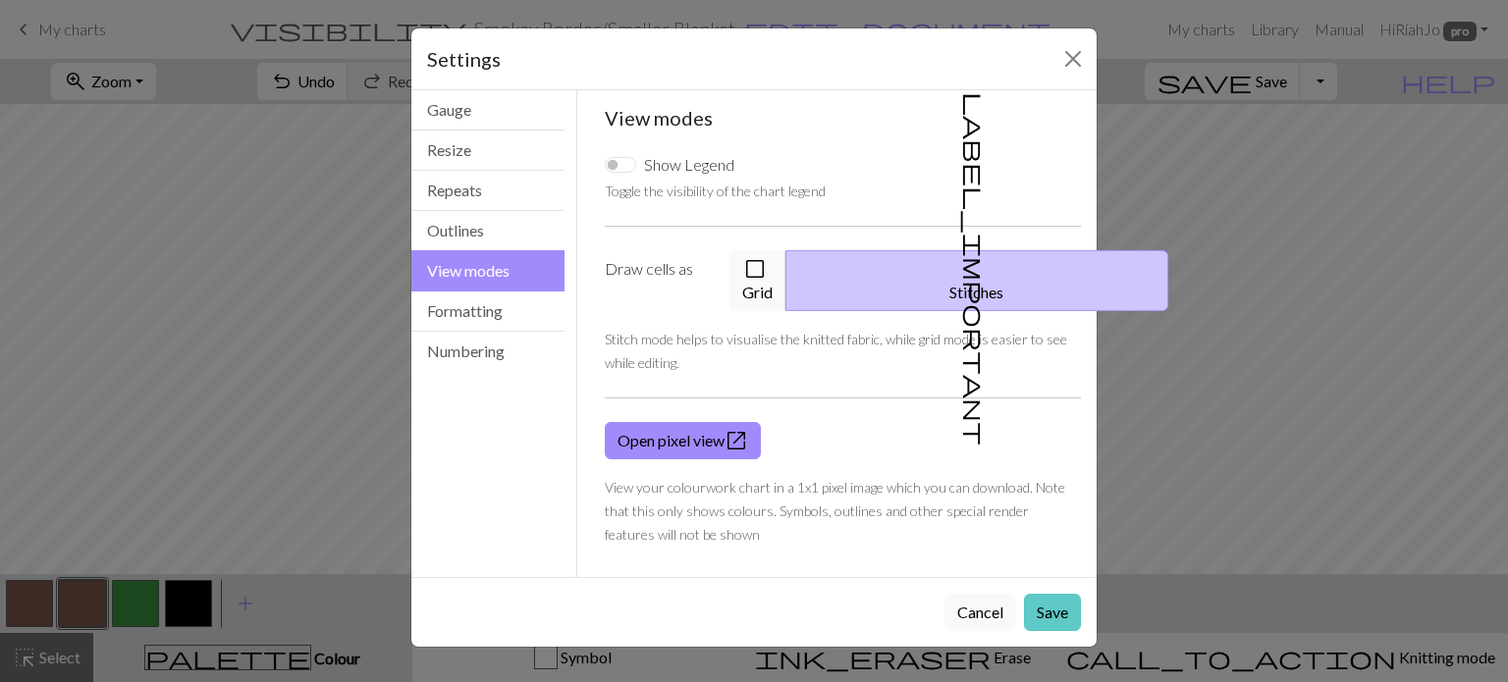
click at [1063, 594] on button "Save" at bounding box center [1052, 612] width 57 height 37
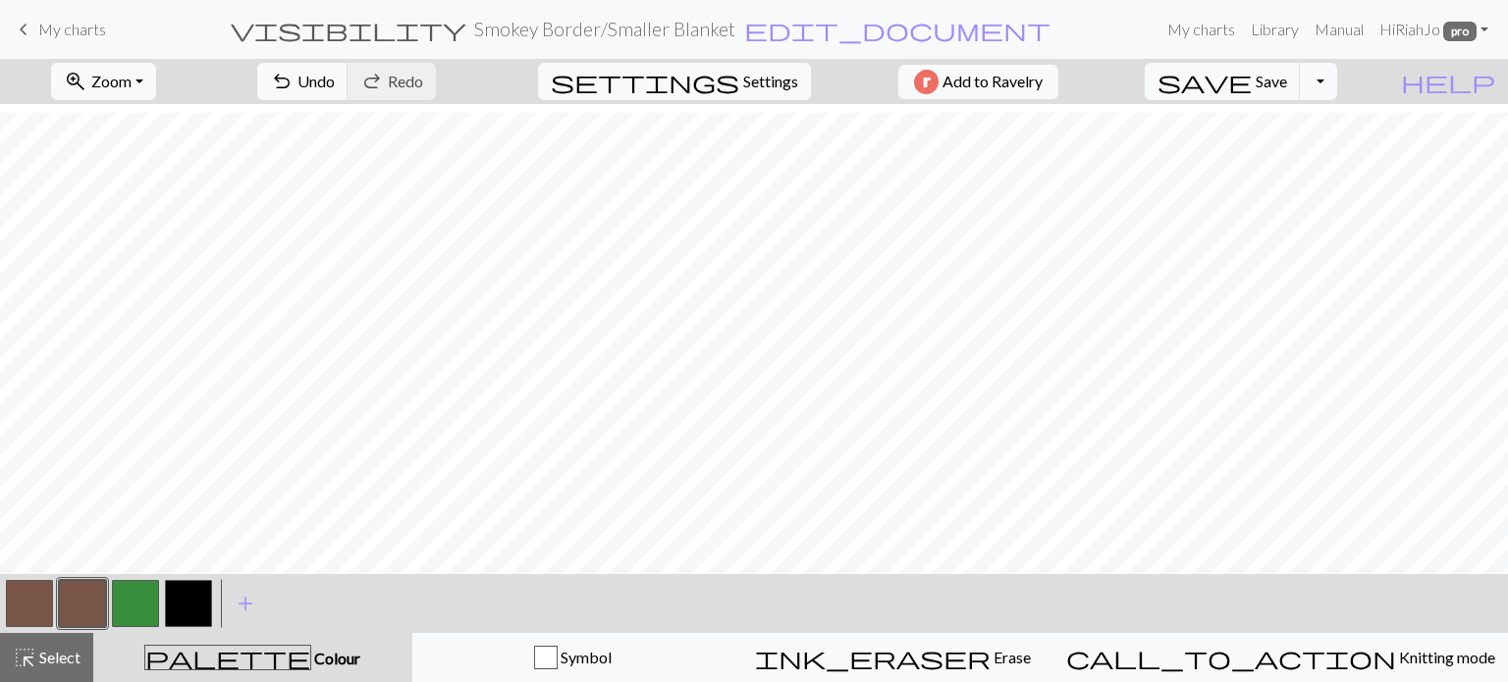
scroll to position [1508, 0]
click at [156, 75] on button "zoom_in Zoom Zoom" at bounding box center [103, 81] width 105 height 37
click at [165, 236] on button "50%" at bounding box center [129, 235] width 155 height 31
click at [1400, 25] on link "Hi RiahJo pro" at bounding box center [1433, 29] width 125 height 39
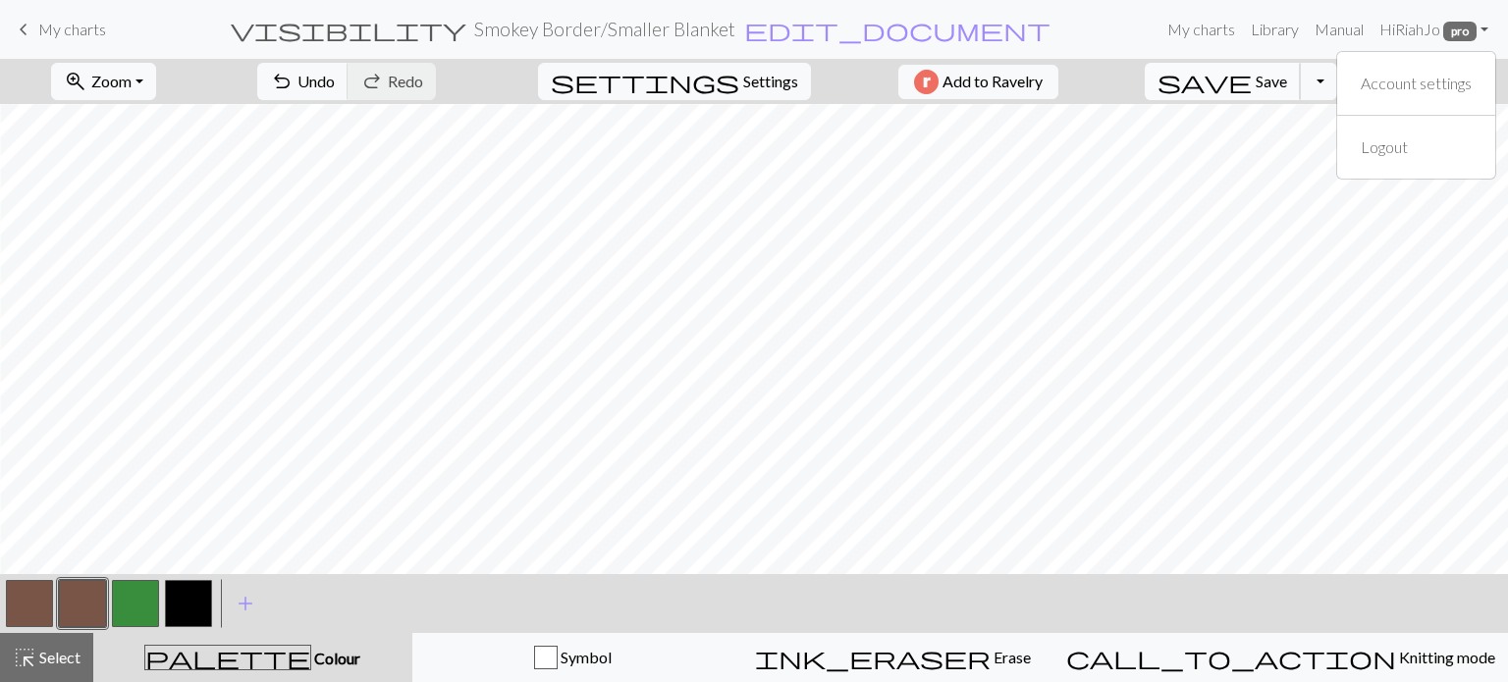
click at [1251, 81] on span "save" at bounding box center [1204, 81] width 94 height 27
click at [183, 621] on button "button" at bounding box center [188, 603] width 47 height 47
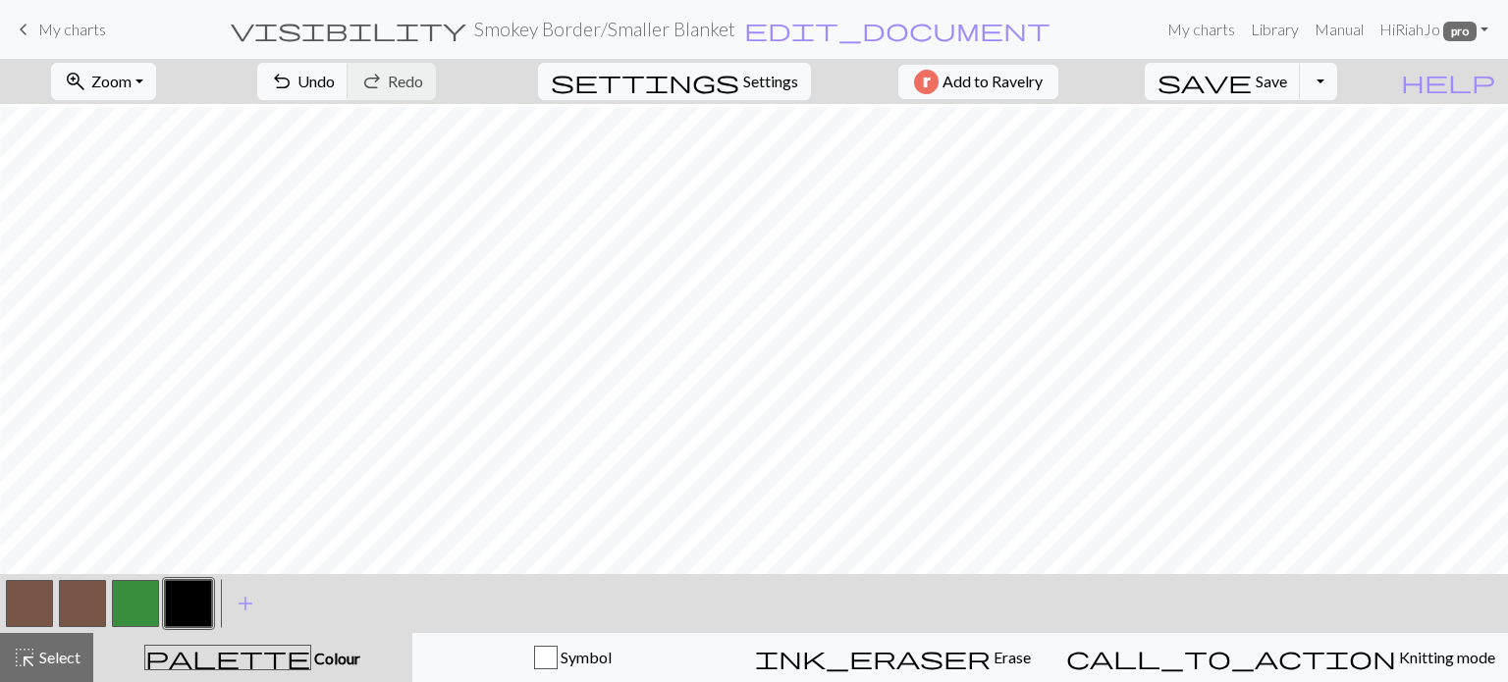
scroll to position [1467, 536]
click at [1287, 85] on span "Save" at bounding box center [1270, 81] width 31 height 19
click at [81, 610] on button "button" at bounding box center [82, 603] width 47 height 47
click at [186, 614] on button "button" at bounding box center [188, 603] width 47 height 47
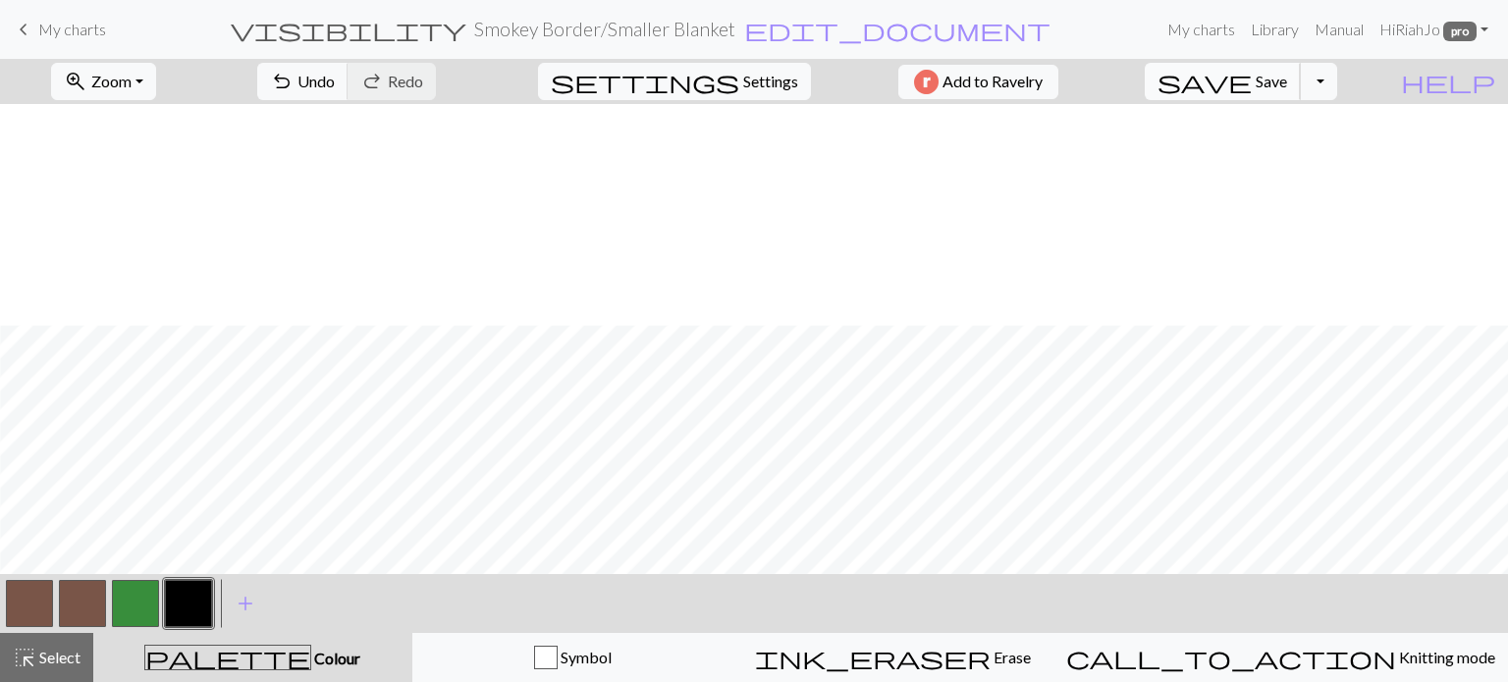
scroll to position [1135, 536]
click at [1287, 80] on span "Save" at bounding box center [1270, 81] width 31 height 19
click at [1287, 81] on span "Save" at bounding box center [1270, 81] width 31 height 19
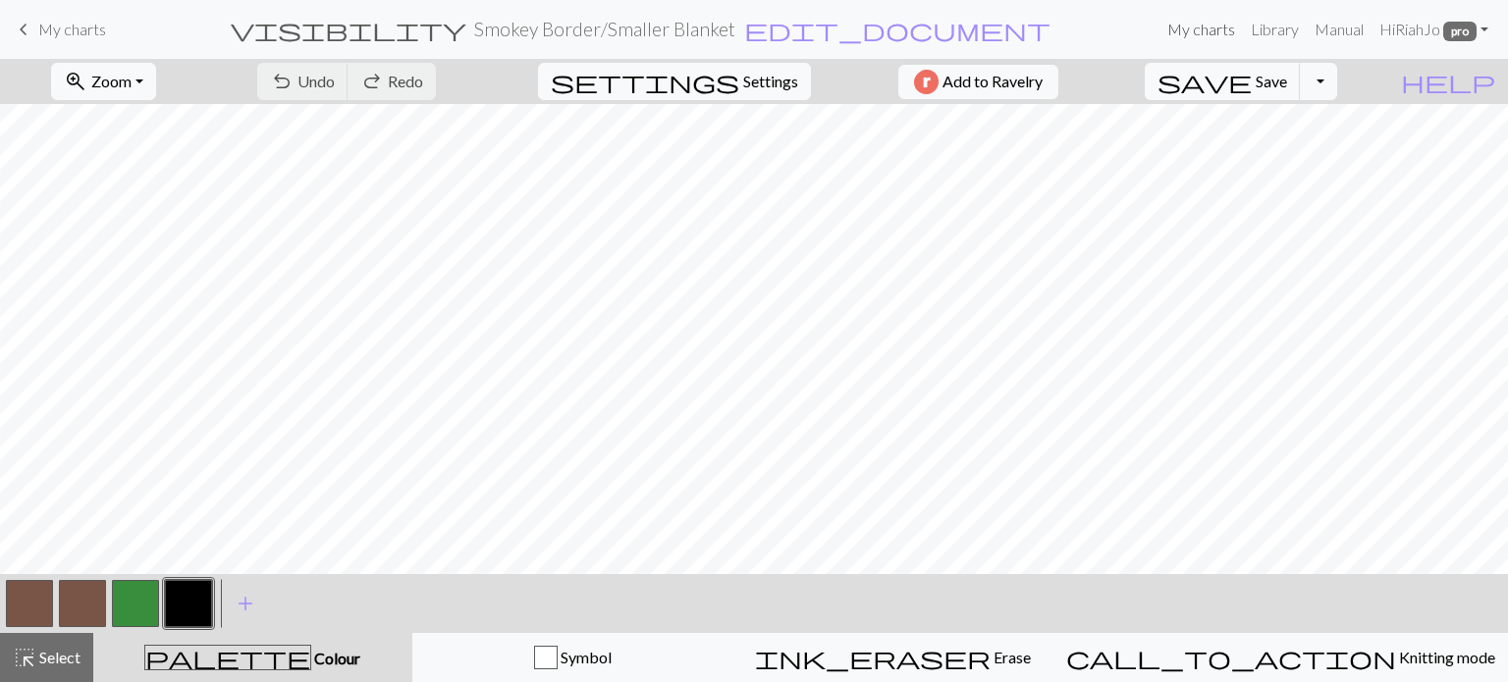
click at [1170, 31] on link "My charts" at bounding box center [1200, 29] width 83 height 39
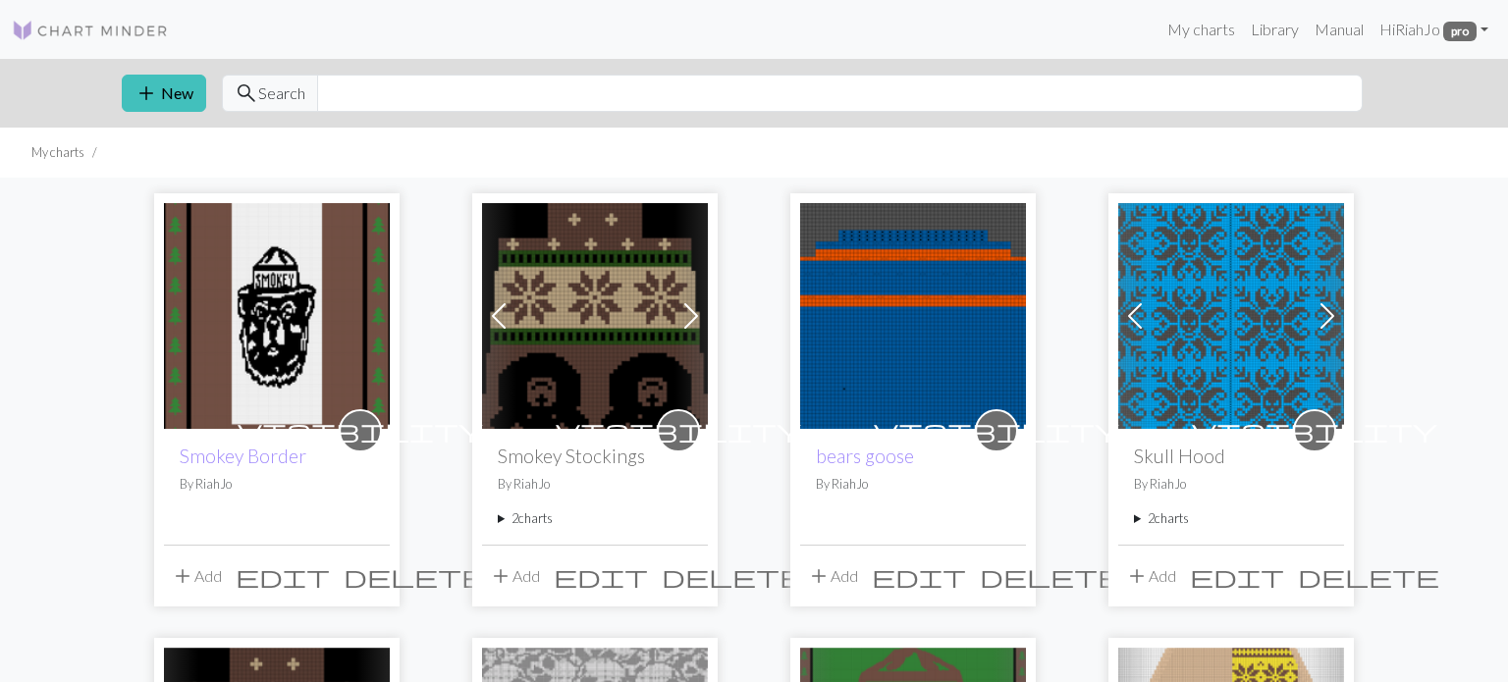
click at [303, 301] on img at bounding box center [277, 316] width 226 height 226
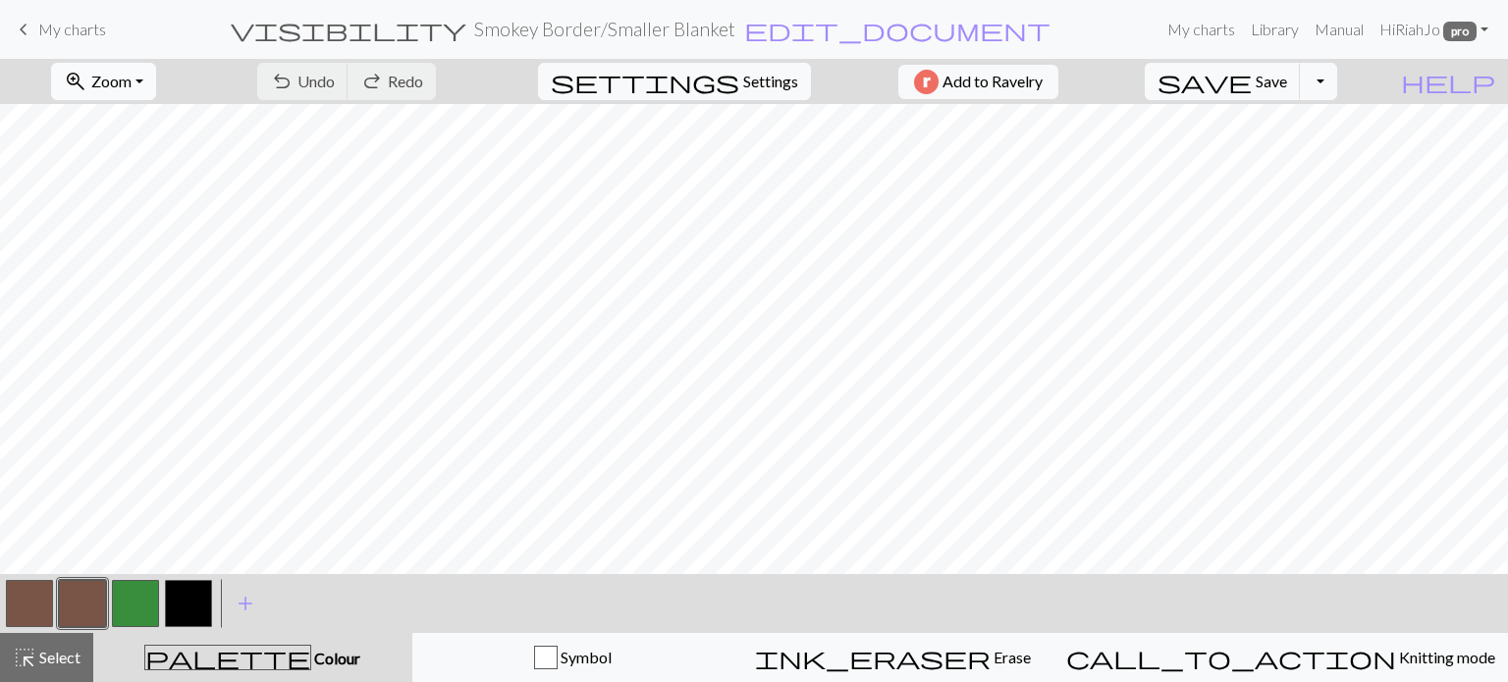
click at [156, 81] on button "zoom_in Zoom Zoom" at bounding box center [103, 81] width 105 height 37
click at [112, 231] on button "50%" at bounding box center [129, 235] width 155 height 31
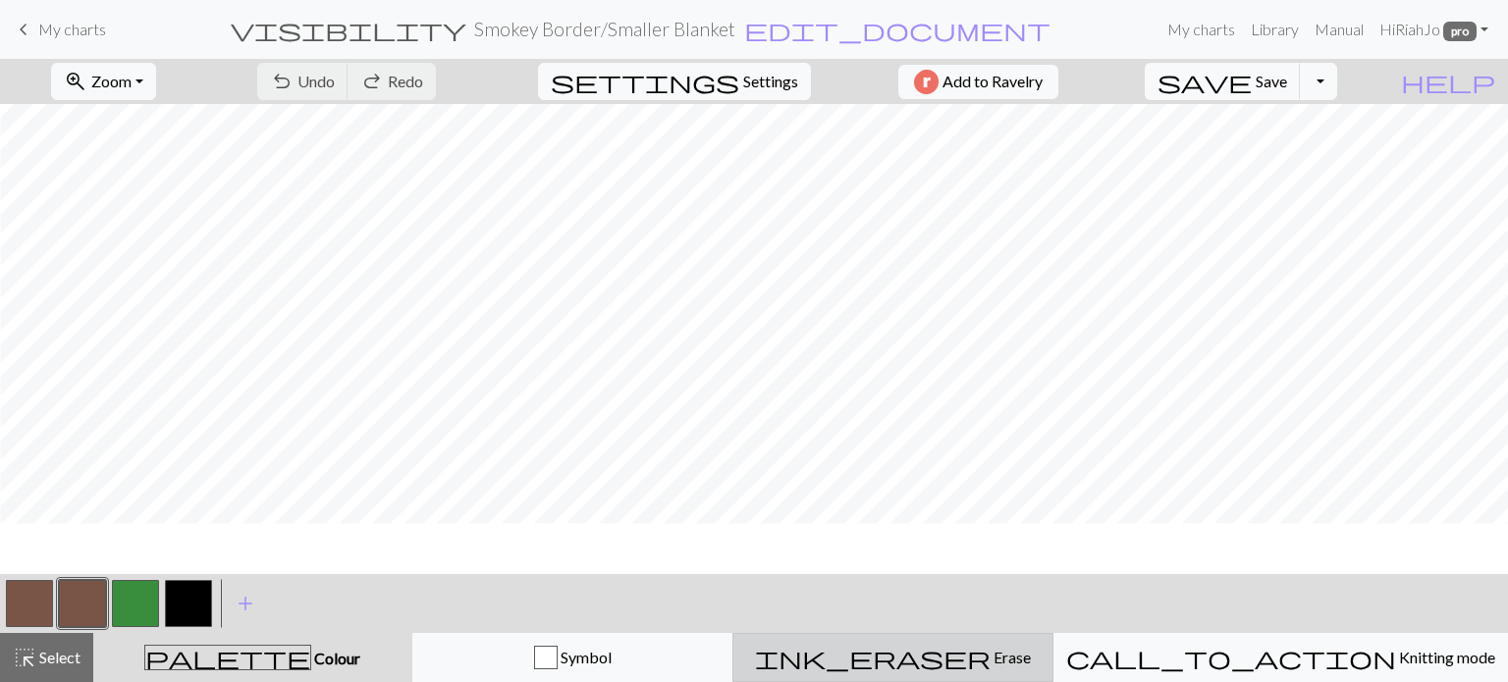
scroll to position [1227, 551]
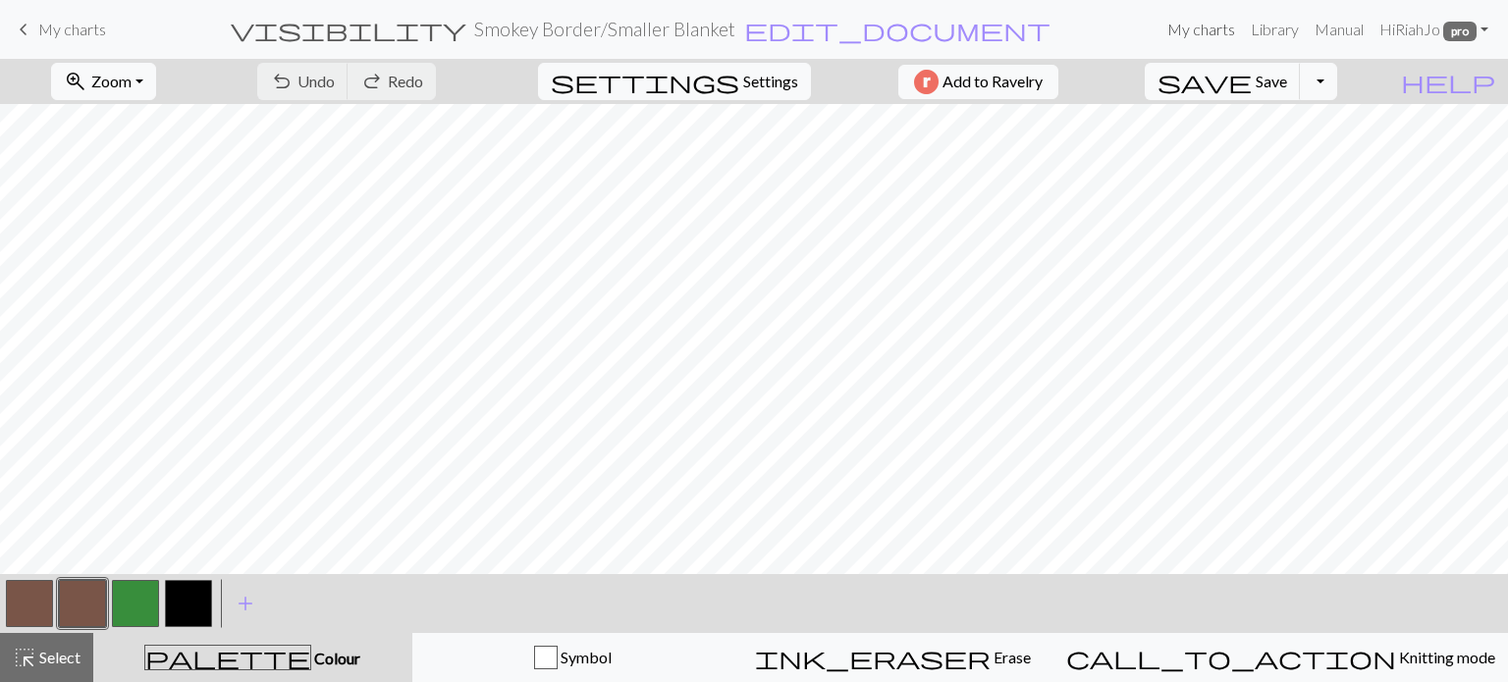
click at [1194, 32] on link "My charts" at bounding box center [1200, 29] width 83 height 39
